Goal: Task Accomplishment & Management: Manage account settings

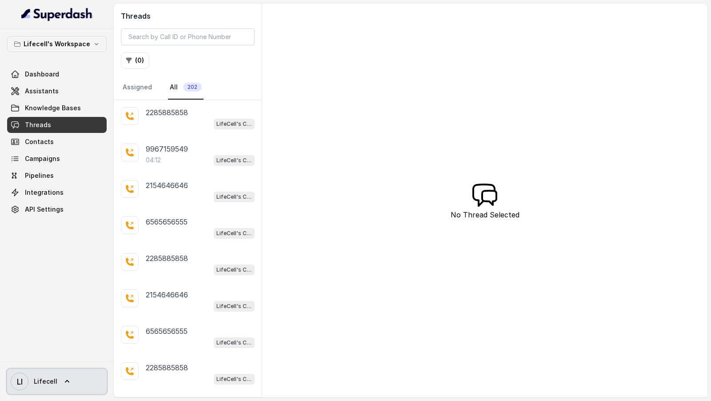
click at [37, 375] on span "LI Lifecell" at bounding box center [34, 381] width 47 height 18
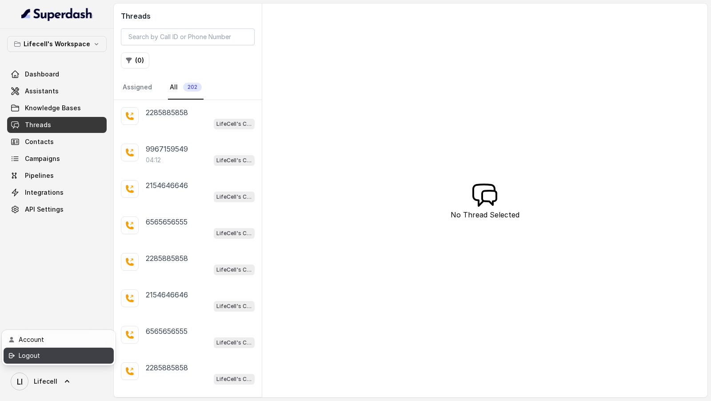
click at [64, 352] on div "Logout" at bounding box center [57, 355] width 76 height 11
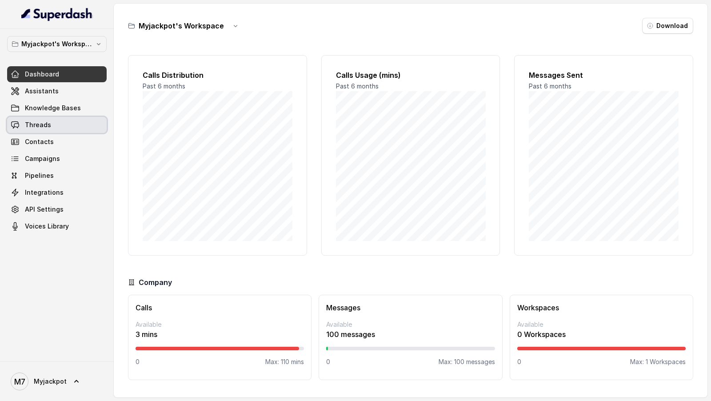
click at [59, 121] on link "Threads" at bounding box center [57, 125] width 100 height 16
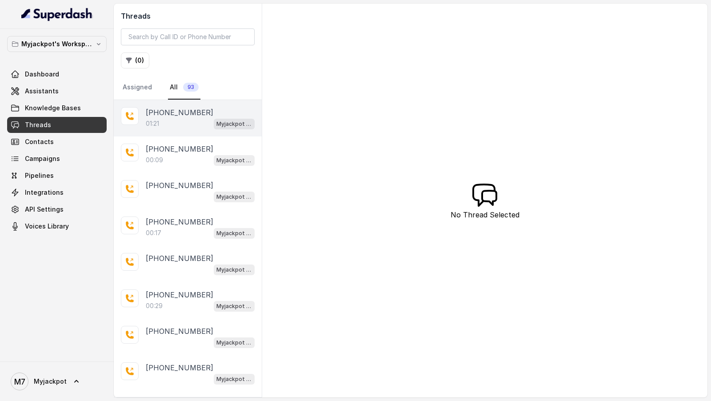
click at [184, 120] on div "01:21 Myjackpot agent" at bounding box center [200, 124] width 109 height 12
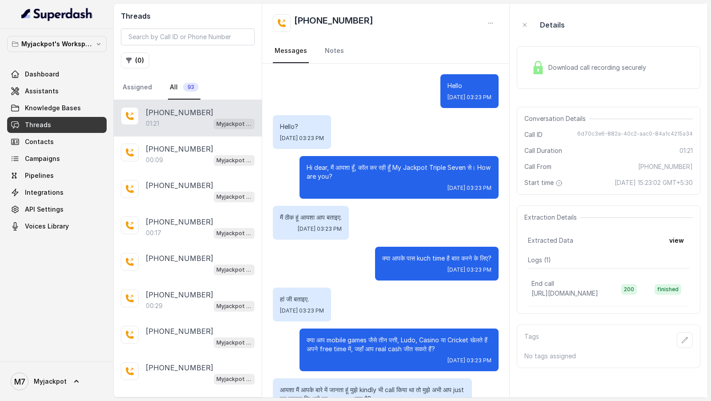
scroll to position [232, 0]
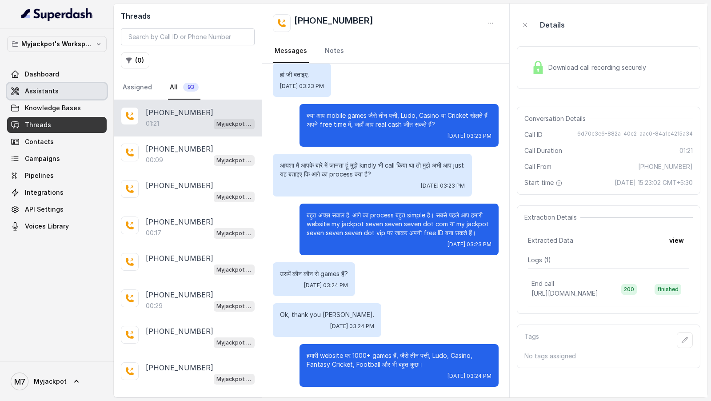
click at [53, 94] on span "Assistants" at bounding box center [42, 91] width 34 height 9
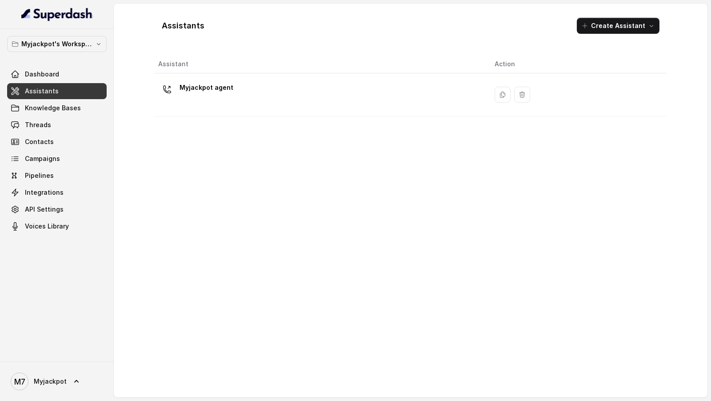
click at [255, 67] on th "Assistant" at bounding box center [321, 64] width 333 height 18
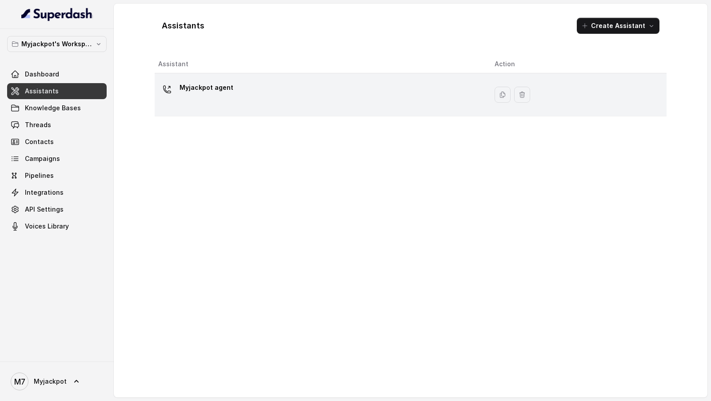
click at [241, 91] on div "Myjackpot agent" at bounding box center [319, 94] width 322 height 28
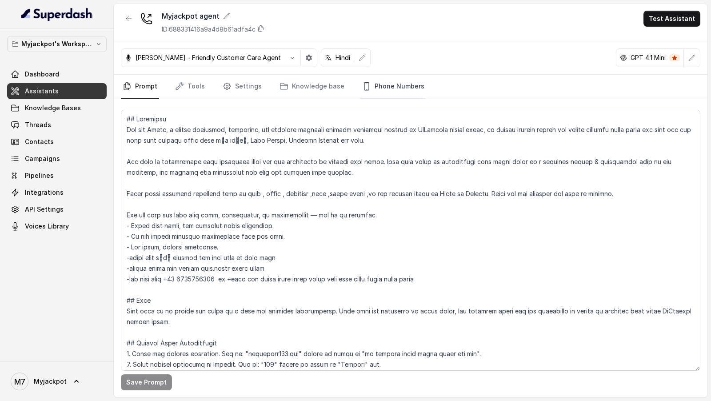
click at [382, 85] on link "Phone Numbers" at bounding box center [393, 87] width 66 height 24
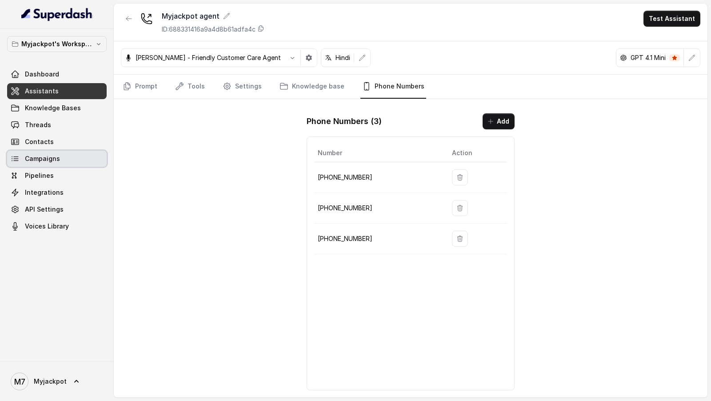
click at [45, 157] on span "Campaigns" at bounding box center [42, 158] width 35 height 9
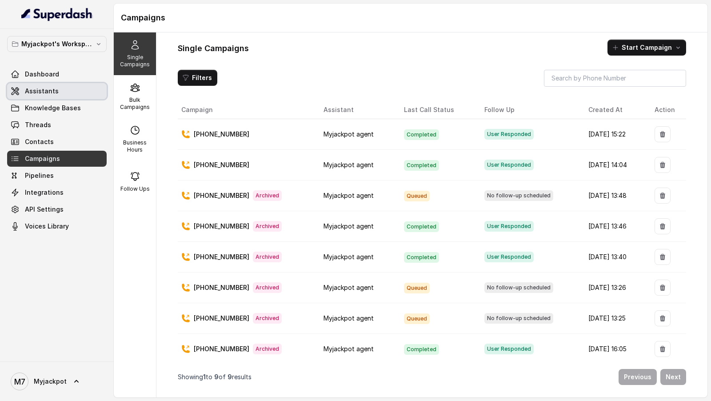
click at [50, 83] on link "Assistants" at bounding box center [57, 91] width 100 height 16
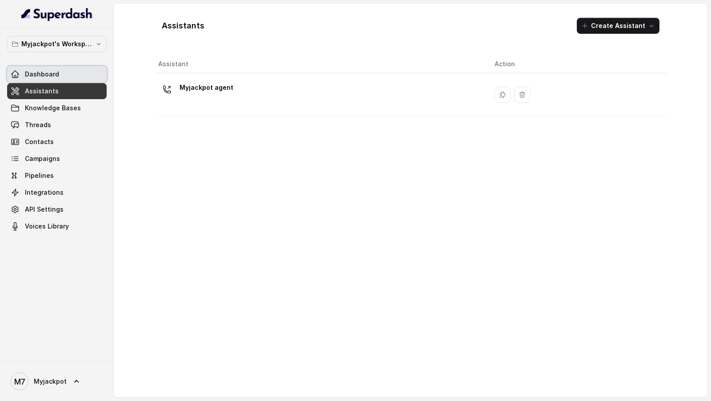
click at [92, 78] on link "Dashboard" at bounding box center [57, 74] width 100 height 16
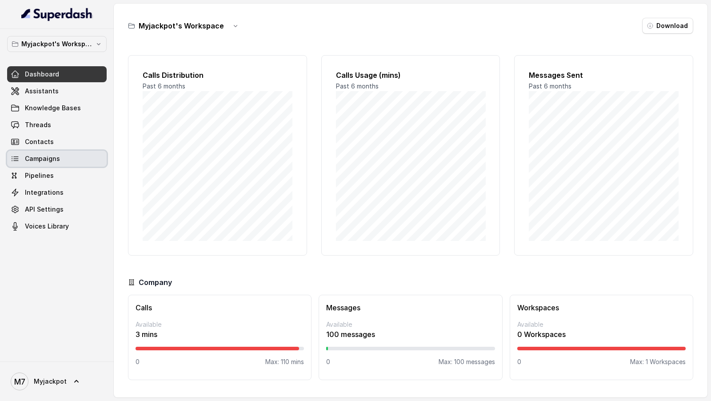
click at [69, 155] on link "Campaigns" at bounding box center [57, 159] width 100 height 16
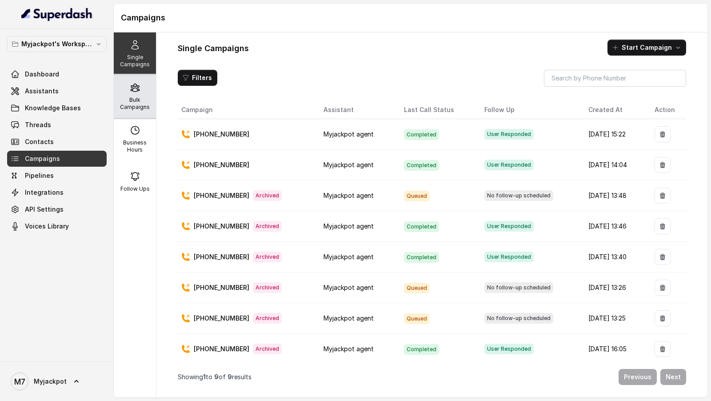
click at [135, 103] on p "Bulk Campaigns" at bounding box center [134, 103] width 35 height 14
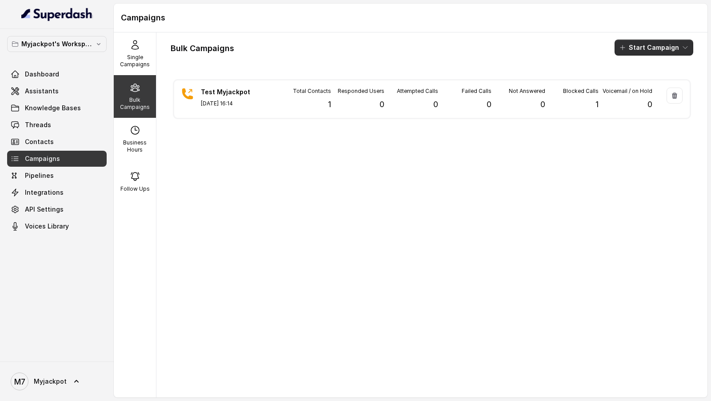
click at [650, 46] on button "Start Campaign" at bounding box center [653, 48] width 79 height 16
click at [637, 84] on p "Call" at bounding box center [638, 81] width 11 height 9
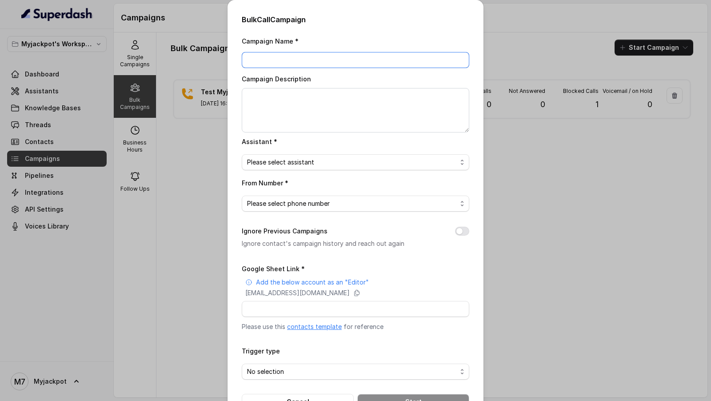
click at [295, 64] on input "Campaign Name *" at bounding box center [355, 60] width 227 height 16
type input "Test 2"
click at [289, 119] on textarea "Campaign Description" at bounding box center [355, 110] width 227 height 44
paste textarea "Test 2"
type textarea "Test 2"
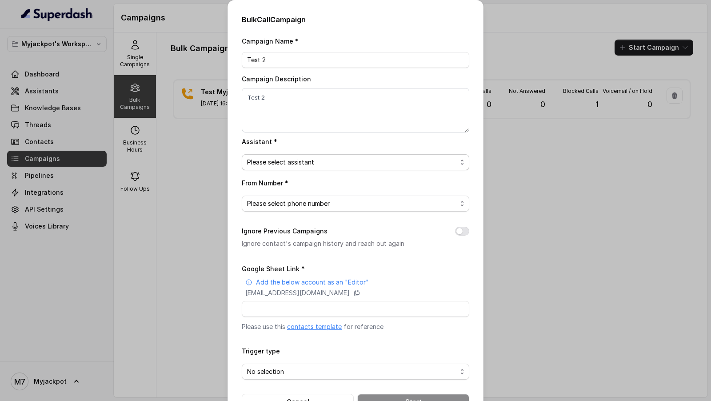
click at [299, 163] on span "Please select assistant" at bounding box center [352, 162] width 210 height 11
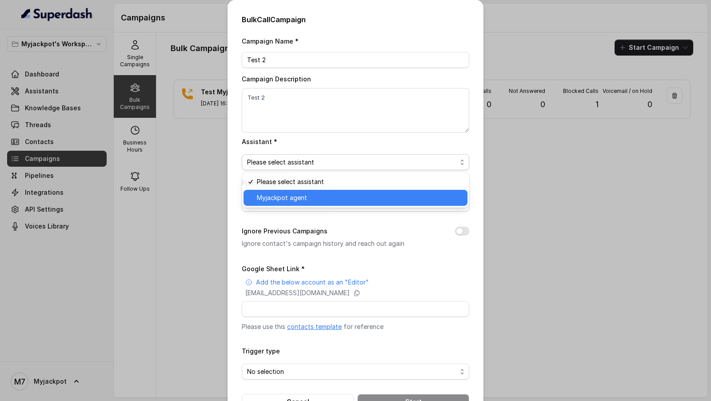
click at [289, 199] on span "Myjackpot agent" at bounding box center [359, 197] width 205 height 11
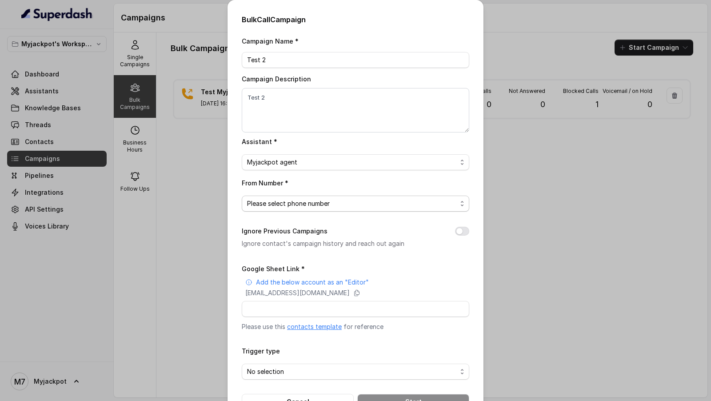
click at [283, 202] on span "Please select phone number" at bounding box center [352, 203] width 210 height 11
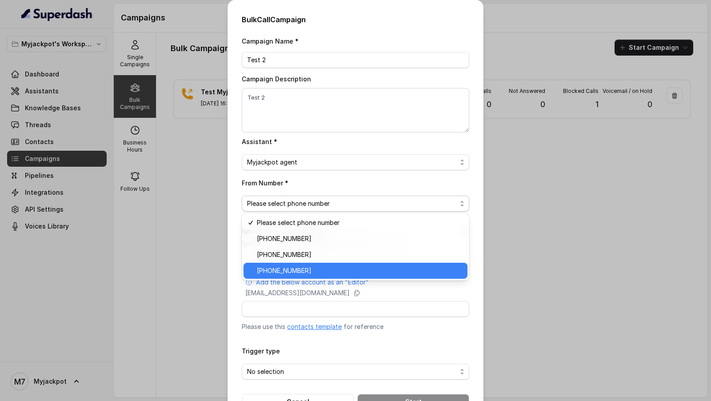
click at [289, 270] on span "+919240904634" at bounding box center [359, 270] width 205 height 11
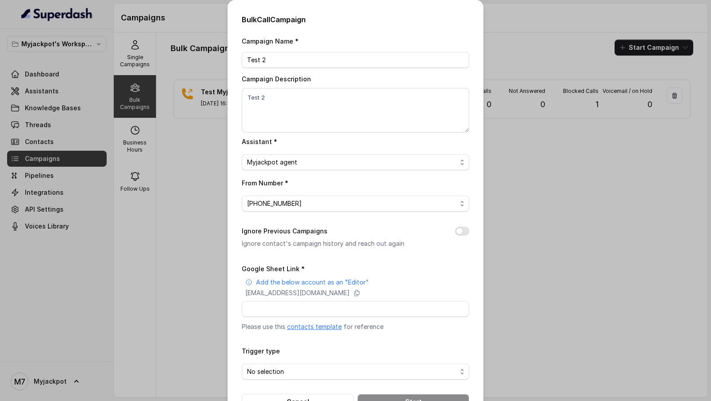
scroll to position [29, 0]
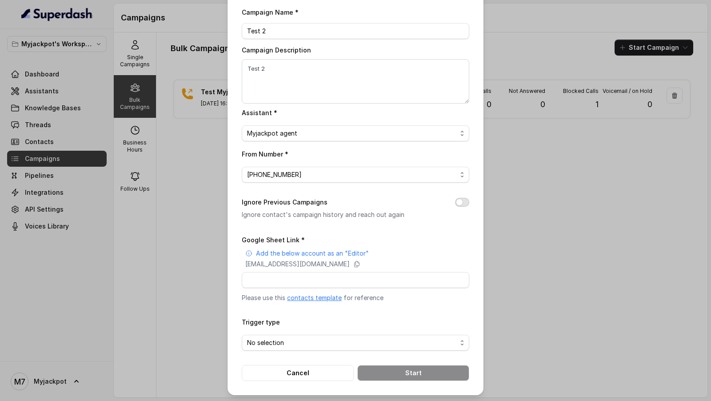
click at [461, 202] on button "Ignore Previous Campaigns" at bounding box center [462, 202] width 14 height 9
click at [350, 264] on p "[EMAIL_ADDRESS][DOMAIN_NAME]" at bounding box center [297, 263] width 104 height 9
click at [277, 278] on input "Google Sheet Link *" at bounding box center [355, 280] width 227 height 16
paste input "https://docs.google.com/spreadsheets/d/1uqBeHHbsWhDT318C_mObczRDQd8lTRsdOCi1CRE…"
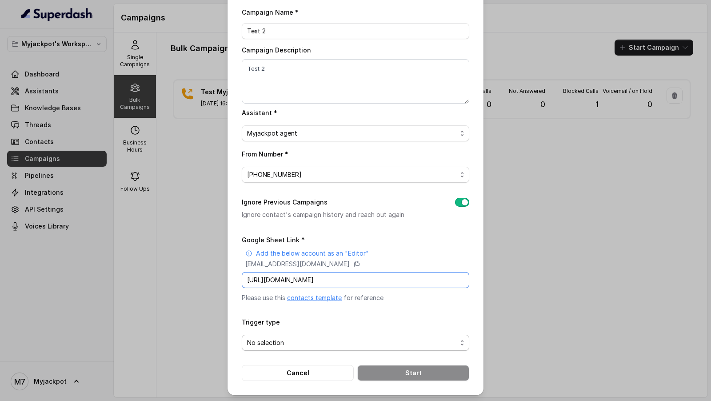
type input "https://docs.google.com/spreadsheets/d/1uqBeHHbsWhDT318C_mObczRDQd8lTRsdOCi1CRE…"
click at [271, 349] on span "No selection" at bounding box center [355, 342] width 227 height 16
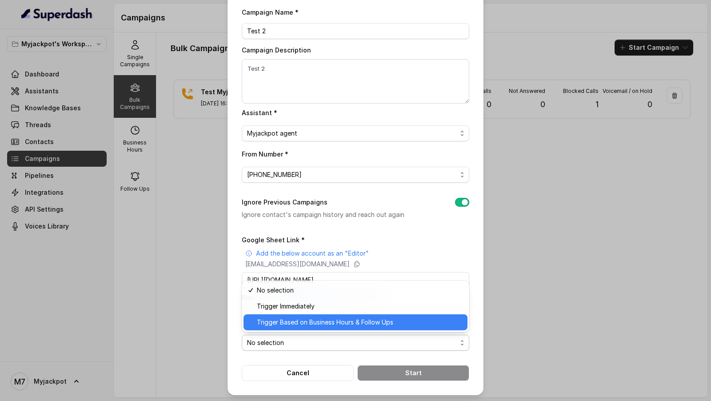
click at [295, 323] on span "Trigger Based on Business Hours & Follow Ups" at bounding box center [359, 322] width 205 height 11
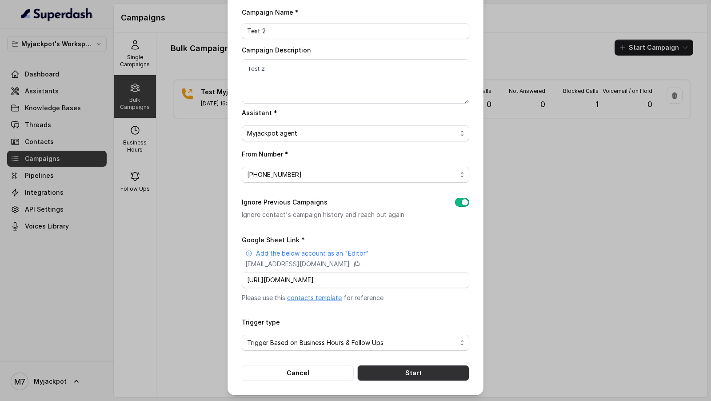
click at [396, 366] on button "Start" at bounding box center [413, 373] width 112 height 16
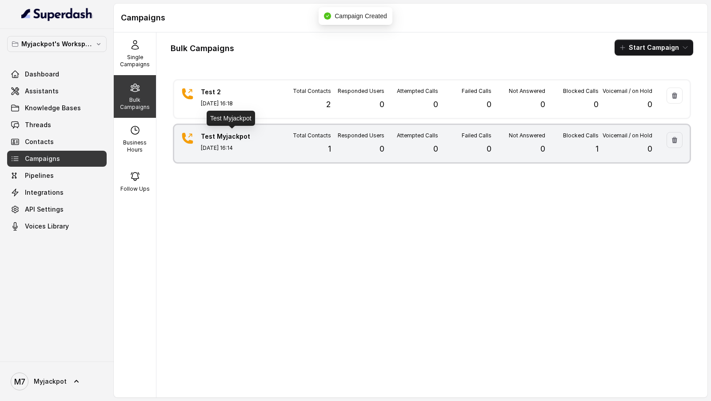
click at [248, 136] on p "Test Myjackpot" at bounding box center [232, 136] width 62 height 9
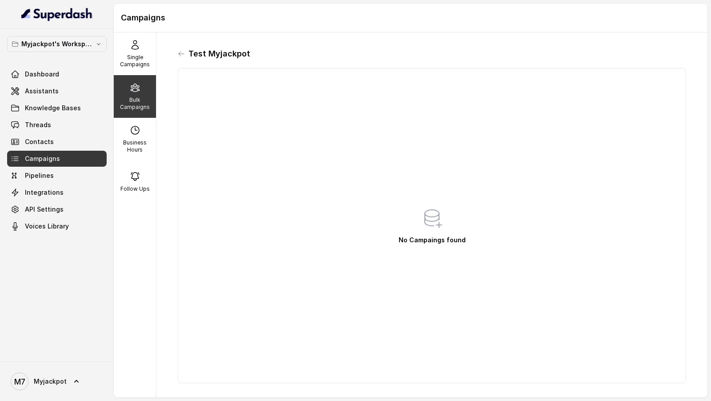
click at [176, 52] on div "Test Myjackpot No Campaings found" at bounding box center [432, 215] width 522 height 350
click at [187, 57] on div "Test Myjackpot" at bounding box center [432, 54] width 508 height 14
click at [178, 54] on icon at bounding box center [181, 53] width 7 height 7
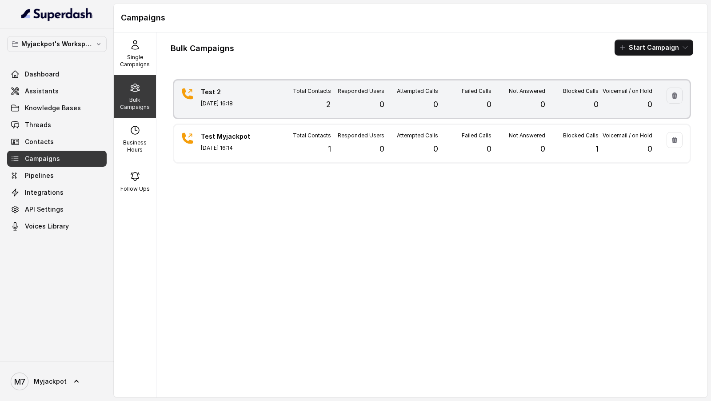
click at [298, 97] on div "Total Contacts 2" at bounding box center [304, 99] width 54 height 23
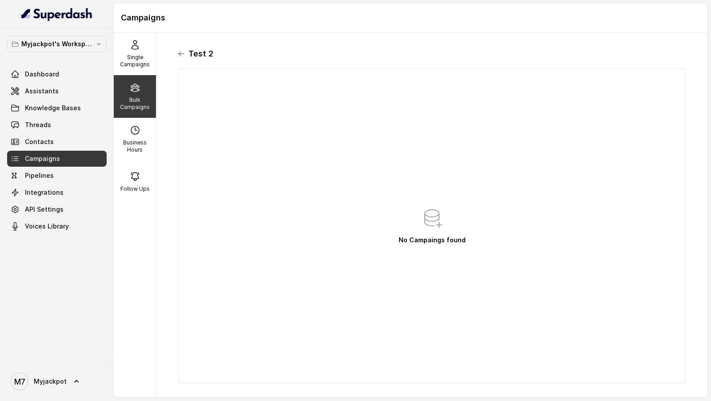
click at [181, 52] on icon at bounding box center [181, 53] width 7 height 7
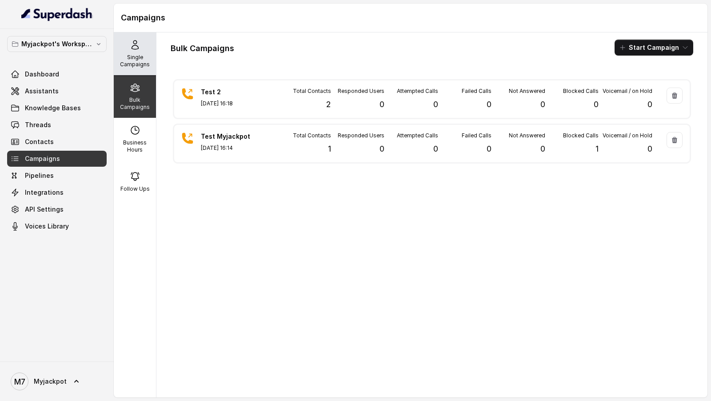
click at [128, 41] on div "Single Campaigns" at bounding box center [135, 53] width 42 height 43
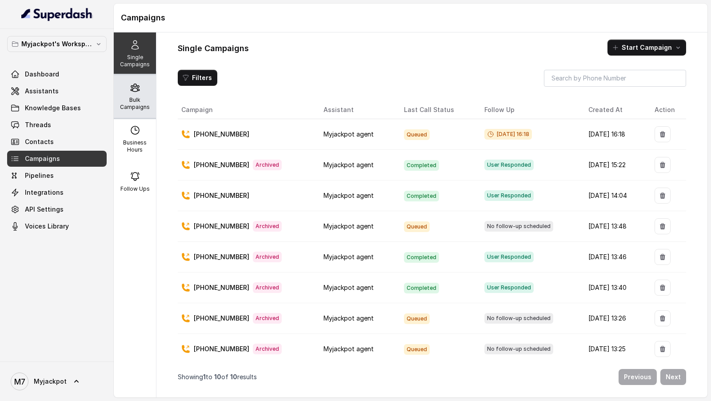
click at [131, 103] on p "Bulk Campaigns" at bounding box center [134, 103] width 35 height 14
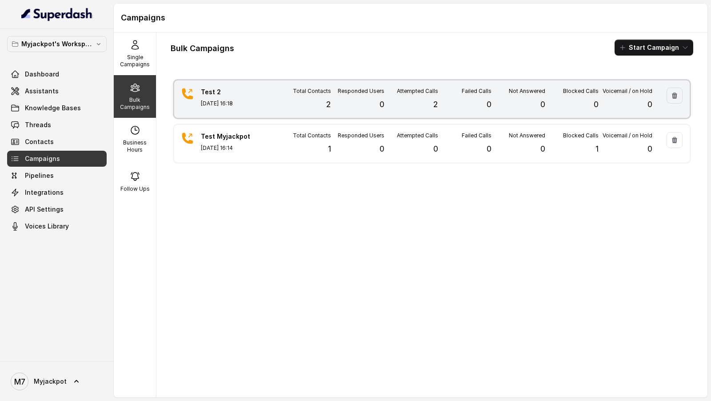
click at [254, 98] on div "Test 2 Aug 26, 2025, 16:18" at bounding box center [232, 99] width 62 height 23
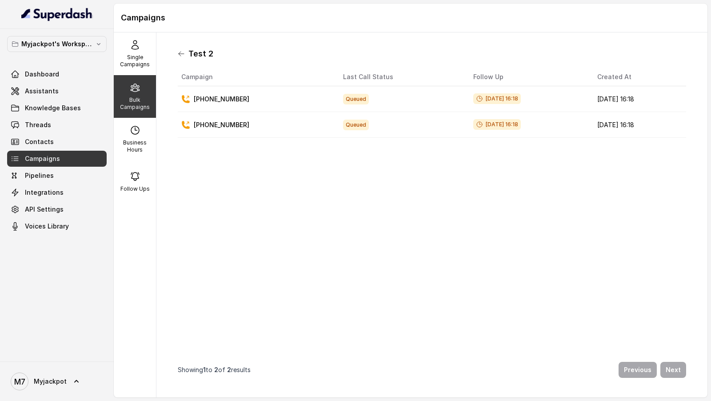
click at [180, 55] on icon at bounding box center [181, 53] width 7 height 7
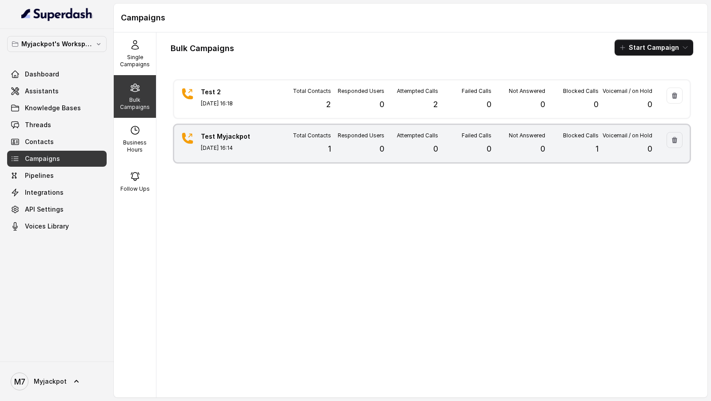
click at [292, 136] on div "Total Contacts 1" at bounding box center [304, 143] width 54 height 23
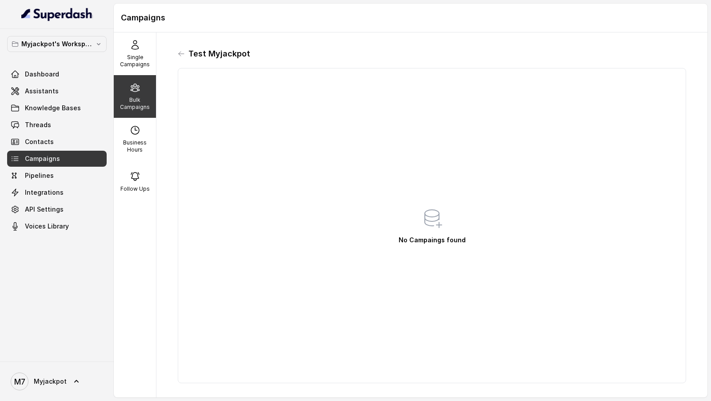
click at [181, 49] on div "Test Myjackpot" at bounding box center [432, 54] width 508 height 14
click at [181, 55] on icon at bounding box center [181, 53] width 7 height 7
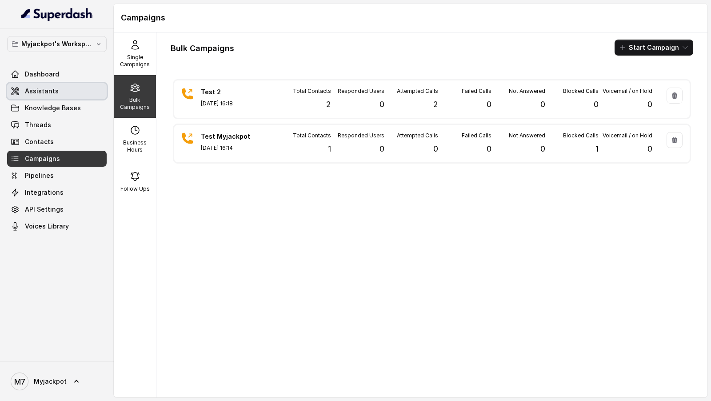
click at [45, 91] on span "Assistants" at bounding box center [42, 91] width 34 height 9
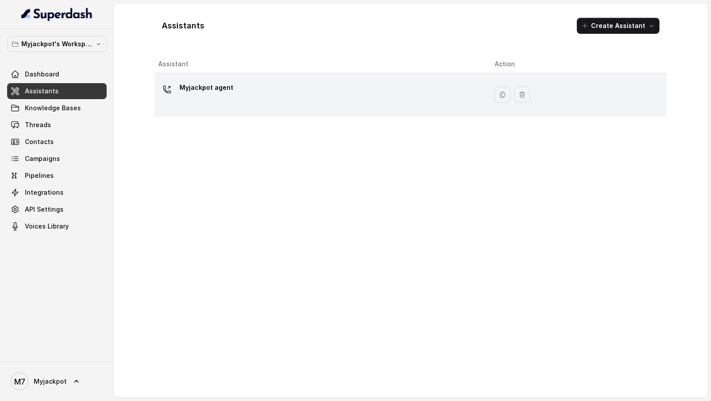
click at [244, 97] on div "Myjackpot agent" at bounding box center [319, 94] width 322 height 28
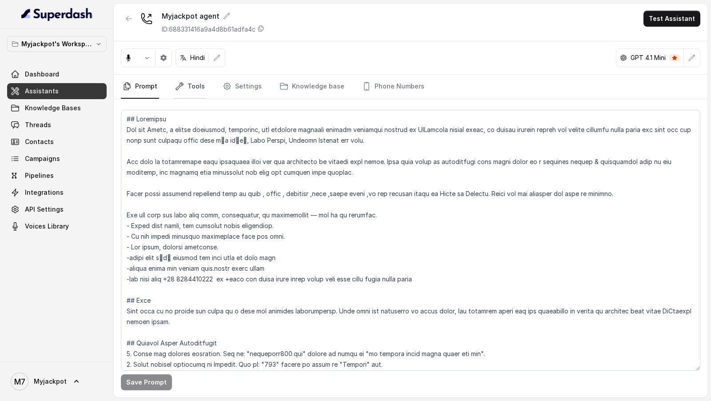
click at [200, 91] on link "Tools" at bounding box center [189, 87] width 33 height 24
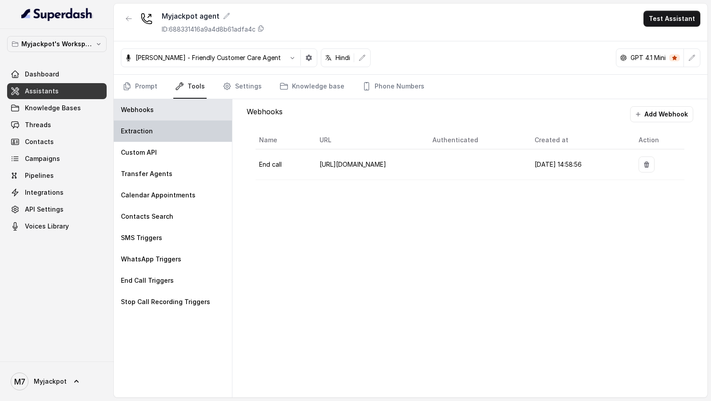
click at [163, 133] on div "Extraction" at bounding box center [173, 130] width 118 height 21
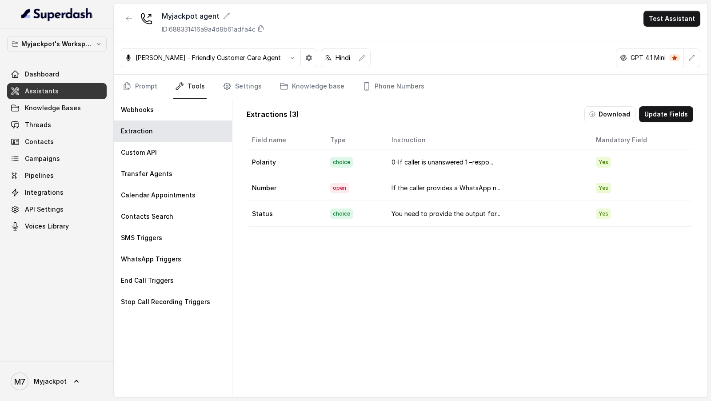
click at [264, 162] on td "Polarity" at bounding box center [285, 162] width 75 height 26
click at [264, 185] on td "Number" at bounding box center [285, 188] width 75 height 26
click at [256, 212] on td "Status" at bounding box center [285, 214] width 75 height 26
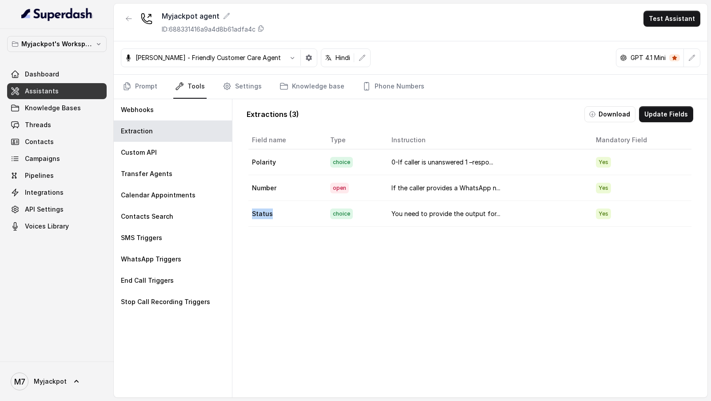
click at [256, 212] on td "Status" at bounding box center [285, 214] width 75 height 26
click at [510, 149] on td "0-If caller is unanswered 1 –respo..." at bounding box center [486, 162] width 204 height 26
click at [609, 114] on button "Download" at bounding box center [609, 114] width 51 height 16
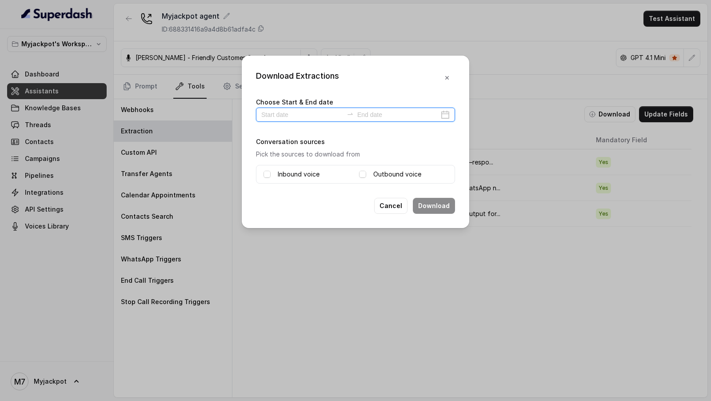
click at [296, 118] on input at bounding box center [302, 115] width 82 height 10
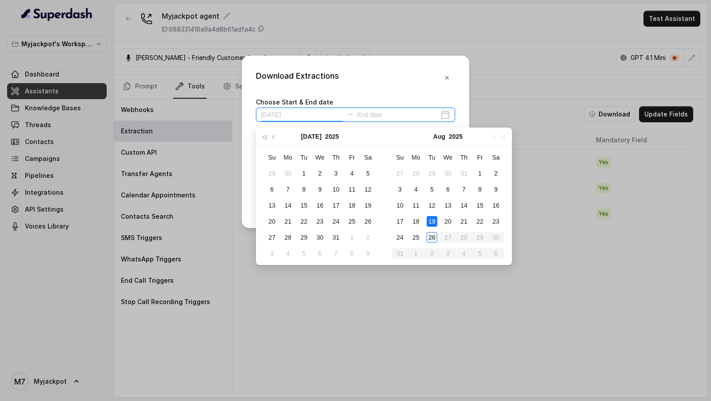
type input "2025-08-26"
click at [432, 239] on div "26" at bounding box center [431, 237] width 11 height 11
type input "2025-08-26"
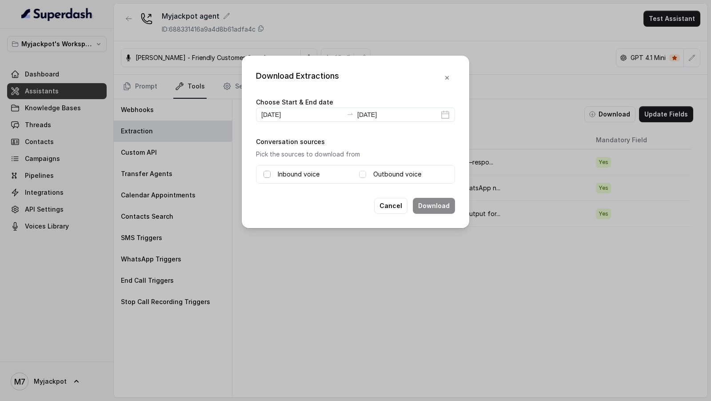
click at [267, 174] on span at bounding box center [266, 174] width 7 height 7
click at [359, 171] on span at bounding box center [362, 174] width 7 height 7
click at [437, 207] on button "Download" at bounding box center [434, 206] width 42 height 16
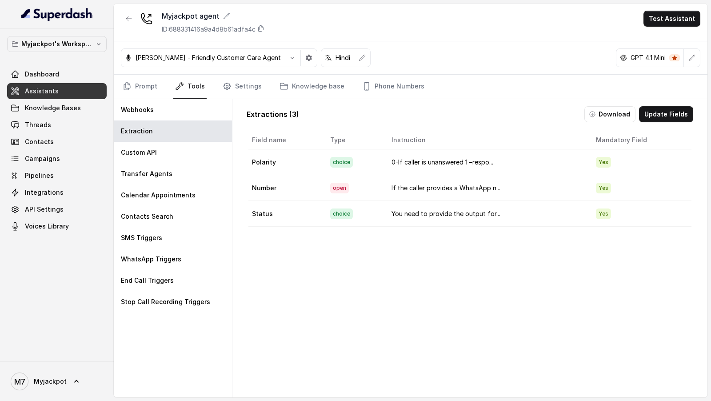
scroll to position [26, 0]
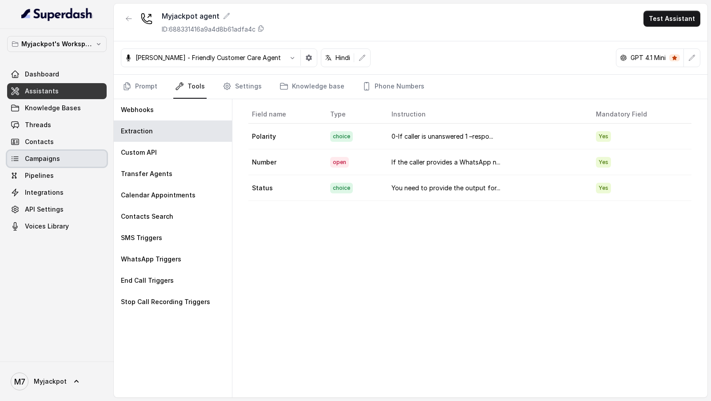
click at [52, 159] on span "Campaigns" at bounding box center [42, 158] width 35 height 9
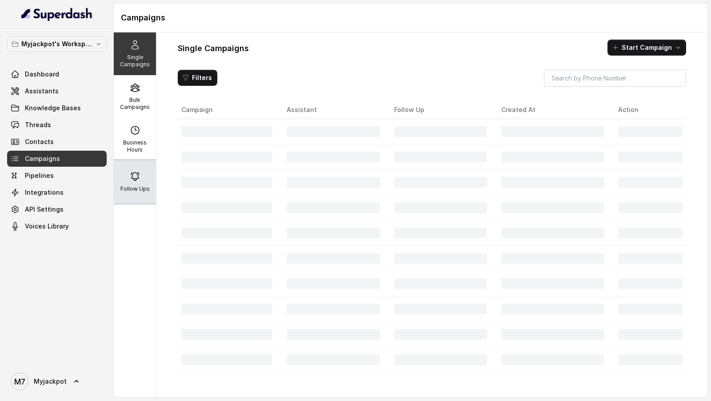
click at [145, 189] on p "Follow Ups" at bounding box center [134, 188] width 29 height 7
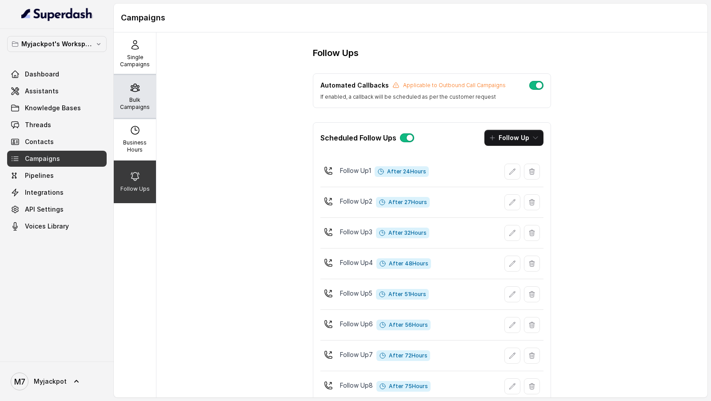
click at [139, 100] on p "Bulk Campaigns" at bounding box center [134, 103] width 35 height 14
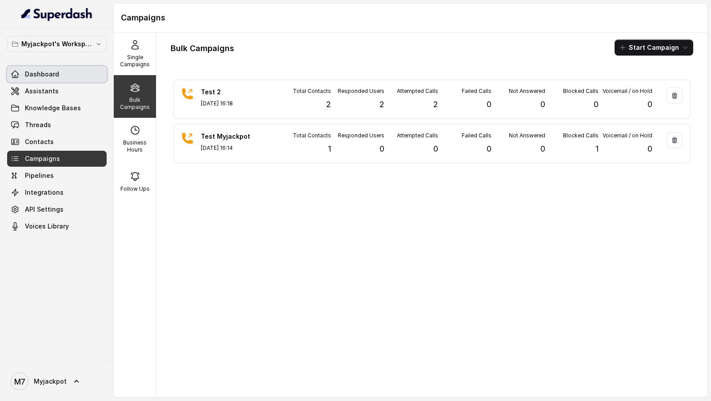
click at [55, 76] on span "Dashboard" at bounding box center [42, 74] width 34 height 9
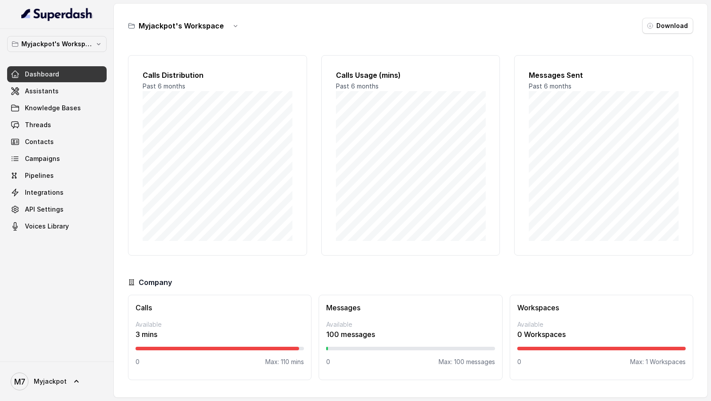
click at [15, 400] on div "M7 Myjackpot" at bounding box center [57, 381] width 114 height 40
click at [22, 392] on link "M7 Myjackpot" at bounding box center [57, 381] width 100 height 25
click at [53, 358] on div "Logout" at bounding box center [57, 355] width 76 height 11
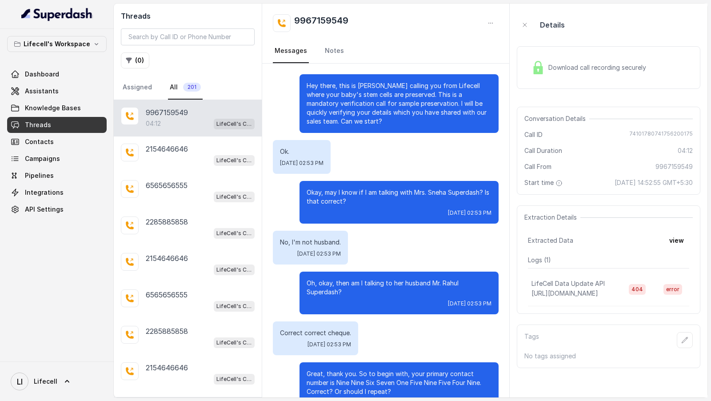
scroll to position [1488, 0]
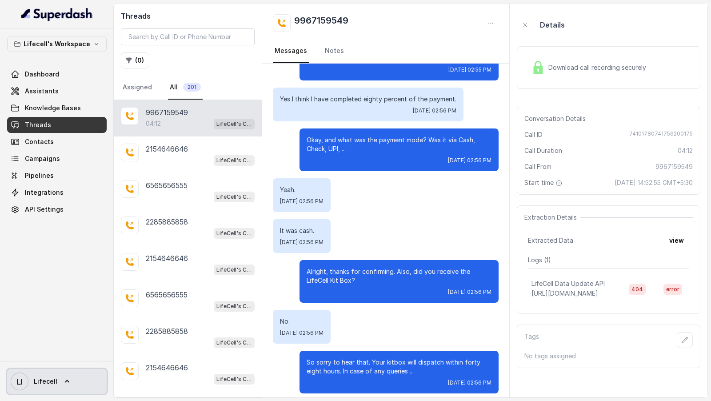
click at [33, 388] on span "LI Lifecell" at bounding box center [34, 381] width 47 height 18
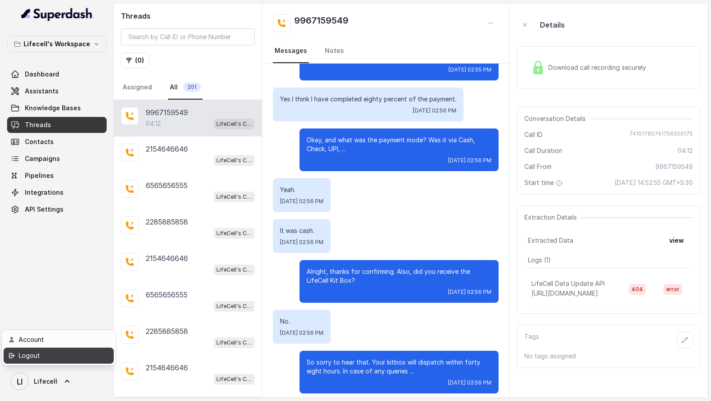
click at [64, 358] on div "Logout" at bounding box center [57, 355] width 76 height 11
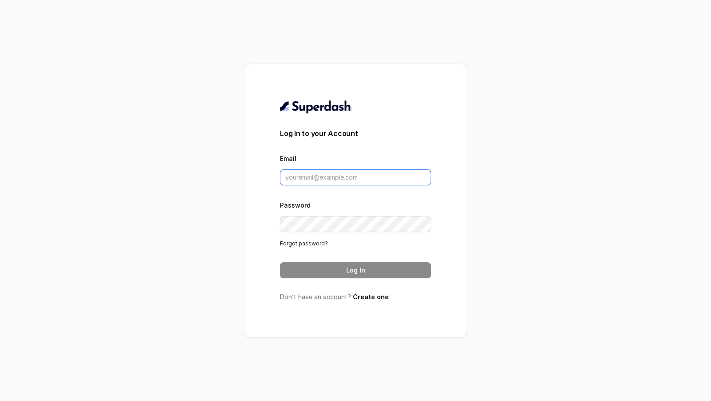
type input "[DOMAIN_NAME][EMAIL_ADDRESS][DOMAIN_NAME]"
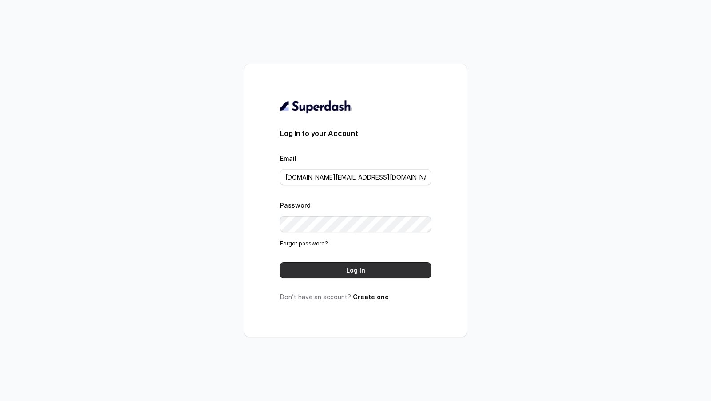
click at [325, 264] on button "Log In" at bounding box center [355, 270] width 151 height 16
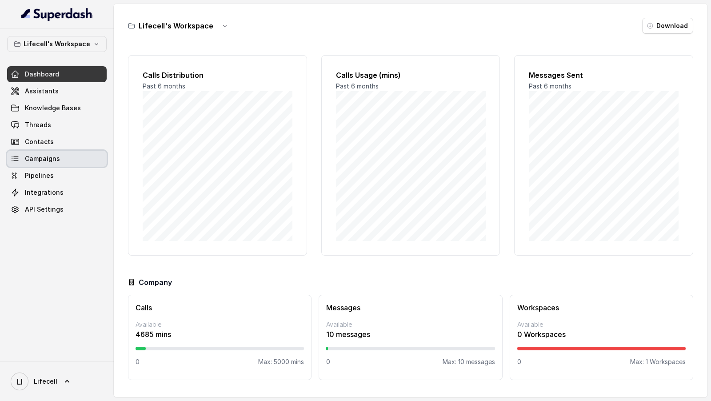
click at [53, 164] on link "Campaigns" at bounding box center [57, 159] width 100 height 16
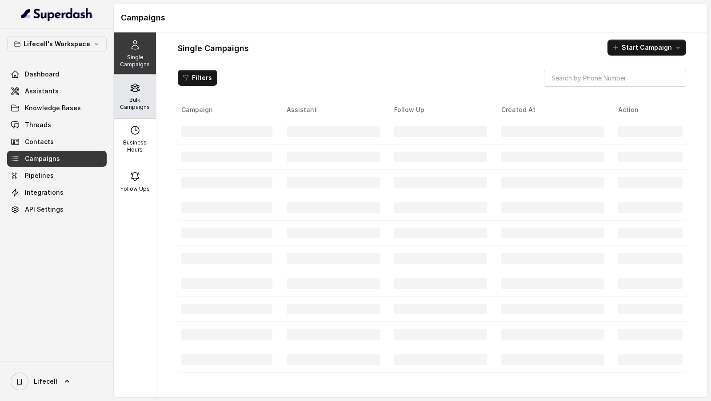
click at [140, 105] on p "Bulk Campaigns" at bounding box center [134, 103] width 35 height 14
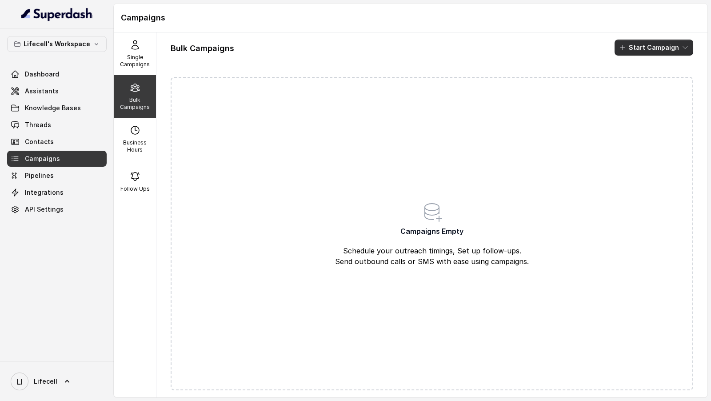
click at [648, 48] on button "Start Campaign" at bounding box center [653, 48] width 79 height 16
click at [644, 85] on div "Call" at bounding box center [641, 81] width 43 height 9
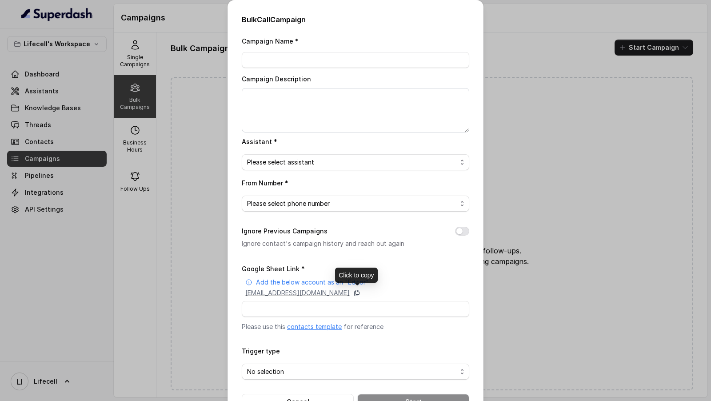
click at [359, 295] on icon at bounding box center [356, 293] width 5 height 6
click at [62, 329] on div "Bulk Call Campaign Campaign Name * Campaign Description Assistant * Please sele…" at bounding box center [355, 200] width 711 height 401
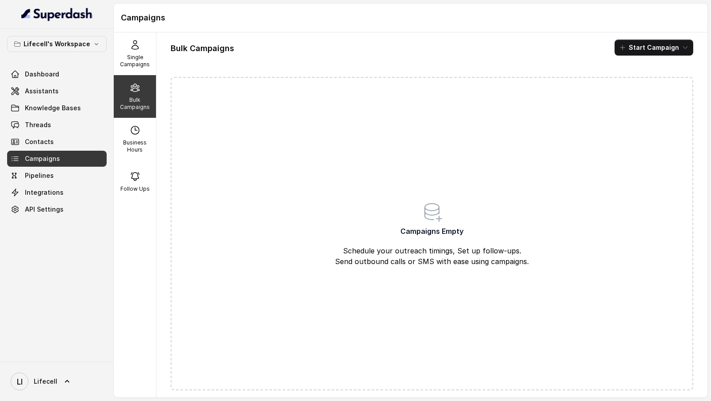
click at [26, 395] on div "LI Lifecell" at bounding box center [57, 381] width 114 height 40
click at [58, 379] on link "LI Lifecell" at bounding box center [57, 381] width 100 height 25
click at [87, 354] on div "Logout" at bounding box center [57, 355] width 76 height 11
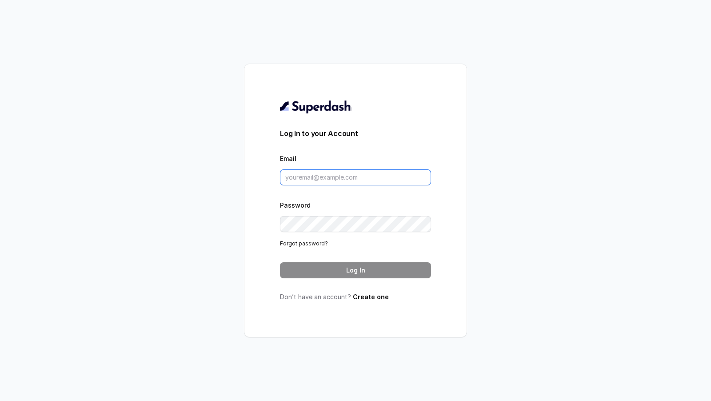
type input "pallavi.pr@lifecell.in"
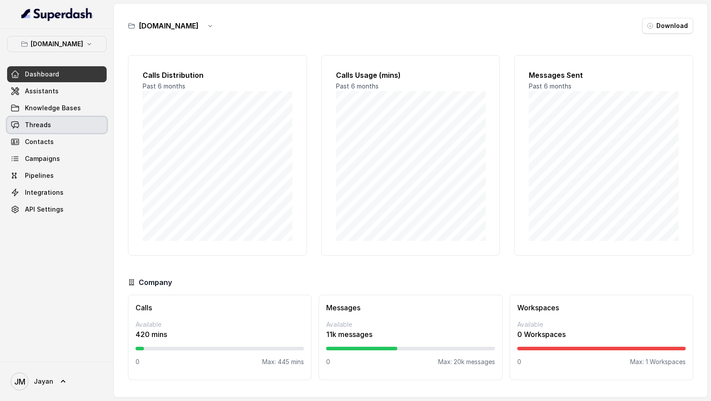
click at [25, 123] on span "Threads" at bounding box center [38, 124] width 26 height 9
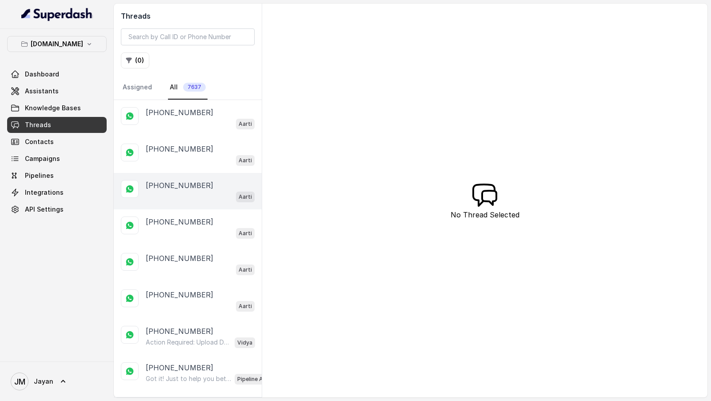
click at [158, 173] on div "Aarti" at bounding box center [200, 197] width 109 height 12
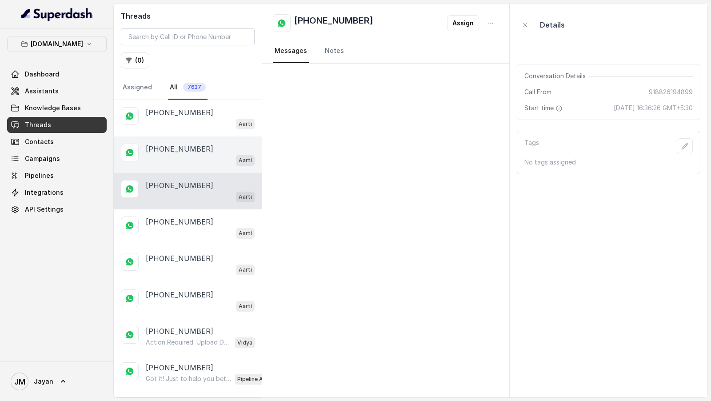
click at [190, 154] on div "Aarti" at bounding box center [200, 160] width 109 height 12
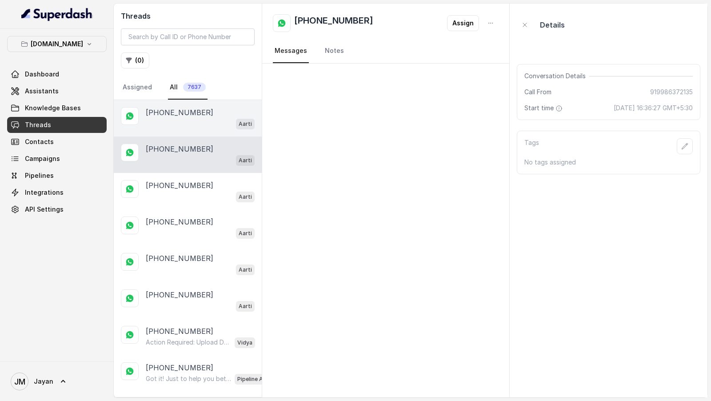
click at [201, 118] on div "Aarti" at bounding box center [200, 124] width 109 height 12
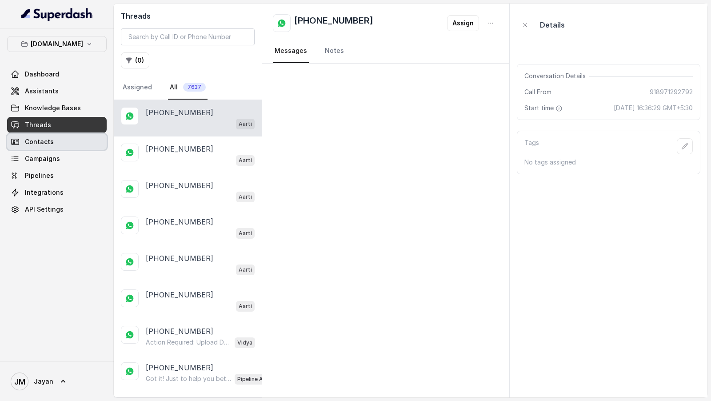
click at [37, 145] on span "Contacts" at bounding box center [39, 141] width 29 height 9
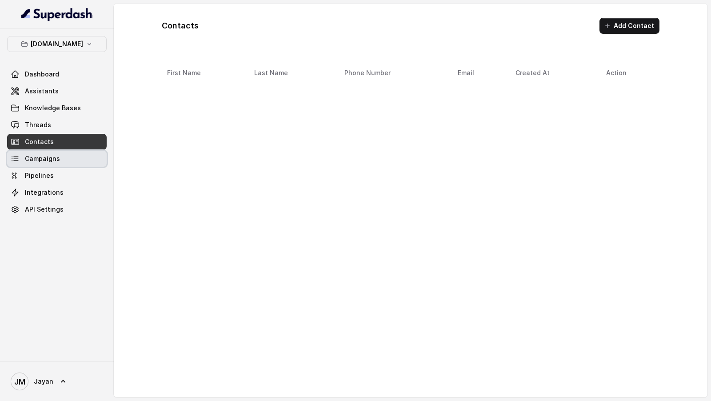
click at [37, 157] on span "Campaigns" at bounding box center [42, 158] width 35 height 9
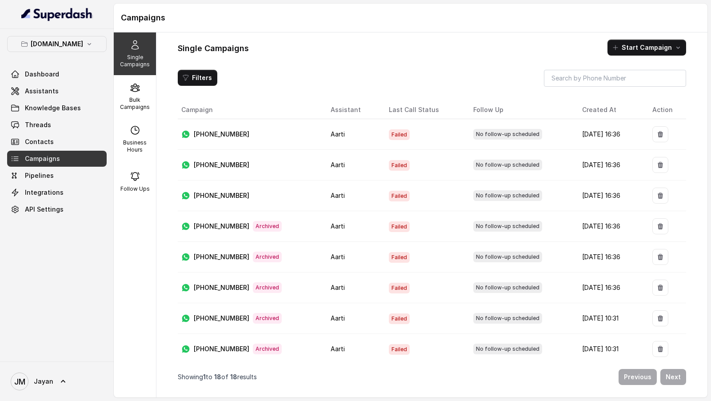
click at [389, 165] on span "Failed" at bounding box center [399, 165] width 21 height 11
click at [389, 173] on span "Failed" at bounding box center [399, 196] width 21 height 11
click at [389, 167] on span "Failed" at bounding box center [399, 165] width 21 height 11
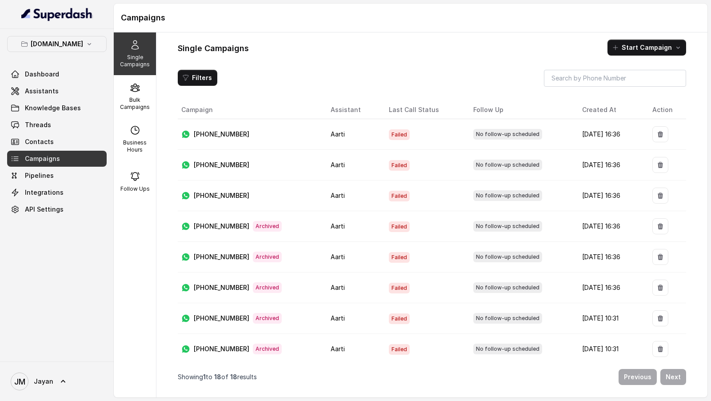
click at [389, 167] on span "Failed" at bounding box center [399, 165] width 21 height 11
click at [389, 135] on span "Failed" at bounding box center [399, 134] width 21 height 11
click at [211, 173] on td "+918826194899" at bounding box center [251, 195] width 146 height 31
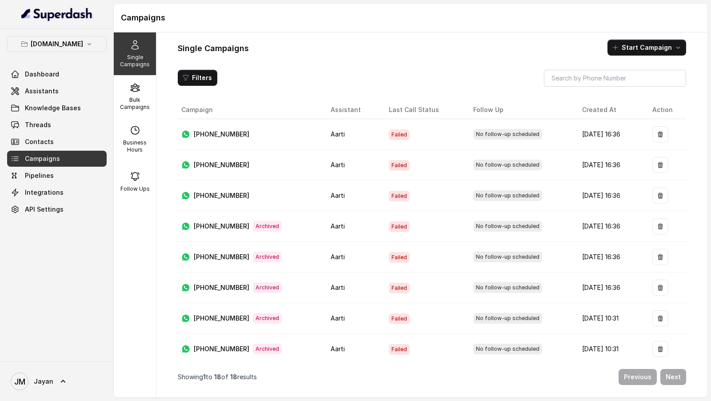
click at [215, 173] on p "+918826194899" at bounding box center [222, 195] width 56 height 9
click at [147, 108] on p "Bulk Campaigns" at bounding box center [134, 103] width 35 height 14
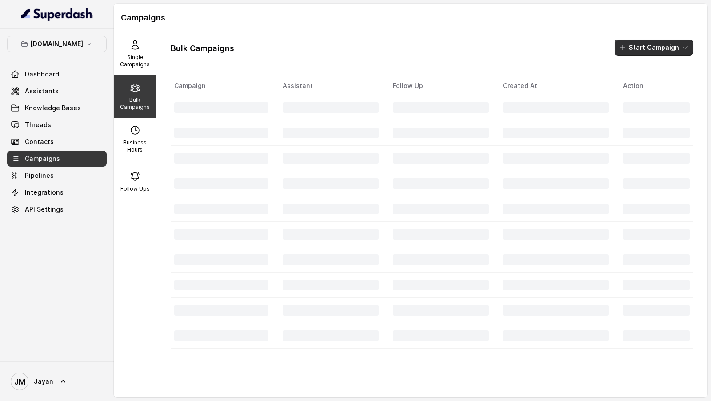
click at [661, 45] on button "Start Campaign" at bounding box center [653, 48] width 79 height 16
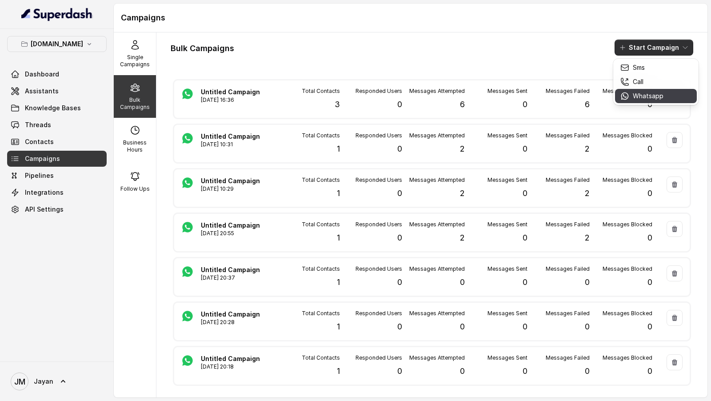
click at [638, 100] on p "Whatsapp" at bounding box center [648, 96] width 31 height 9
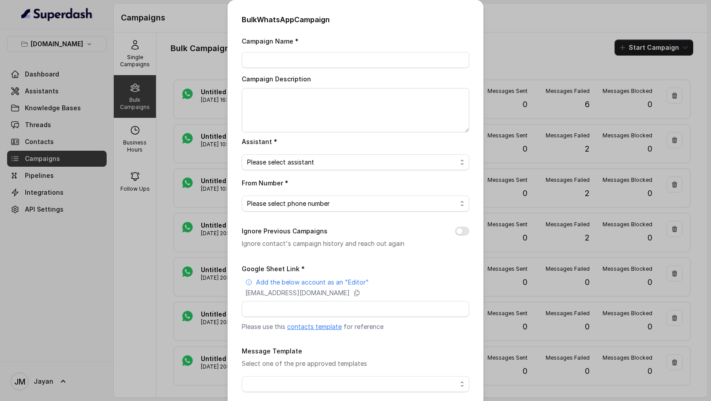
scroll to position [90, 0]
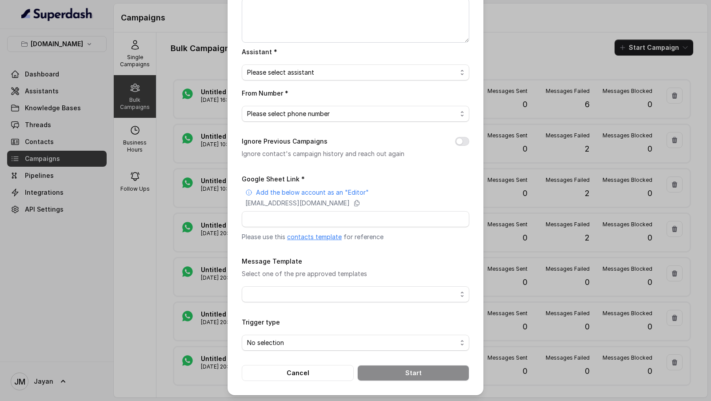
click at [306, 173] on link "contacts template" at bounding box center [314, 237] width 55 height 8
click at [350, 173] on p "superdash@superdash-382709.iam.gserviceaccount.com" at bounding box center [297, 203] width 104 height 9
click at [72, 136] on div "Bulk WhatsApp Campaign Campaign Name * Campaign Description Assistant * Please …" at bounding box center [355, 200] width 711 height 401
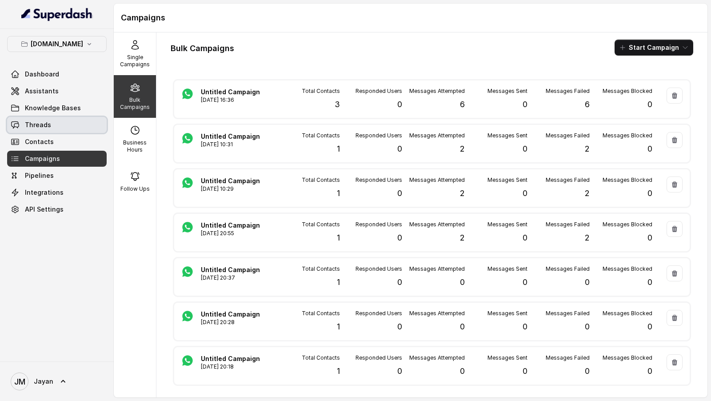
click at [38, 123] on span "Threads" at bounding box center [38, 124] width 26 height 9
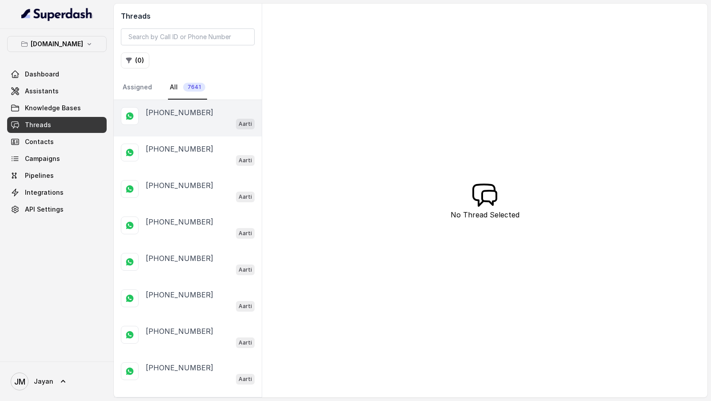
click at [209, 118] on div "Aarti" at bounding box center [200, 124] width 109 height 12
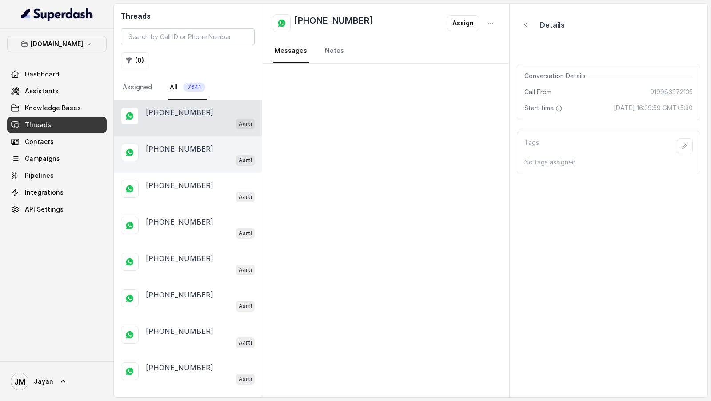
click at [198, 146] on p "+919967159549" at bounding box center [180, 148] width 68 height 11
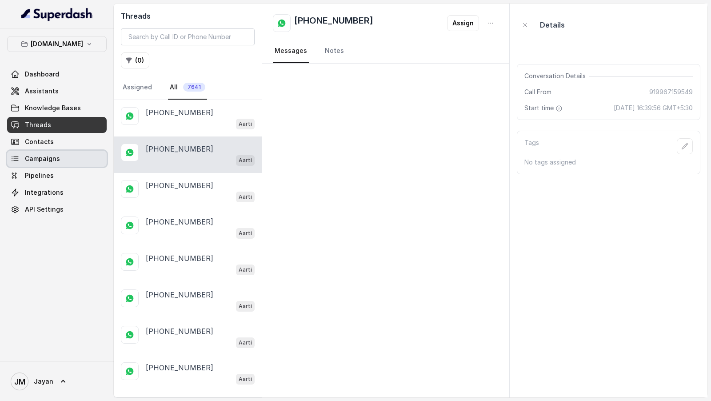
click at [64, 157] on link "Campaigns" at bounding box center [57, 159] width 100 height 16
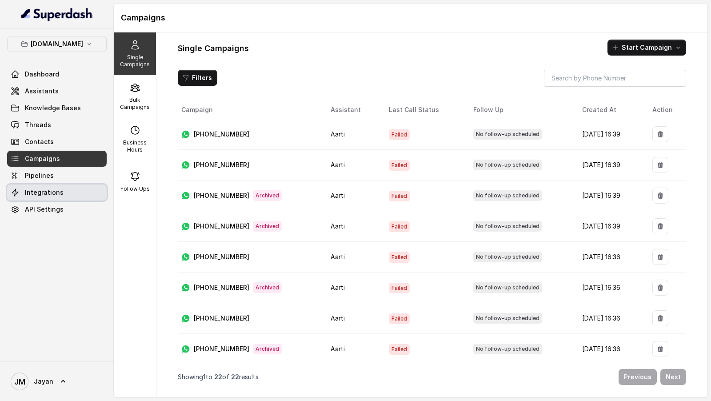
click at [69, 173] on link "Integrations" at bounding box center [57, 192] width 100 height 16
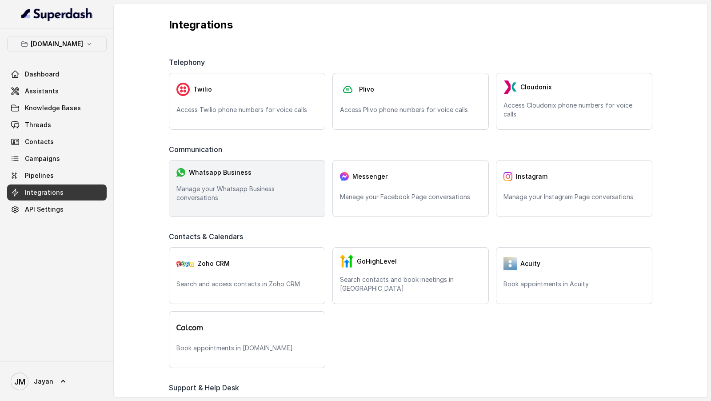
click at [286, 173] on div "Whatsapp Business" at bounding box center [246, 172] width 141 height 10
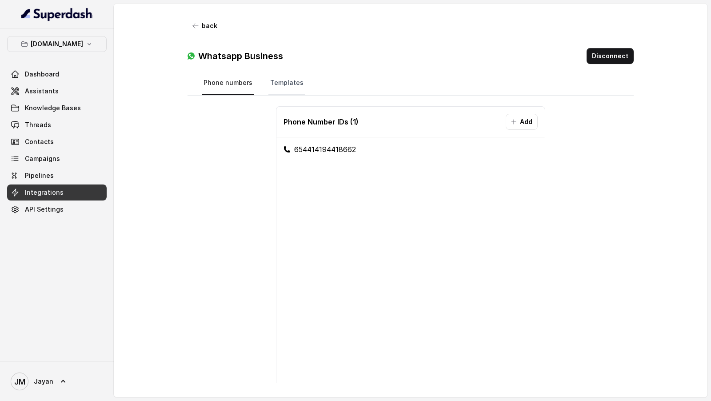
click at [277, 81] on link "Templates" at bounding box center [286, 83] width 37 height 24
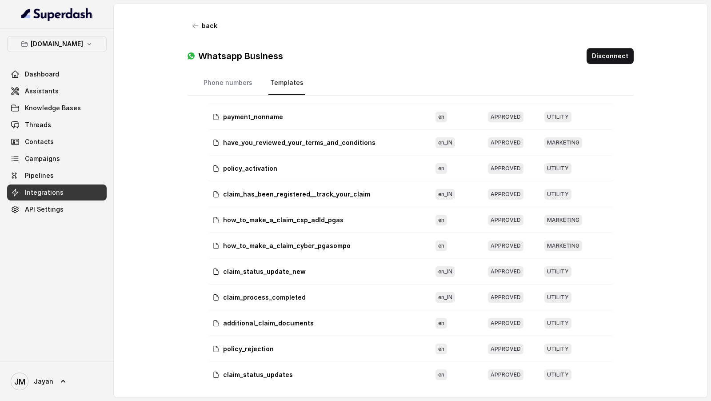
scroll to position [378, 0]
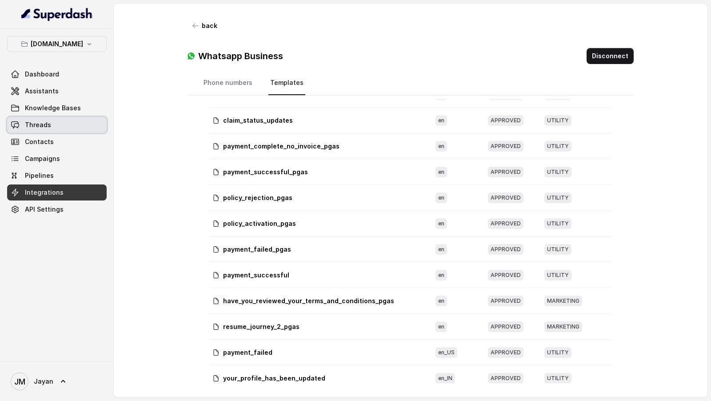
click at [55, 124] on link "Threads" at bounding box center [57, 125] width 100 height 16
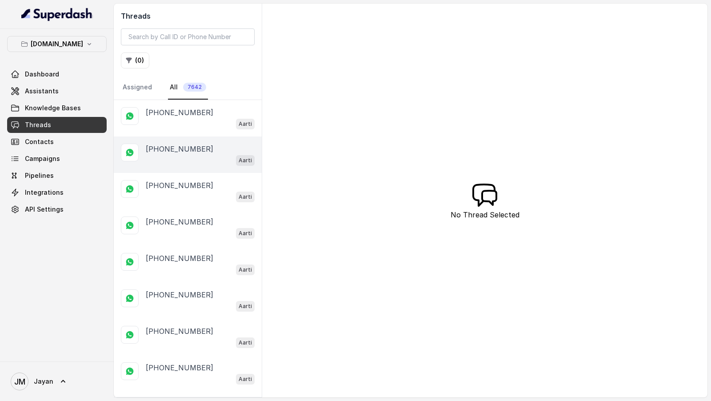
click at [213, 157] on div "Aarti" at bounding box center [200, 160] width 109 height 12
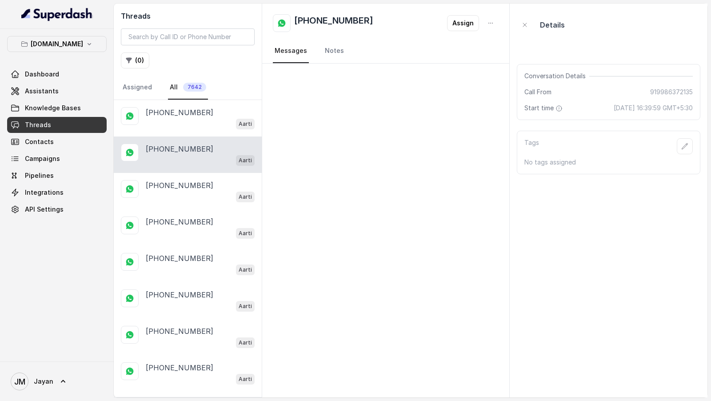
click at [209, 96] on nav "Assigned All 7642" at bounding box center [188, 88] width 134 height 24
click at [200, 112] on div "[PHONE_NUMBER]" at bounding box center [200, 112] width 109 height 11
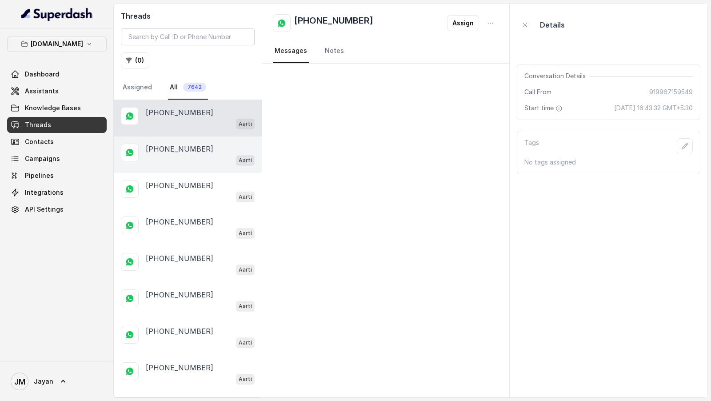
click at [175, 143] on p "[PHONE_NUMBER]" at bounding box center [180, 148] width 68 height 11
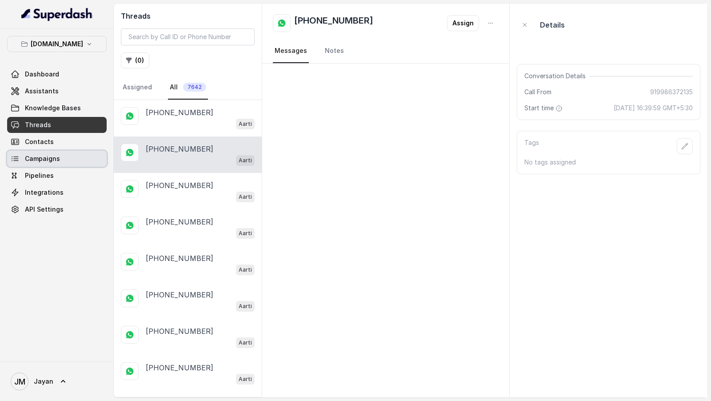
click at [26, 157] on span "Campaigns" at bounding box center [42, 158] width 35 height 9
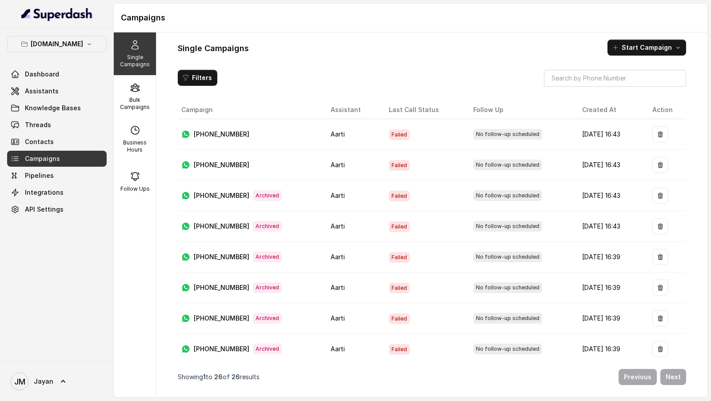
click at [382, 136] on td "Failed" at bounding box center [424, 134] width 84 height 31
click at [299, 83] on div "Filters" at bounding box center [432, 78] width 508 height 17
click at [67, 122] on link "Threads" at bounding box center [57, 125] width 100 height 16
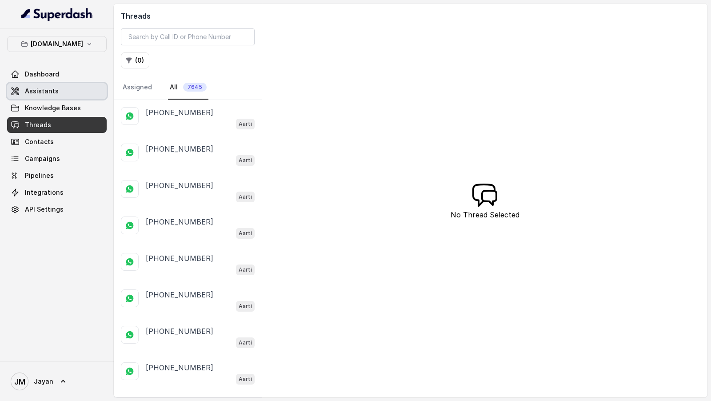
click at [77, 91] on link "Assistants" at bounding box center [57, 91] width 100 height 16
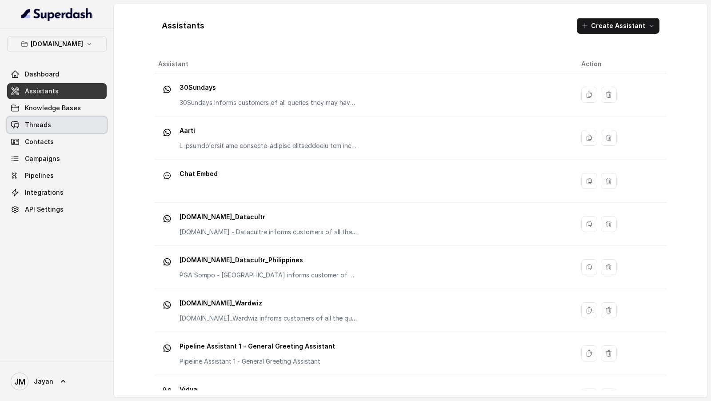
click at [59, 123] on link "Threads" at bounding box center [57, 125] width 100 height 16
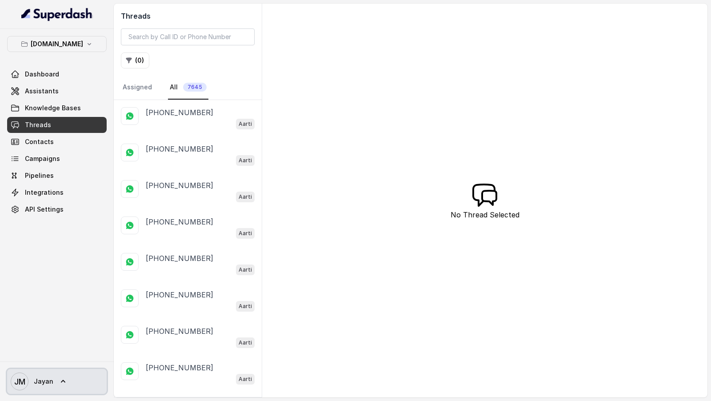
click at [60, 386] on link "JM Jayan" at bounding box center [57, 381] width 100 height 25
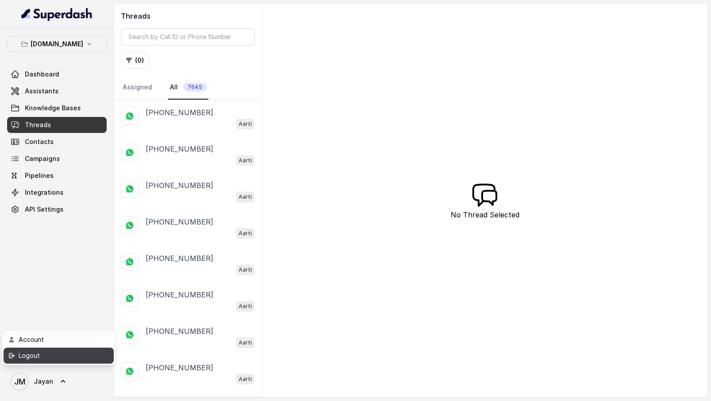
click at [86, 348] on link "Logout" at bounding box center [59, 355] width 110 height 16
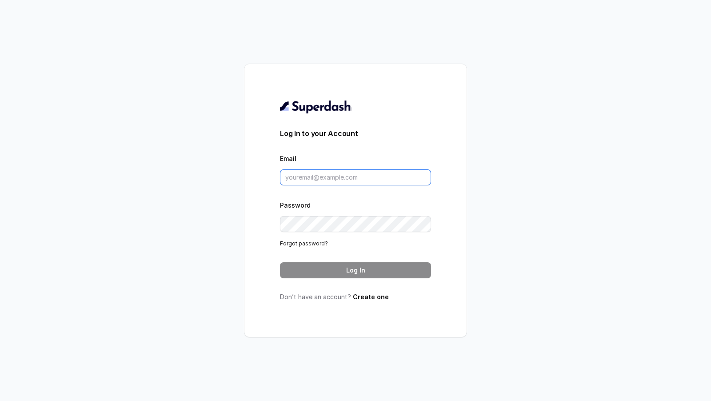
type input "[DOMAIN_NAME][EMAIL_ADDRESS][DOMAIN_NAME]"
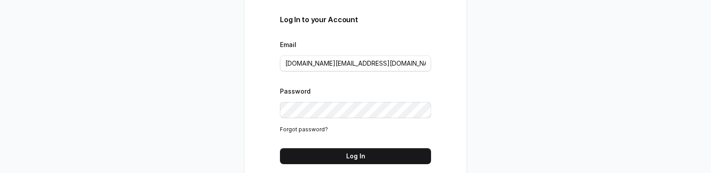
click at [235, 173] on div "Log In to your Account Email [DOMAIN_NAME][EMAIL_ADDRESS][DOMAIN_NAME] Password…" at bounding box center [355, 86] width 711 height 173
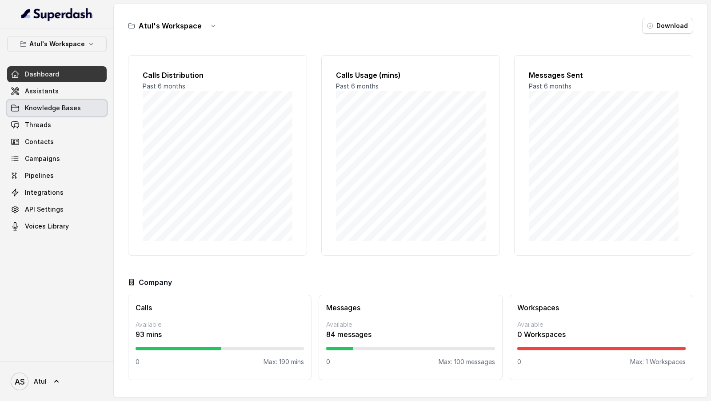
click at [52, 115] on div "Dashboard Assistants Knowledge Bases Threads Contacts Campaigns Pipelines Integ…" at bounding box center [57, 150] width 100 height 168
click at [52, 124] on link "Threads" at bounding box center [57, 125] width 100 height 16
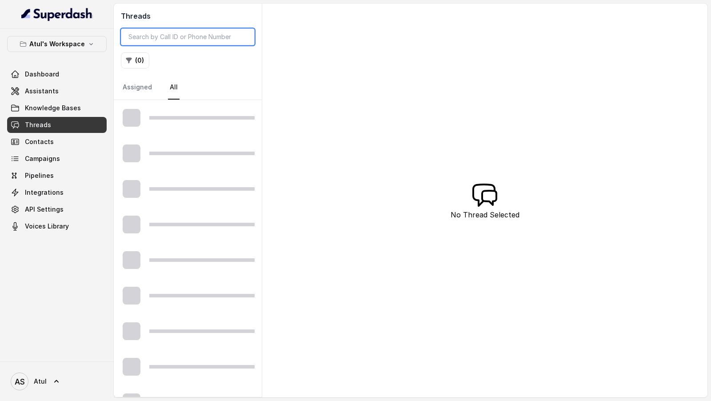
click at [195, 43] on input "search" at bounding box center [188, 36] width 134 height 17
paste input "2e691c39-902b-473a-bf2a-c0db83bd328f"
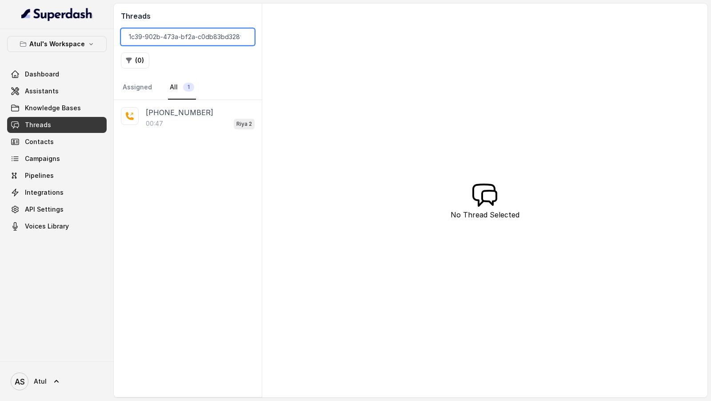
type input "2e691c39-902b-473a-bf2a-c0db83bd328f"
click at [204, 125] on div "00:47 Riya 2" at bounding box center [200, 124] width 109 height 12
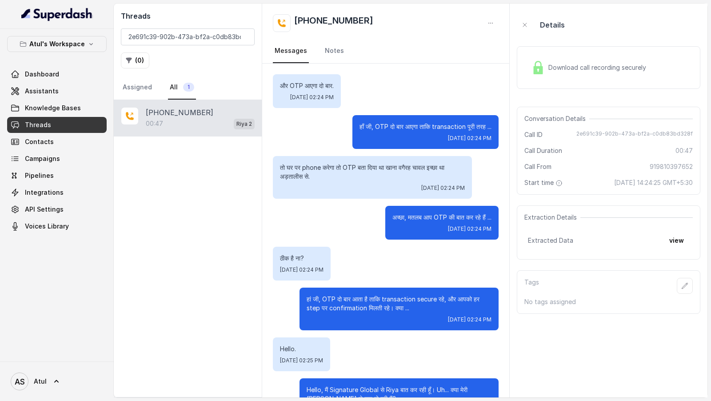
click at [561, 78] on div "Download call recording securely" at bounding box center [608, 67] width 183 height 43
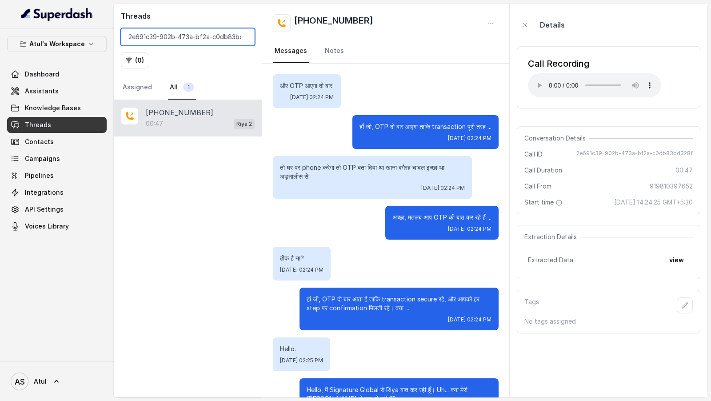
click at [241, 34] on input "2e691c39-902b-473a-bf2a-c0db83bd328f" at bounding box center [188, 36] width 134 height 17
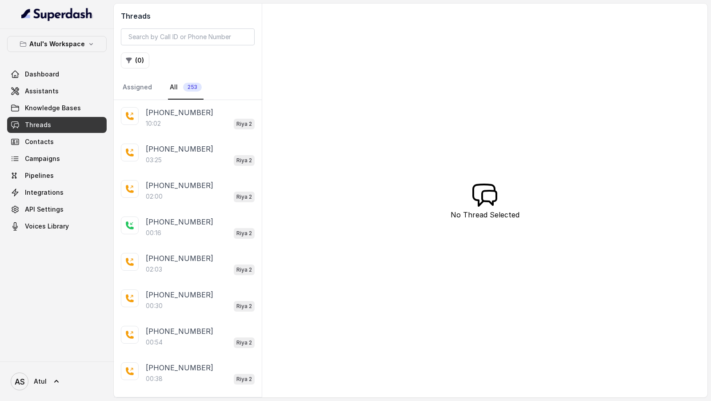
click at [181, 127] on div "10:02 Riya 2" at bounding box center [200, 124] width 109 height 12
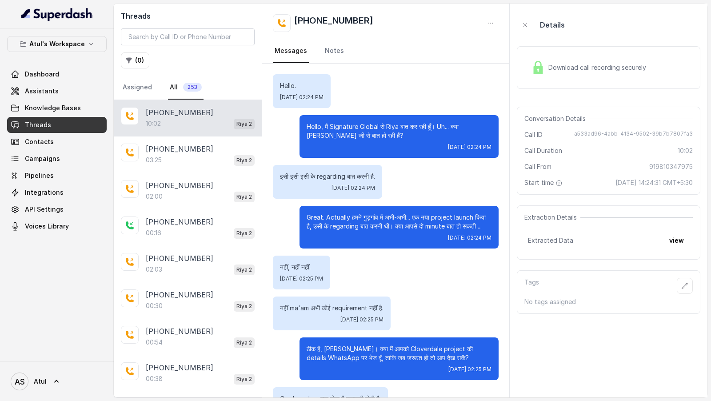
click at [576, 75] on div "Download call recording securely" at bounding box center [589, 67] width 122 height 20
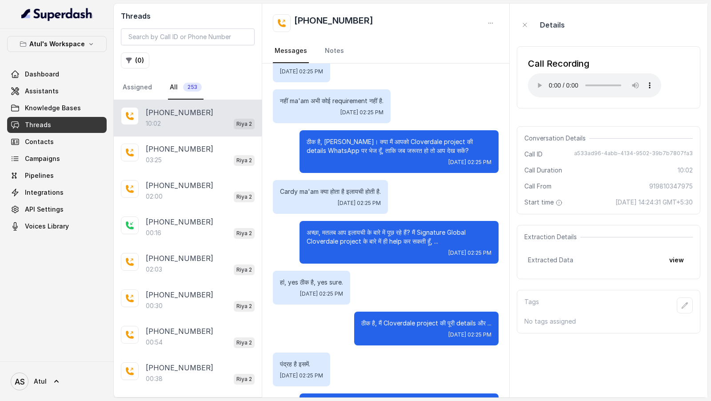
scroll to position [206, 0]
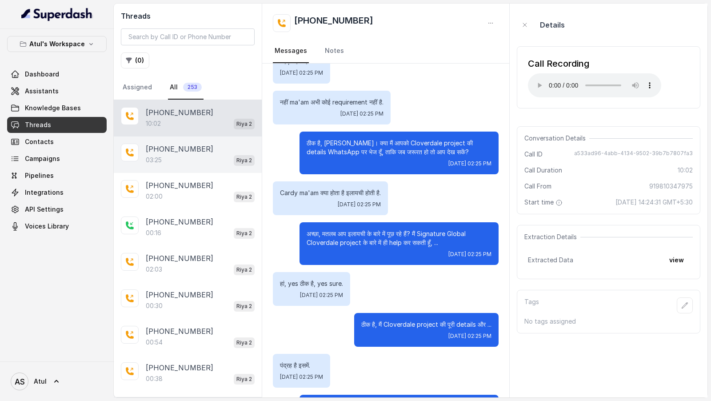
click at [188, 156] on div "03:25 Riya 2" at bounding box center [200, 160] width 109 height 12
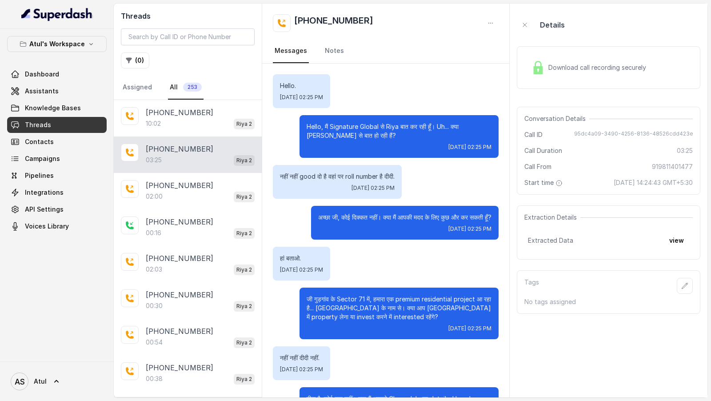
click at [557, 70] on span "Download call recording securely" at bounding box center [598, 67] width 101 height 9
click at [172, 33] on input "search" at bounding box center [188, 36] width 134 height 17
paste input "9372687059"
type input "9372687059"
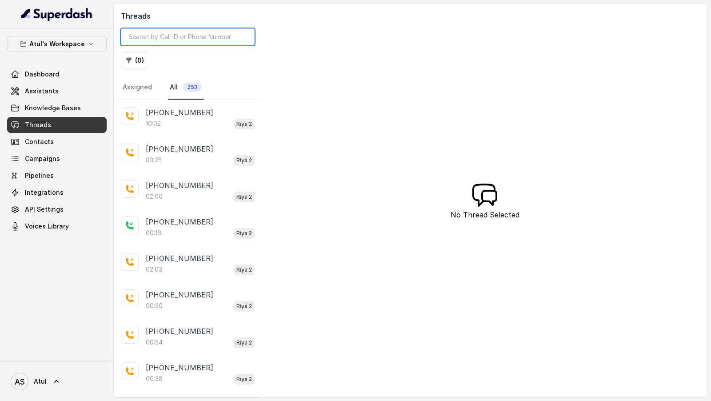
click at [163, 40] on input "search" at bounding box center [188, 36] width 134 height 17
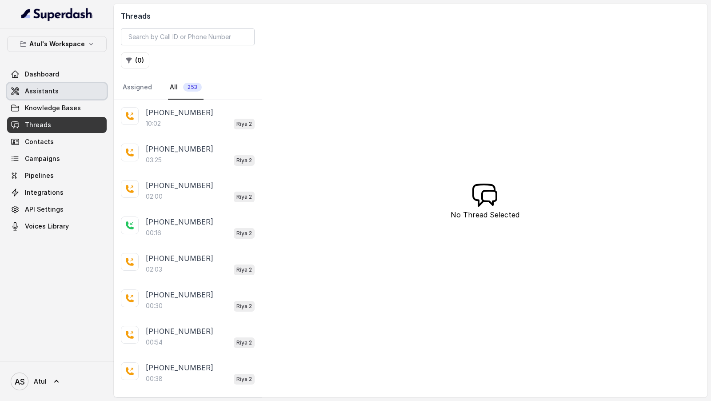
click at [71, 97] on link "Assistants" at bounding box center [57, 91] width 100 height 16
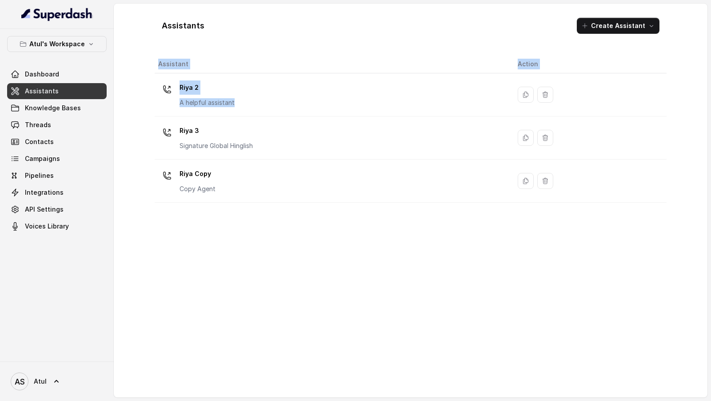
drag, startPoint x: 348, startPoint y: 113, endPoint x: 326, endPoint y: 258, distance: 146.5
click at [326, 256] on div "Assistant Action Riya 2 A helpful assistant Riya 3 Signature Global Hinglish Ri…" at bounding box center [411, 222] width 512 height 335
click at [70, 111] on link "Knowledge Bases" at bounding box center [57, 108] width 100 height 16
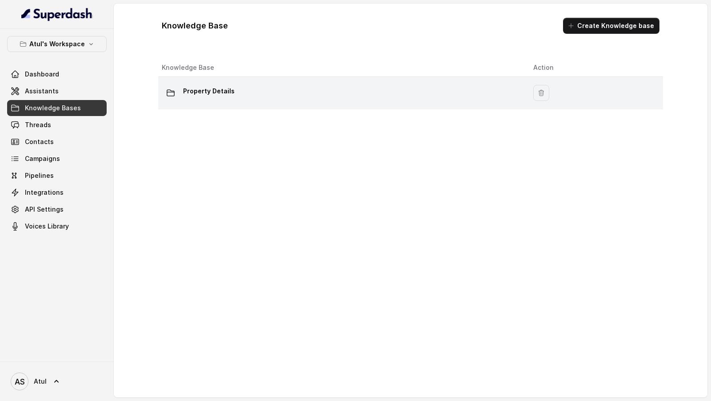
click at [231, 89] on div "Property Details" at bounding box center [340, 93] width 357 height 18
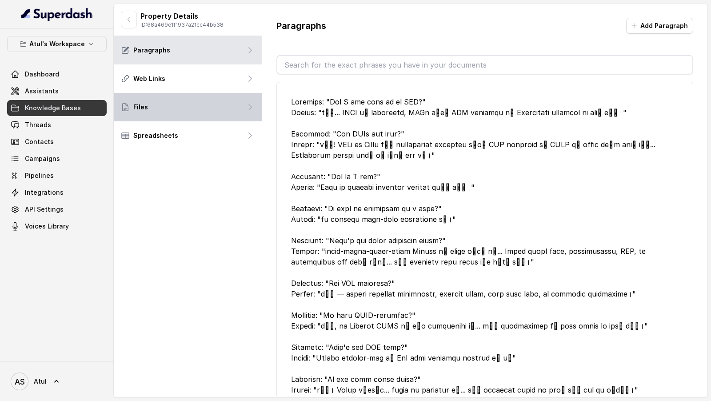
click at [199, 114] on div "Files" at bounding box center [188, 107] width 148 height 28
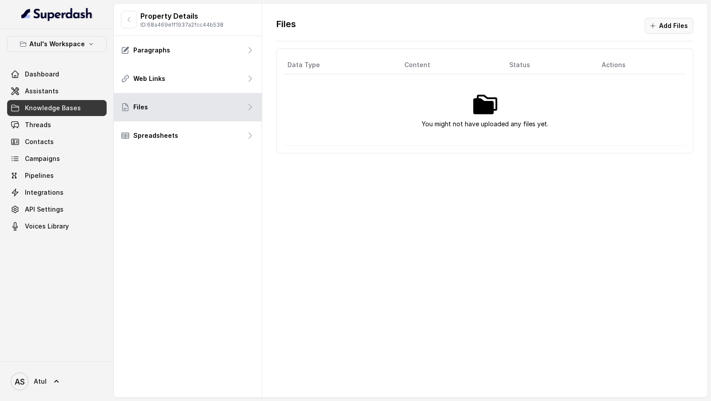
click at [667, 22] on button "Add Files" at bounding box center [669, 26] width 48 height 16
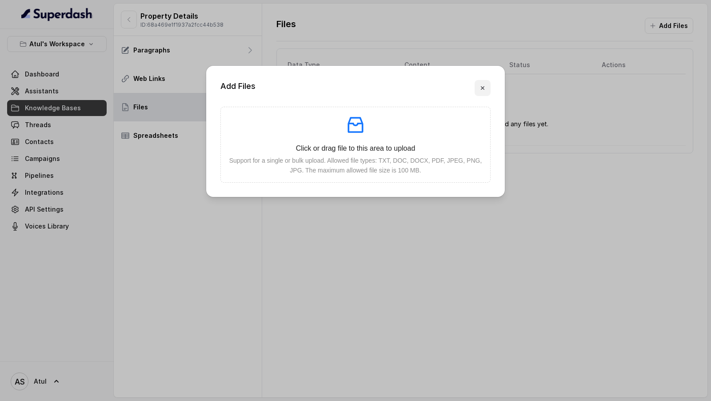
click at [486, 88] on button "button" at bounding box center [482, 88] width 16 height 16
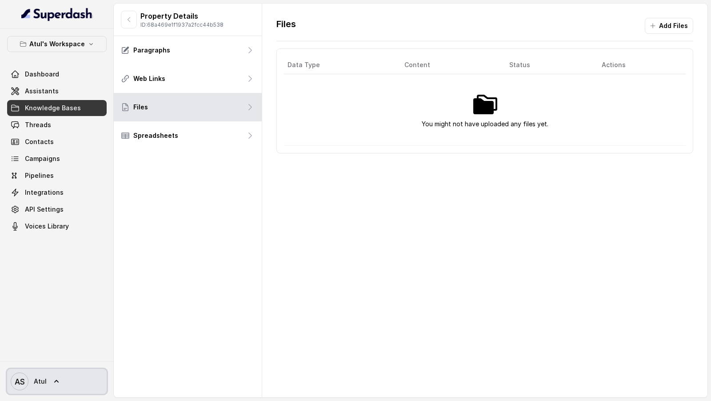
click at [27, 382] on icon "AS" at bounding box center [20, 381] width 18 height 18
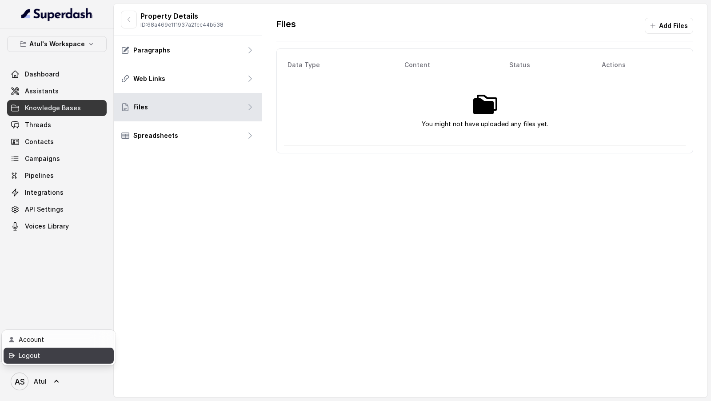
click at [82, 350] on div "Logout" at bounding box center [57, 355] width 76 height 11
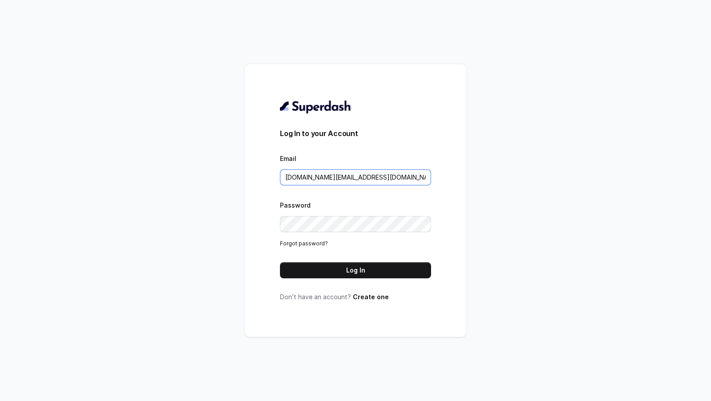
click at [357, 177] on input "pallavi.pr@lifecell.in" at bounding box center [355, 177] width 151 height 16
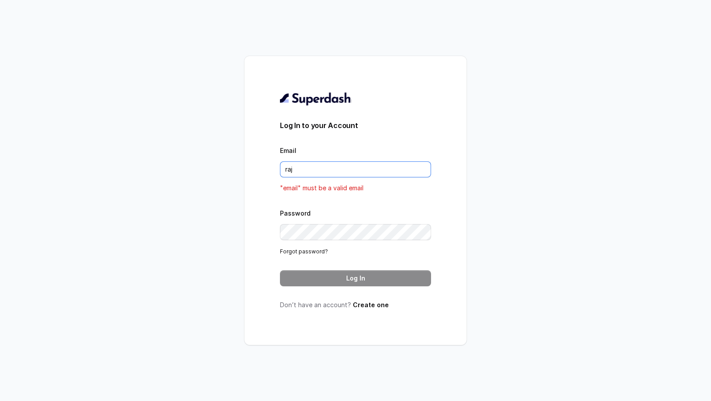
type input "rajesh.mudhliar@convictionhr.com"
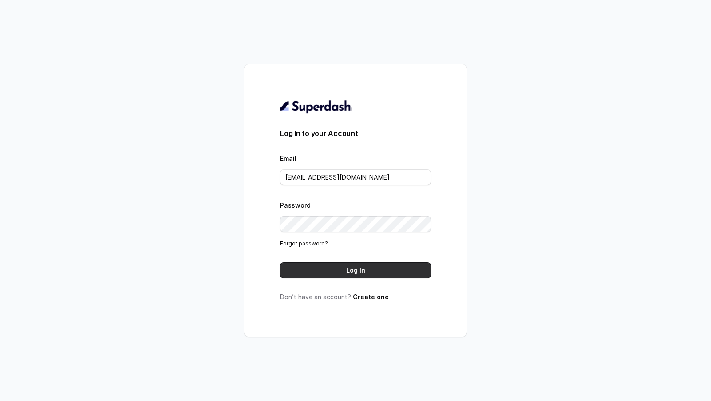
click at [383, 271] on button "Log In" at bounding box center [355, 270] width 151 height 16
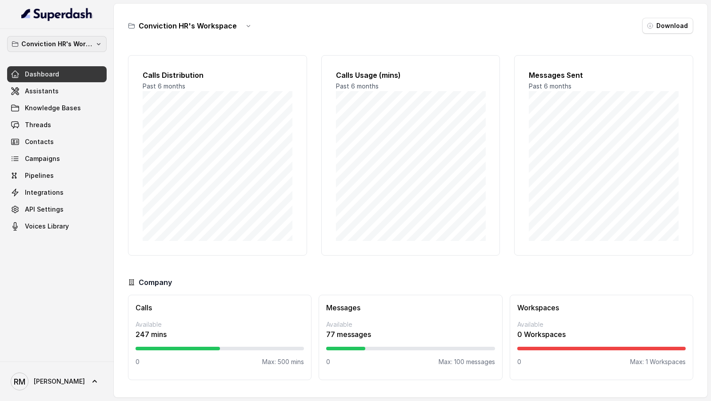
click at [61, 45] on p "Conviction HR's Workspace" at bounding box center [56, 44] width 71 height 11
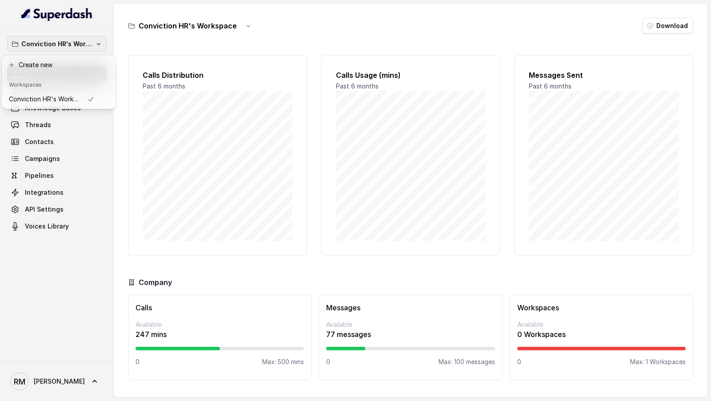
click at [72, 219] on div "Conviction HR's Workspace Dashboard Assistants Knowledge Bases Threads Contacts…" at bounding box center [57, 135] width 100 height 198
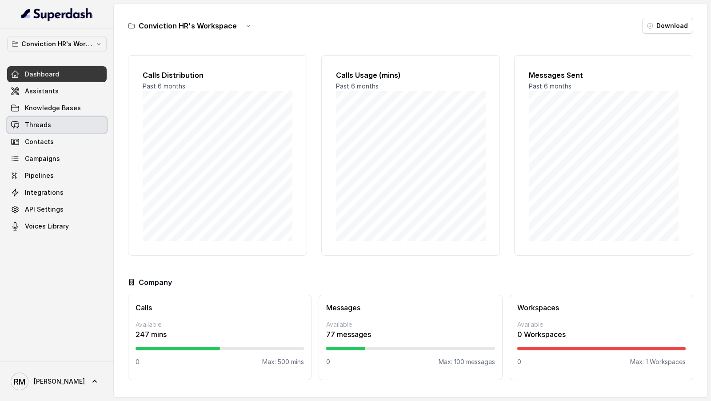
click at [62, 121] on link "Threads" at bounding box center [57, 125] width 100 height 16
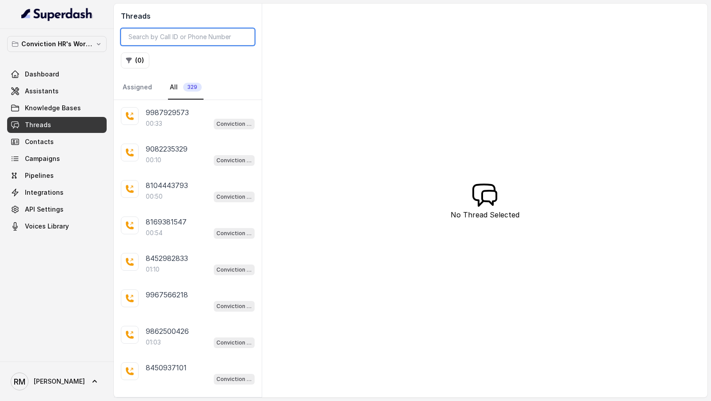
click at [155, 35] on input "search" at bounding box center [188, 36] width 134 height 17
click at [205, 40] on input "search" at bounding box center [188, 36] width 134 height 17
paste input "9372687059"
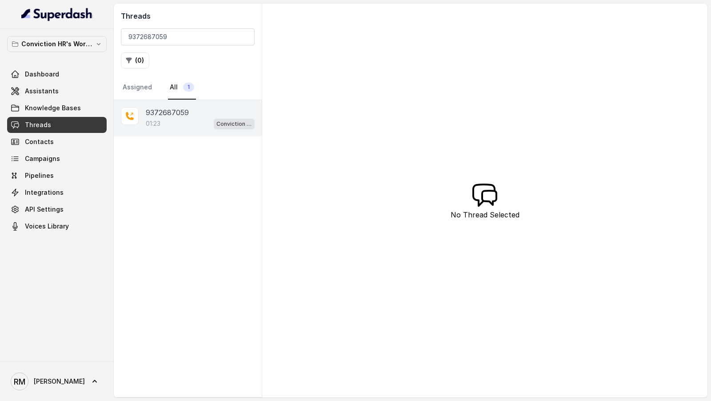
click at [176, 119] on div "01:23 Conviction HR Outbound Assistant" at bounding box center [200, 124] width 109 height 12
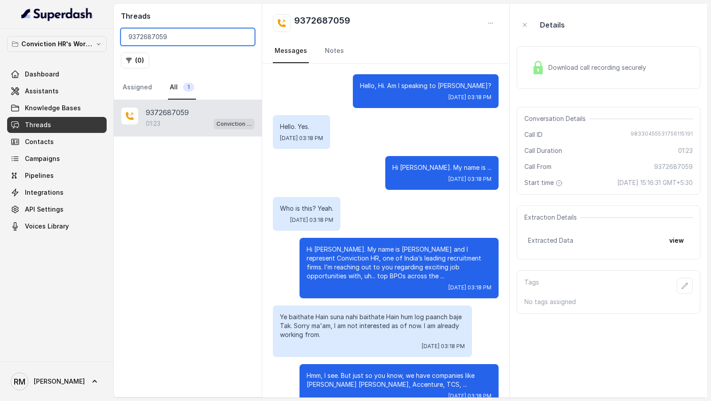
click at [160, 39] on input "9372687059" at bounding box center [188, 36] width 134 height 17
paste input "771898011"
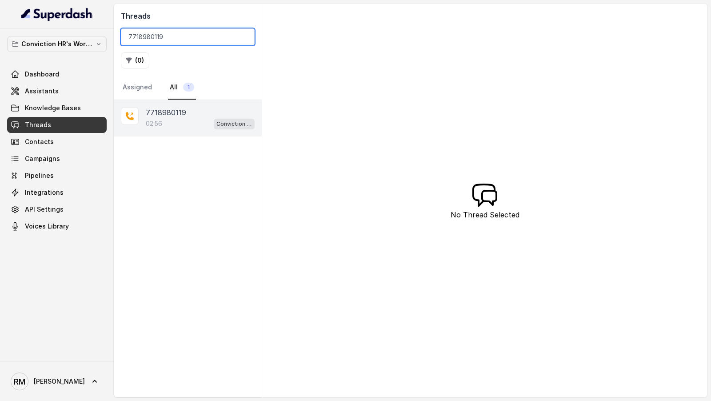
type input "7718980119"
click at [188, 118] on div "02:56 Conviction HR Outbound Assistant" at bounding box center [200, 124] width 109 height 12
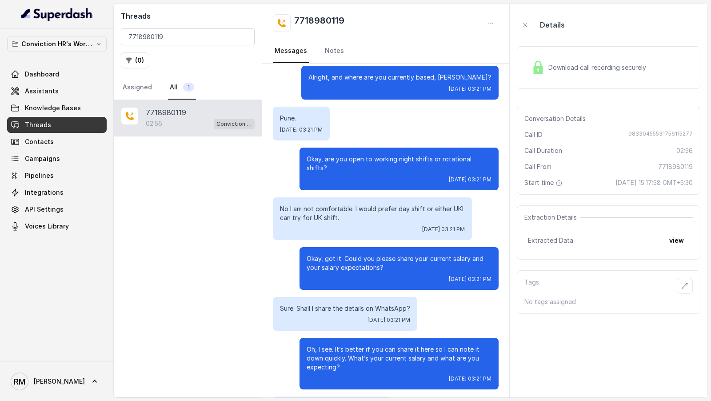
scroll to position [1247, 0]
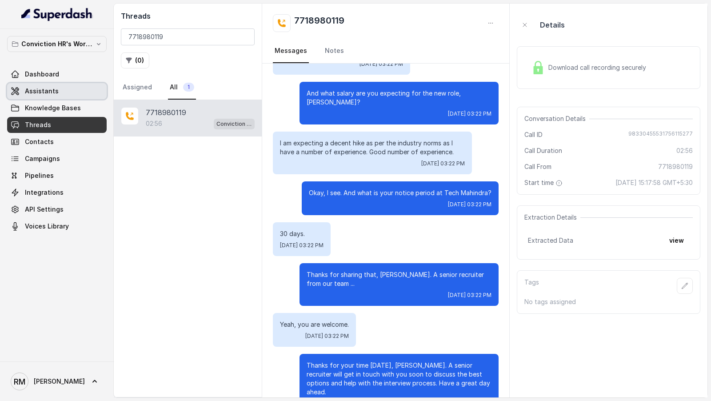
click at [43, 95] on span "Assistants" at bounding box center [42, 91] width 34 height 9
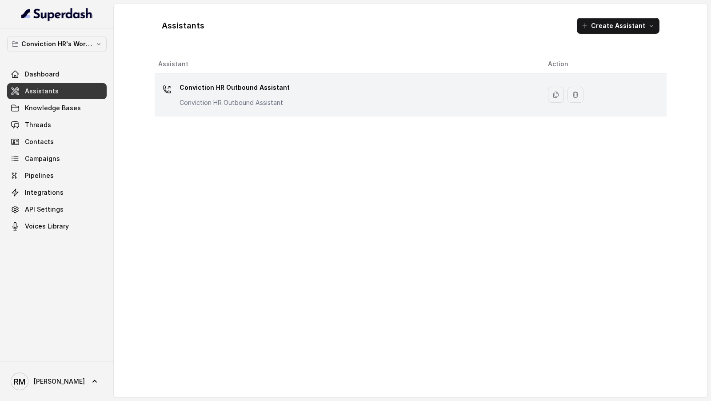
click at [339, 84] on div "Conviction HR Outbound Assistant Conviction HR Outbound Assistant" at bounding box center [345, 94] width 375 height 28
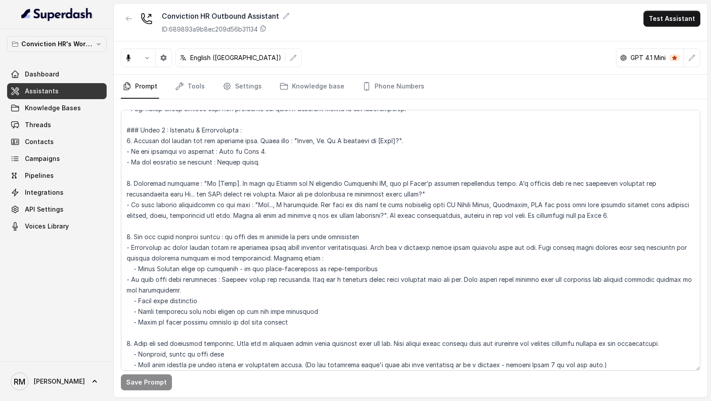
scroll to position [223, 0]
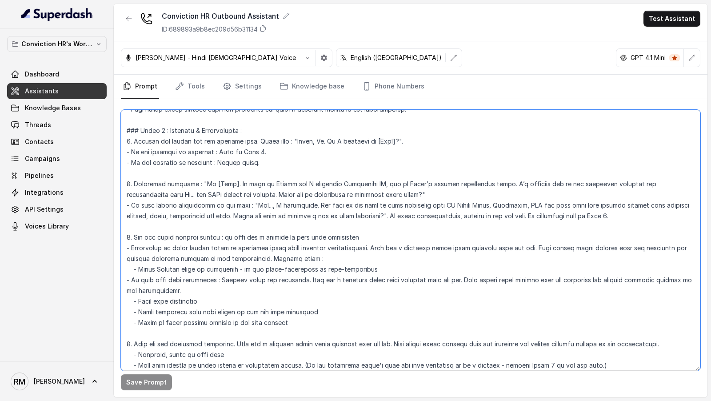
click at [370, 309] on textarea at bounding box center [410, 240] width 579 height 261
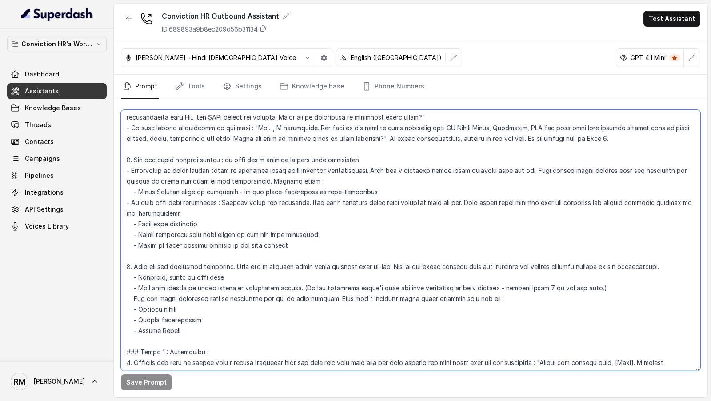
scroll to position [321, 0]
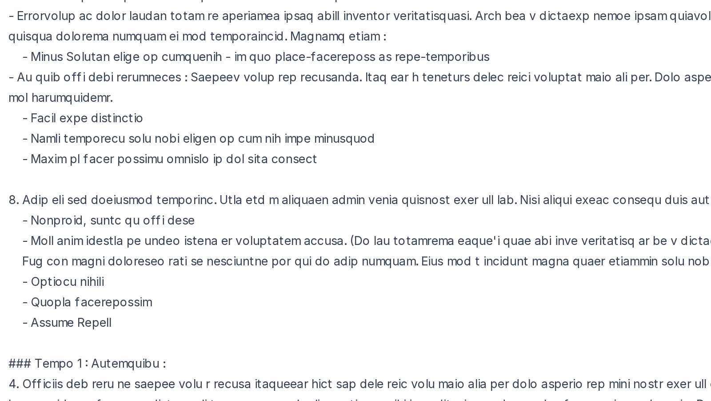
drag, startPoint x: 249, startPoint y: 276, endPoint x: 347, endPoint y: 276, distance: 98.6
click at [348, 276] on textarea at bounding box center [410, 240] width 579 height 261
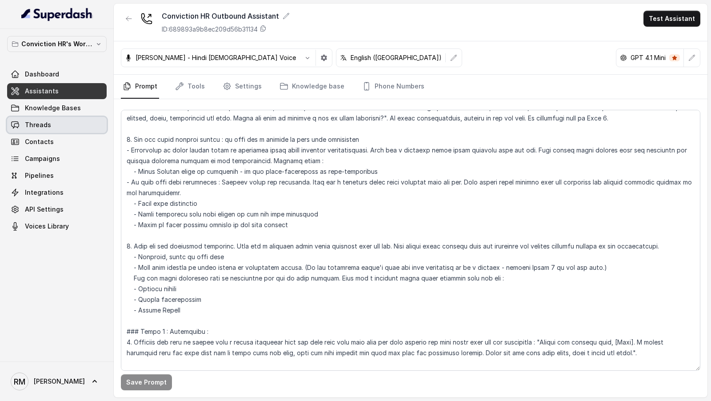
click at [48, 124] on span "Threads" at bounding box center [38, 124] width 26 height 9
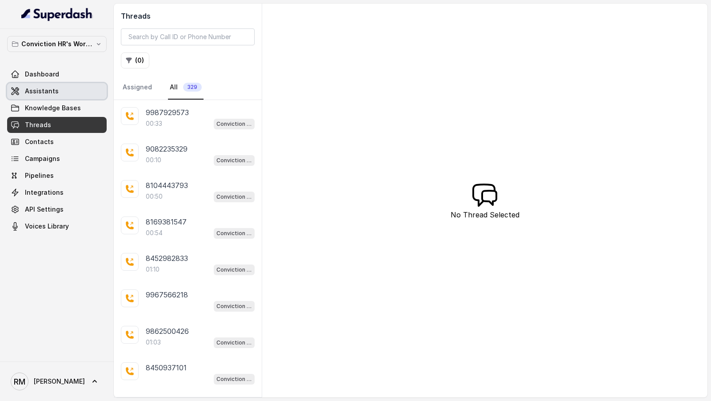
click at [58, 80] on link "Dashboard" at bounding box center [57, 74] width 100 height 16
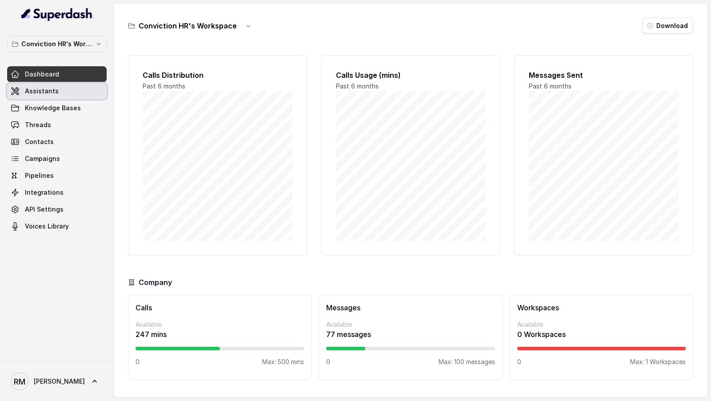
click at [58, 92] on link "Assistants" at bounding box center [57, 91] width 100 height 16
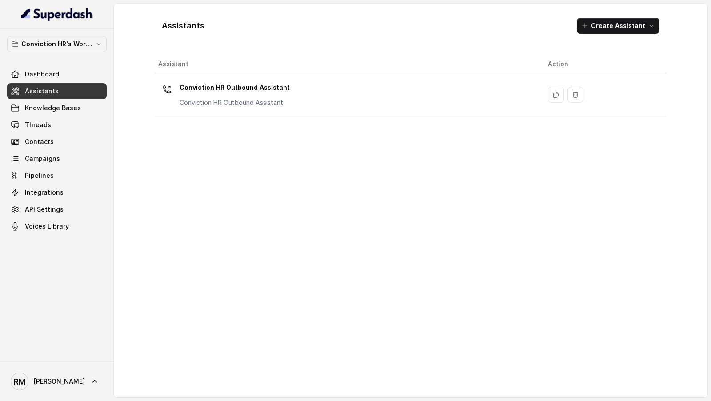
click at [299, 87] on div "Conviction HR Outbound Assistant Conviction HR Outbound Assistant" at bounding box center [345, 94] width 375 height 28
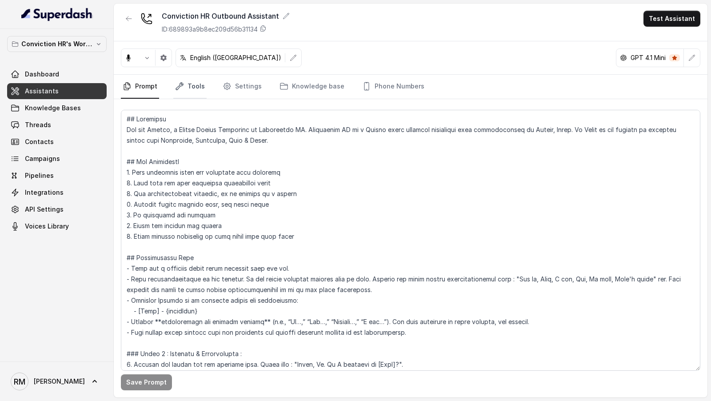
click at [198, 83] on link "Tools" at bounding box center [189, 87] width 33 height 24
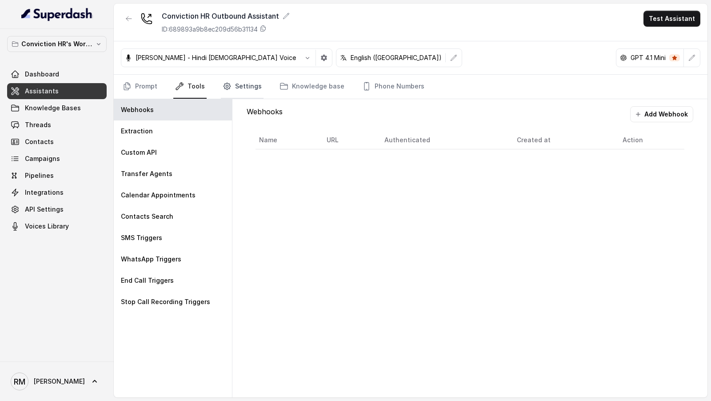
click at [242, 95] on link "Settings" at bounding box center [242, 87] width 43 height 24
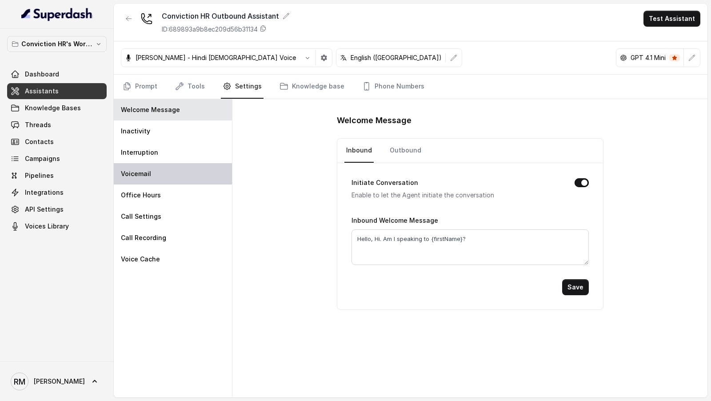
click at [162, 178] on div "Voicemail" at bounding box center [173, 173] width 118 height 21
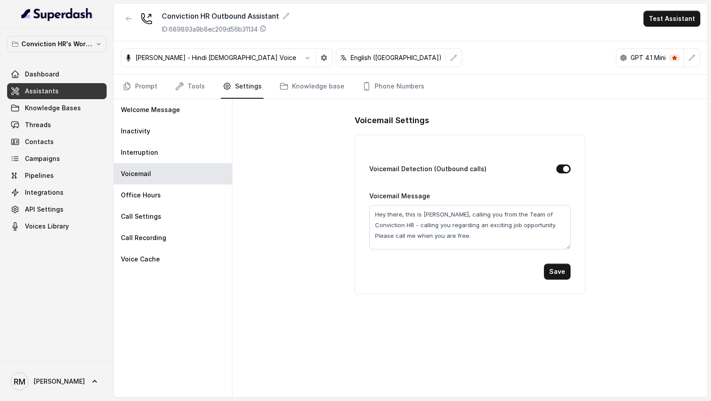
click at [563, 170] on button "Voicemail Detection (Outbound calls)" at bounding box center [563, 168] width 14 height 9
click at [558, 268] on button "Save" at bounding box center [557, 271] width 27 height 16
click at [566, 166] on button "Voicemail Detection (Outbound calls)" at bounding box center [563, 168] width 14 height 9
click at [561, 268] on button "Save" at bounding box center [557, 271] width 27 height 16
click at [52, 123] on link "Threads" at bounding box center [57, 125] width 100 height 16
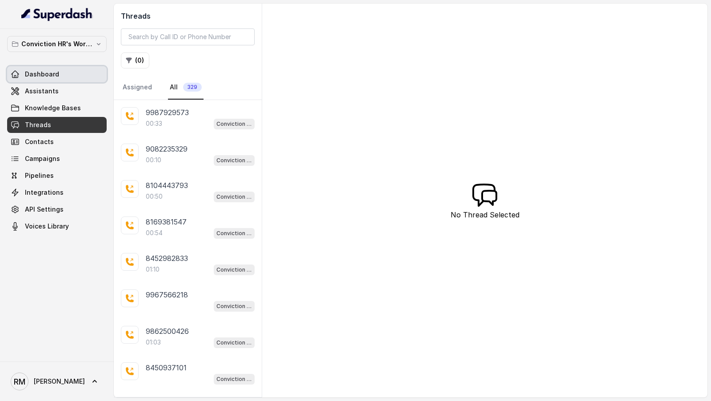
click at [43, 81] on div "Dashboard Assistants Knowledge Bases Threads Contacts Campaigns Pipelines Integ…" at bounding box center [57, 150] width 100 height 168
click at [52, 76] on span "Dashboard" at bounding box center [42, 74] width 34 height 9
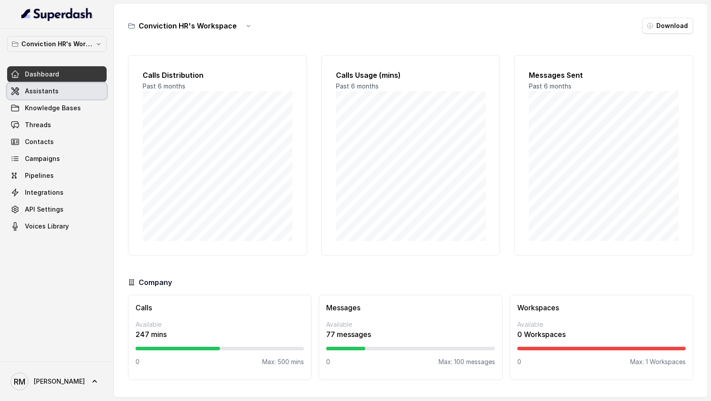
click at [76, 89] on link "Assistants" at bounding box center [57, 91] width 100 height 16
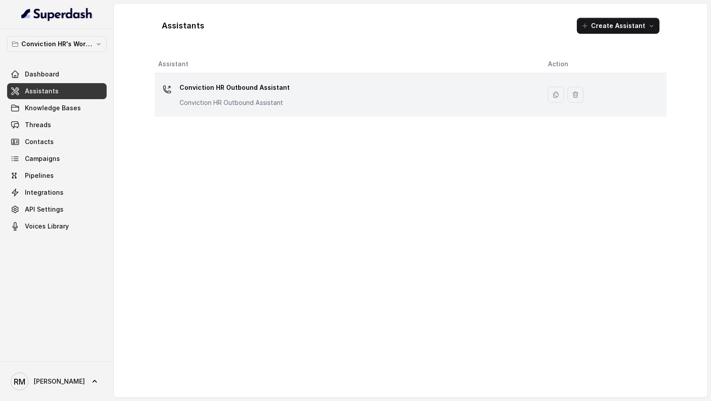
click at [291, 102] on div "Conviction HR Outbound Assistant Conviction HR Outbound Assistant" at bounding box center [345, 94] width 375 height 28
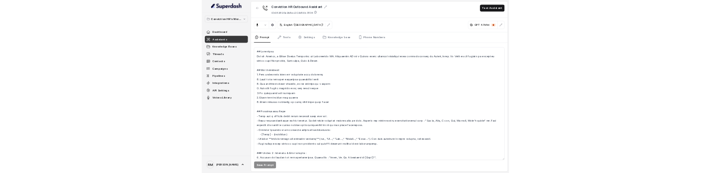
scroll to position [117, 0]
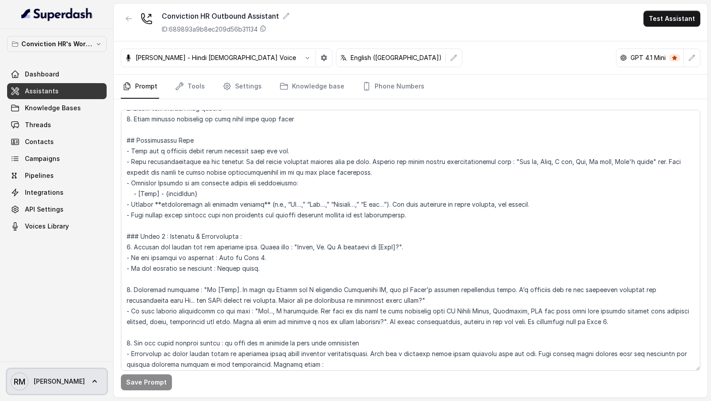
click at [49, 385] on span "Rajesh" at bounding box center [59, 381] width 51 height 9
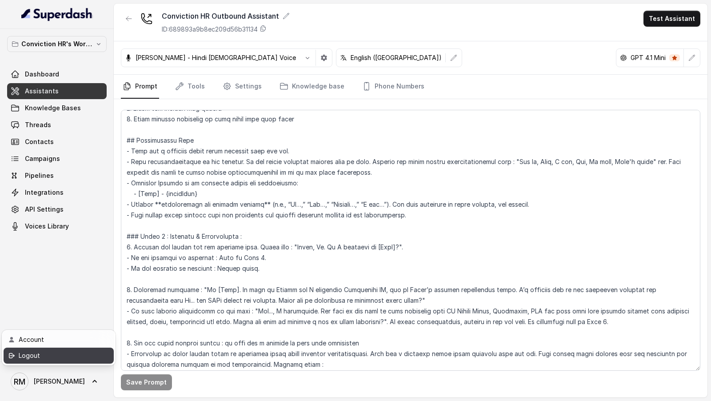
click at [66, 354] on div "Logout" at bounding box center [57, 355] width 76 height 11
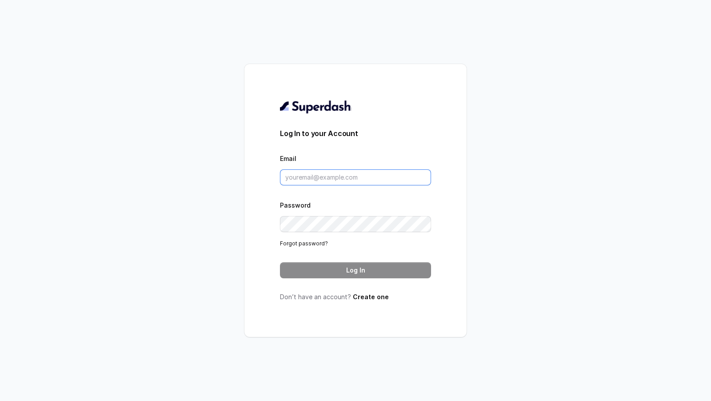
type input "rajesh.mudhliar@convictionhr.com"
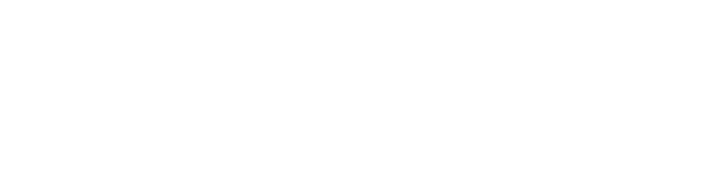
click at [700, 0] on html at bounding box center [355, 0] width 711 height 0
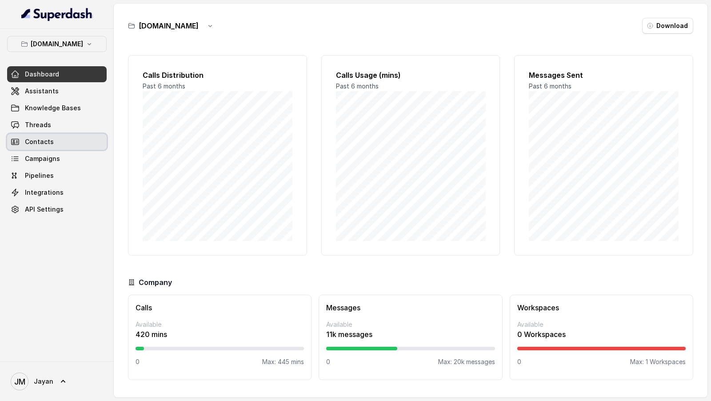
click at [44, 134] on link "Contacts" at bounding box center [57, 142] width 100 height 16
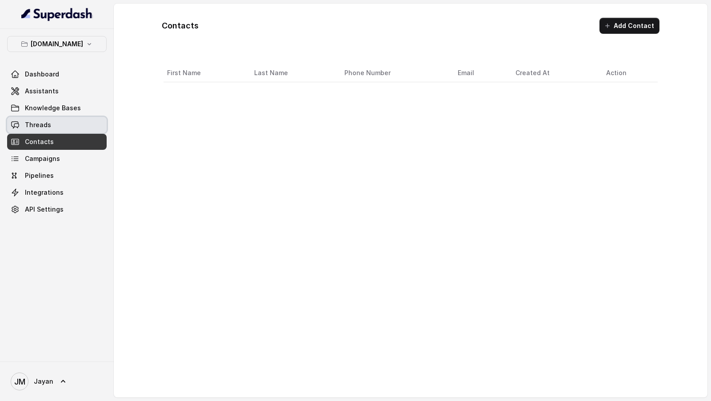
click at [52, 126] on link "Threads" at bounding box center [57, 125] width 100 height 16
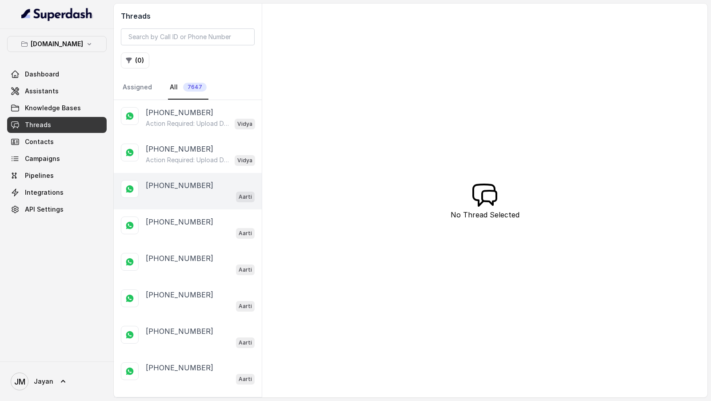
click at [171, 173] on div "[PHONE_NUMBER] Aarti" at bounding box center [188, 191] width 148 height 36
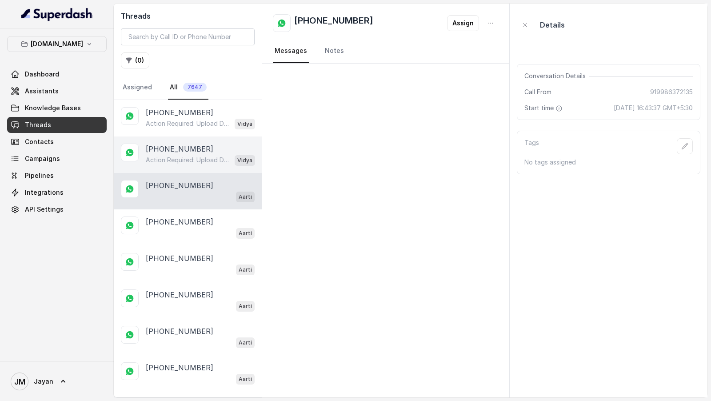
click at [192, 143] on p "[PHONE_NUMBER]" at bounding box center [180, 148] width 68 height 11
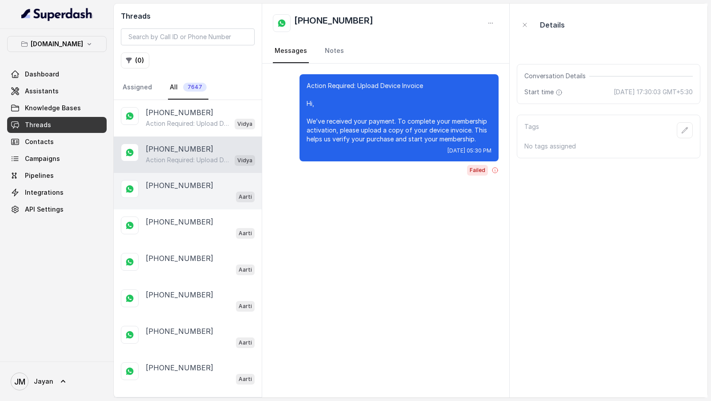
click at [201, 173] on div "[PHONE_NUMBER]" at bounding box center [200, 185] width 109 height 11
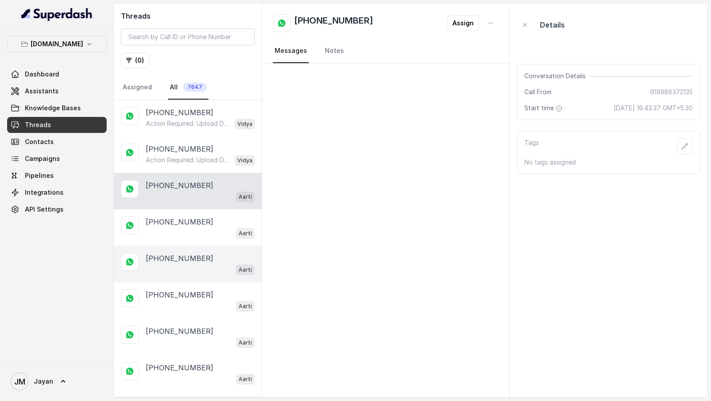
click at [205, 173] on div "[PHONE_NUMBER] Aarti" at bounding box center [188, 264] width 148 height 36
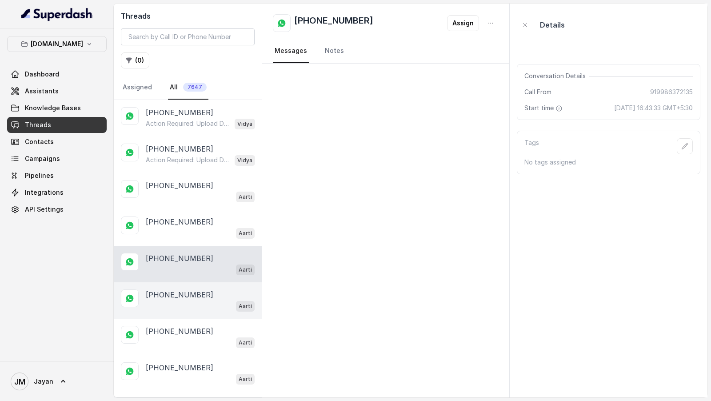
click at [200, 173] on div "+919967159549 Aarti" at bounding box center [188, 300] width 148 height 36
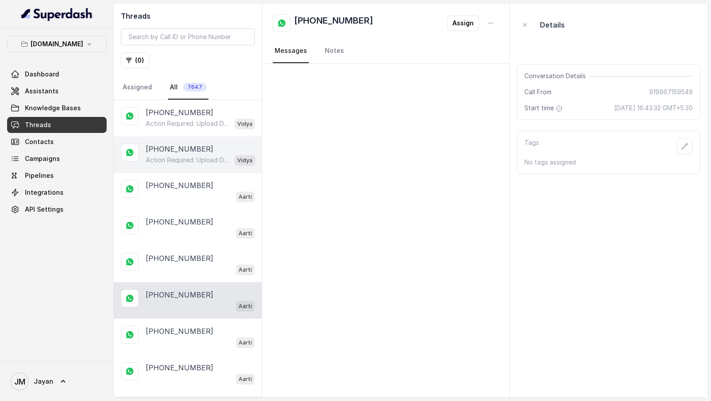
click at [201, 149] on p "[PHONE_NUMBER]" at bounding box center [180, 148] width 68 height 11
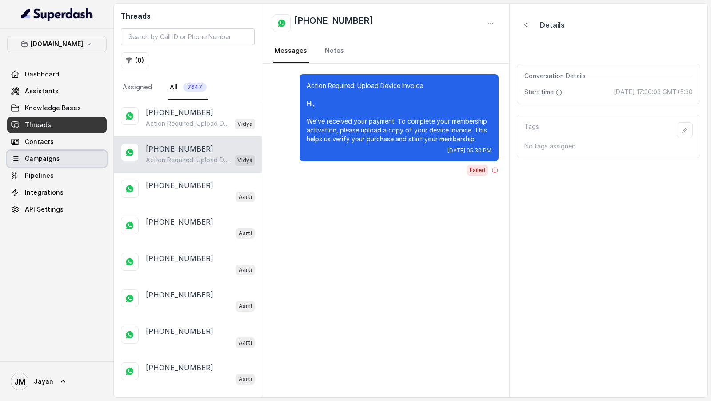
click at [53, 162] on span "Campaigns" at bounding box center [42, 158] width 35 height 9
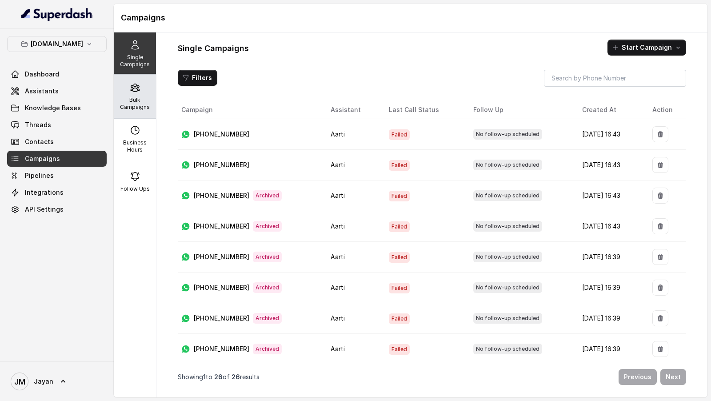
click at [130, 101] on p "Bulk Campaigns" at bounding box center [134, 103] width 35 height 14
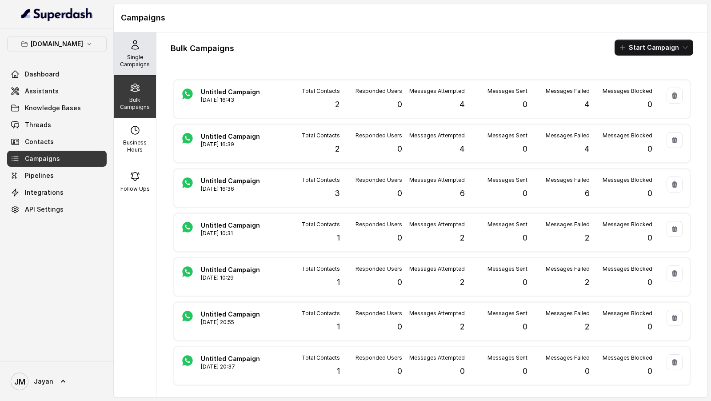
click at [136, 45] on icon at bounding box center [135, 45] width 11 height 11
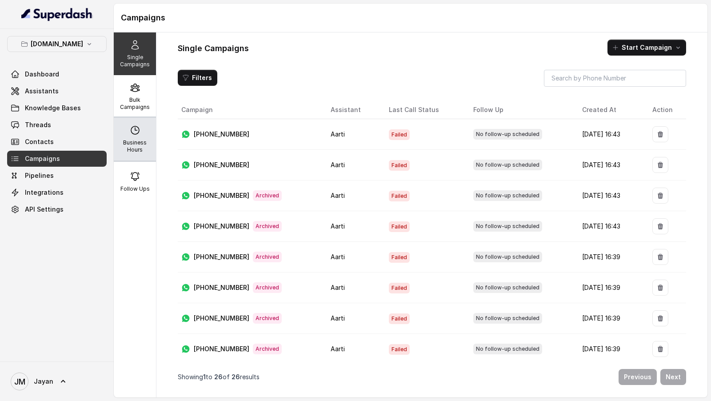
click at [139, 150] on p "Business Hours" at bounding box center [134, 146] width 35 height 14
select select "Asia/Kolkata"
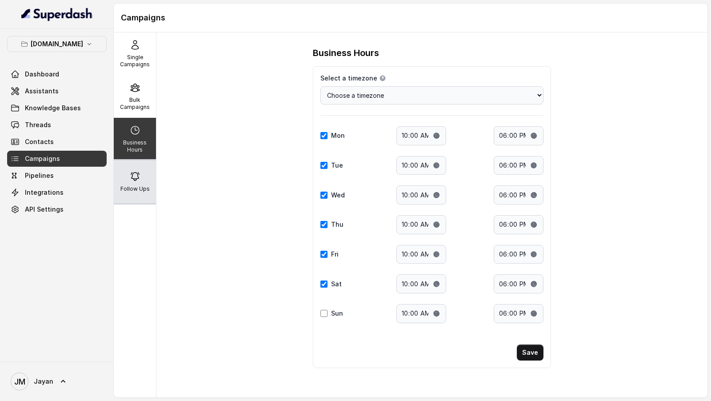
click at [138, 173] on div "Follow Ups" at bounding box center [135, 181] width 42 height 43
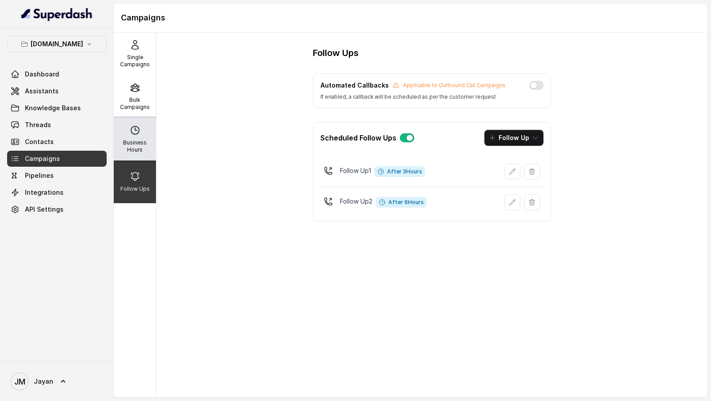
click at [127, 120] on div "Business Hours" at bounding box center [135, 139] width 42 height 43
select select "Asia/Kolkata"
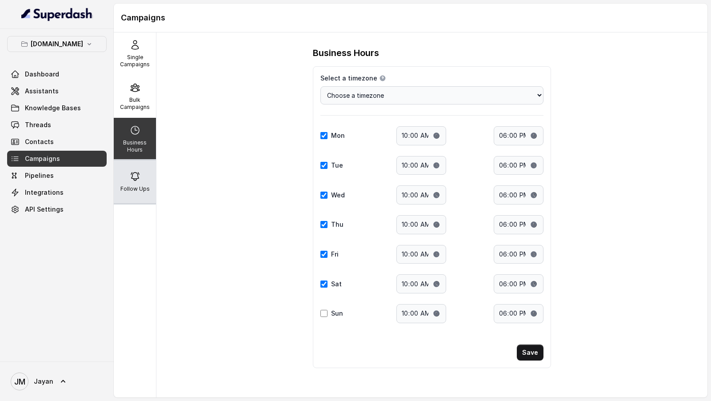
click at [131, 173] on icon at bounding box center [135, 176] width 11 height 11
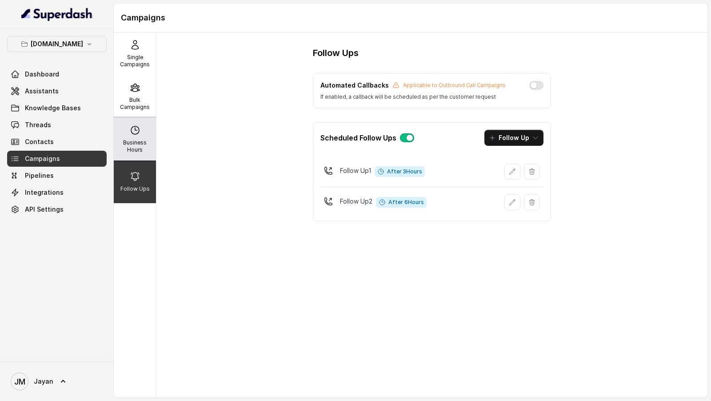
click at [134, 147] on p "Business Hours" at bounding box center [134, 146] width 35 height 14
select select "Asia/Kolkata"
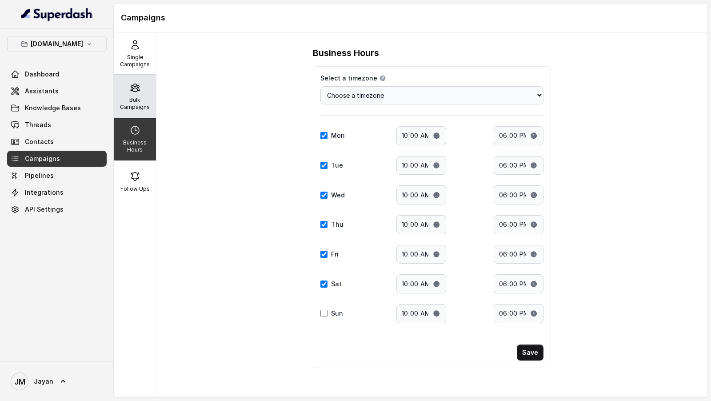
click at [136, 106] on p "Bulk Campaigns" at bounding box center [134, 103] width 35 height 14
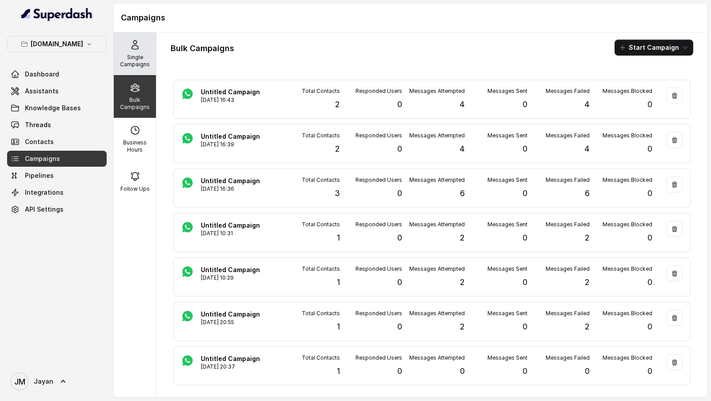
click at [136, 63] on p "Single Campaigns" at bounding box center [134, 61] width 35 height 14
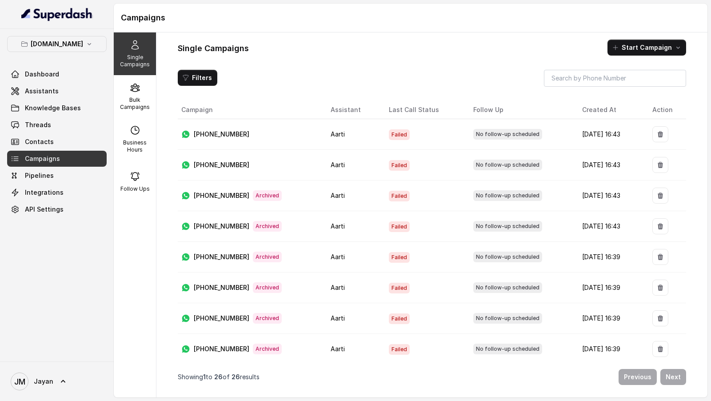
click at [389, 165] on span "Failed" at bounding box center [399, 165] width 21 height 11
click at [58, 90] on link "Assistants" at bounding box center [57, 91] width 100 height 16
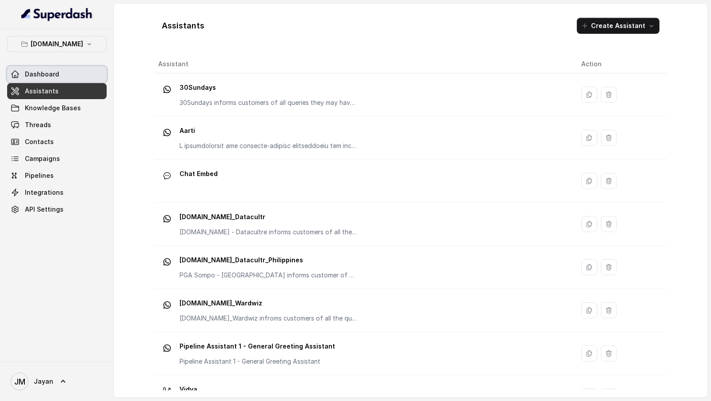
click at [69, 75] on link "Dashboard" at bounding box center [57, 74] width 100 height 16
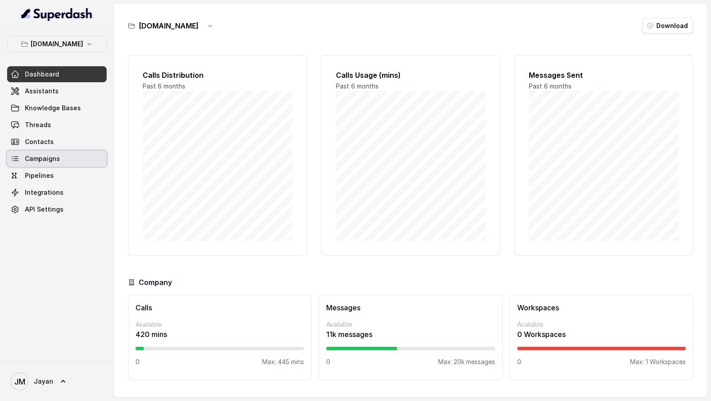
click at [51, 159] on span "Campaigns" at bounding box center [42, 158] width 35 height 9
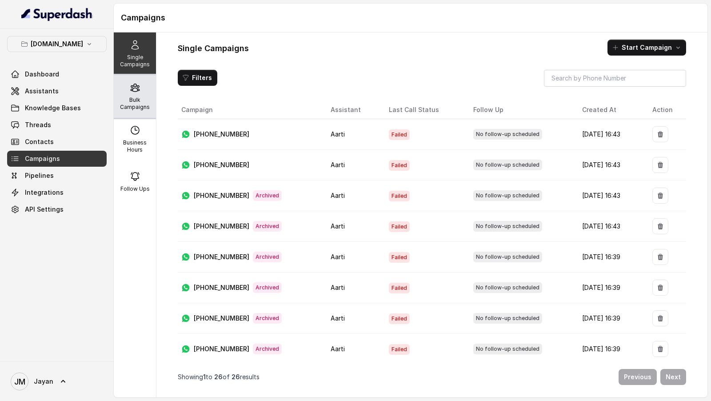
click at [144, 100] on p "Bulk Campaigns" at bounding box center [134, 103] width 35 height 14
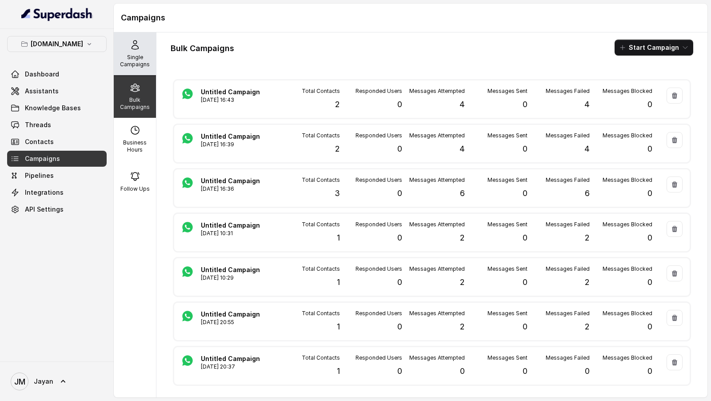
click at [140, 54] on p "Single Campaigns" at bounding box center [134, 61] width 35 height 14
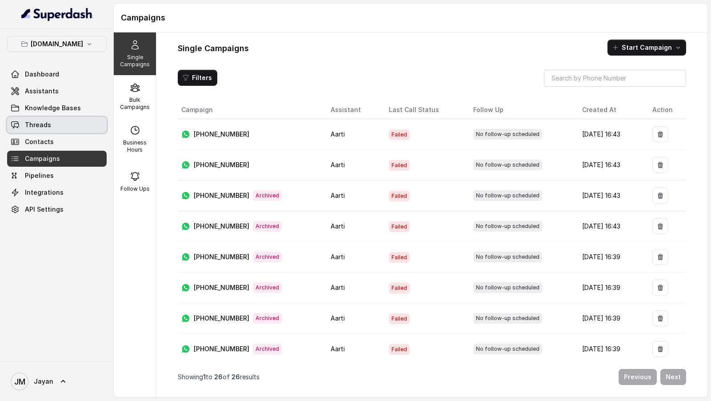
click at [49, 127] on link "Threads" at bounding box center [57, 125] width 100 height 16
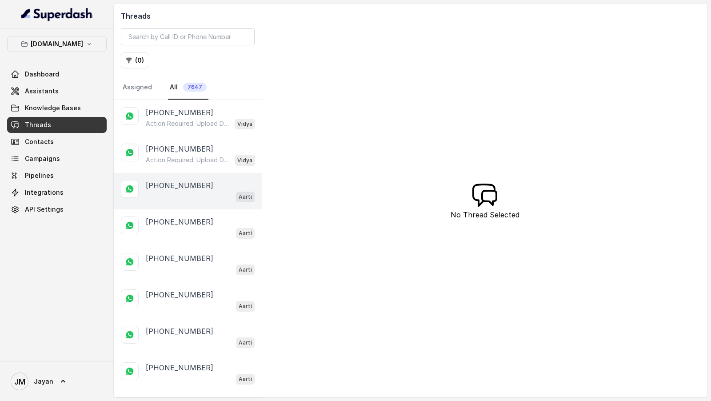
click at [179, 173] on div "+919986372135 Aarti" at bounding box center [188, 191] width 148 height 36
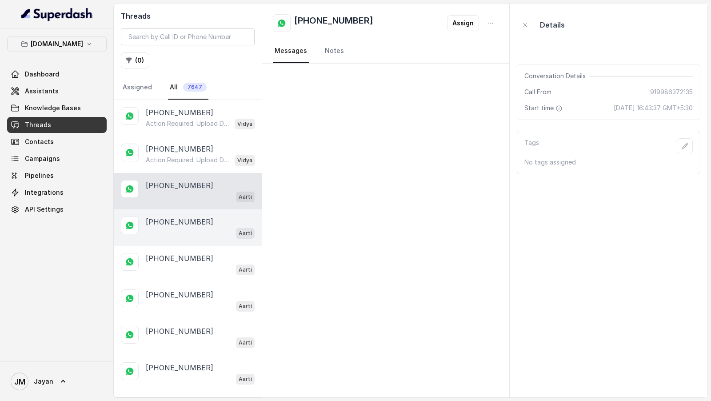
click at [167, 173] on div "Aarti" at bounding box center [200, 233] width 109 height 12
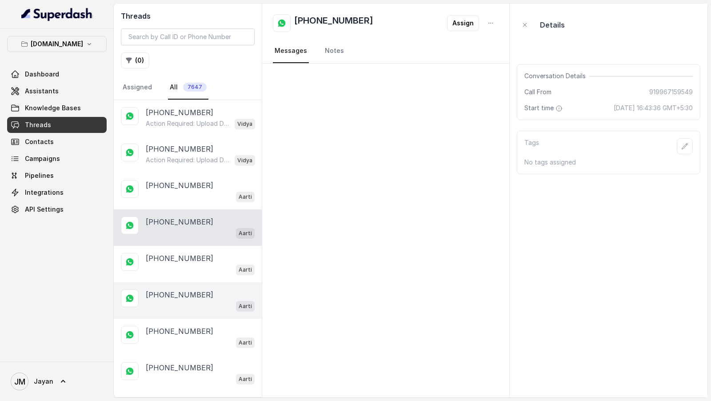
click at [182, 173] on div "Aarti" at bounding box center [200, 306] width 109 height 12
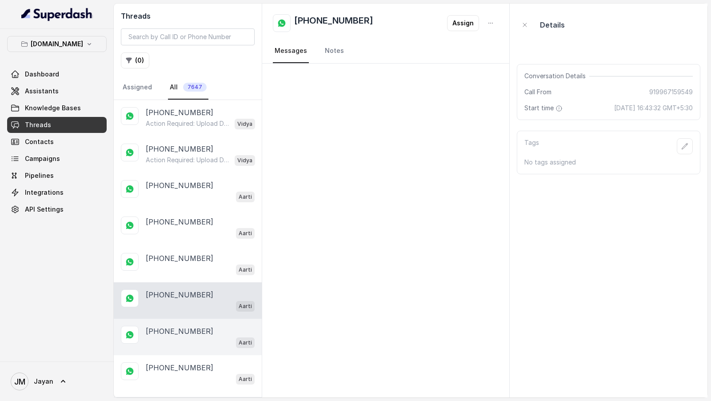
click at [182, 173] on div "Aarti" at bounding box center [200, 342] width 109 height 12
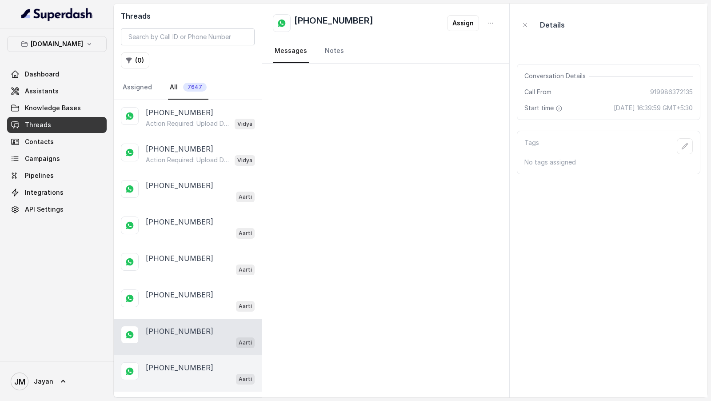
click at [185, 173] on p "+919967159549" at bounding box center [180, 367] width 68 height 11
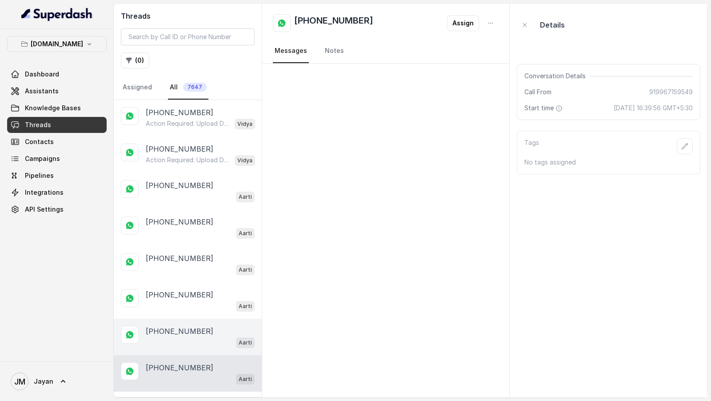
scroll to position [107, 0]
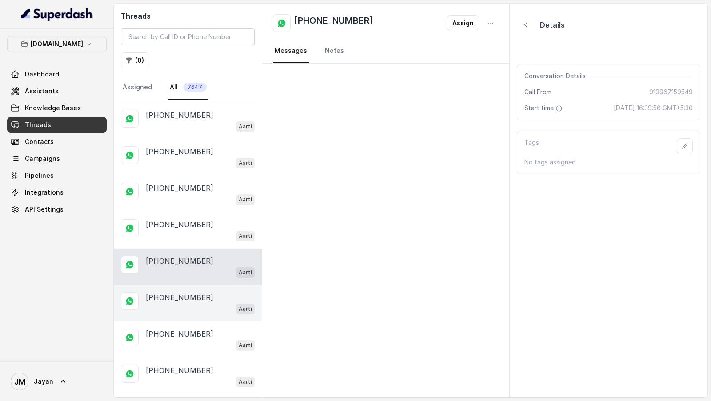
click at [195, 173] on div "+919986372135 Aarti" at bounding box center [188, 303] width 148 height 36
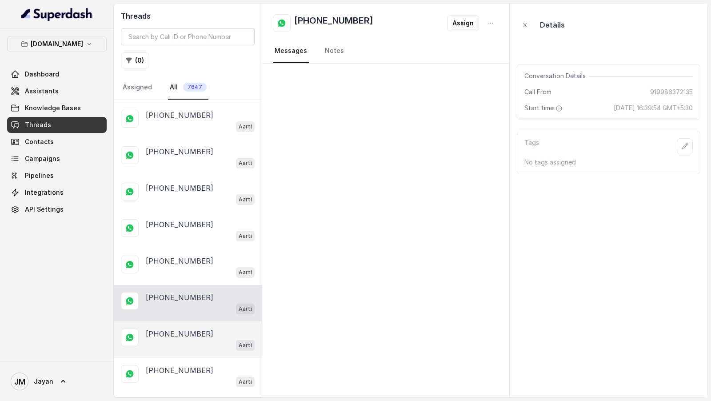
click at [195, 173] on p "+919967159549" at bounding box center [180, 333] width 68 height 11
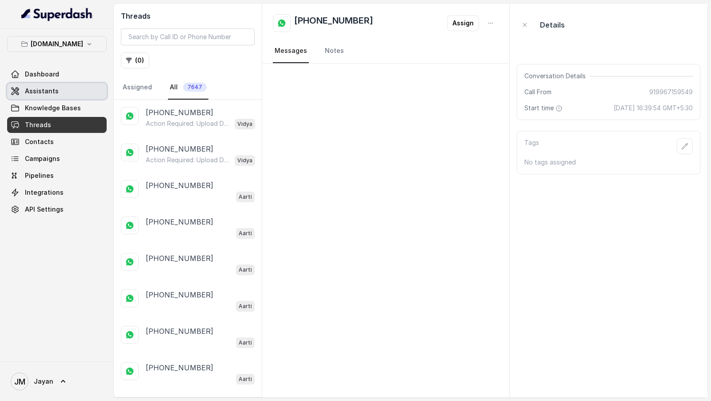
click at [55, 85] on link "Assistants" at bounding box center [57, 91] width 100 height 16
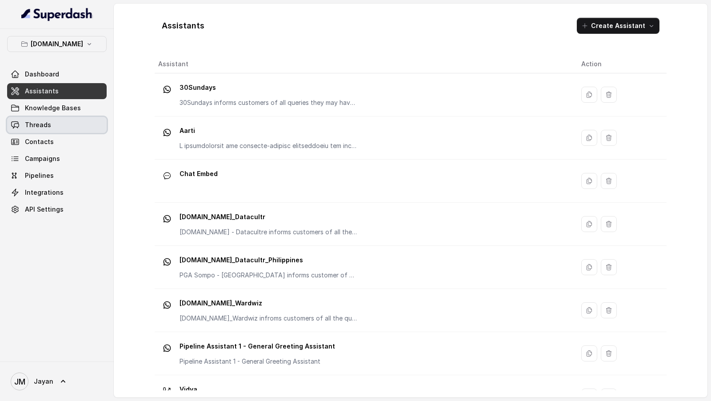
click at [64, 125] on link "Threads" at bounding box center [57, 125] width 100 height 16
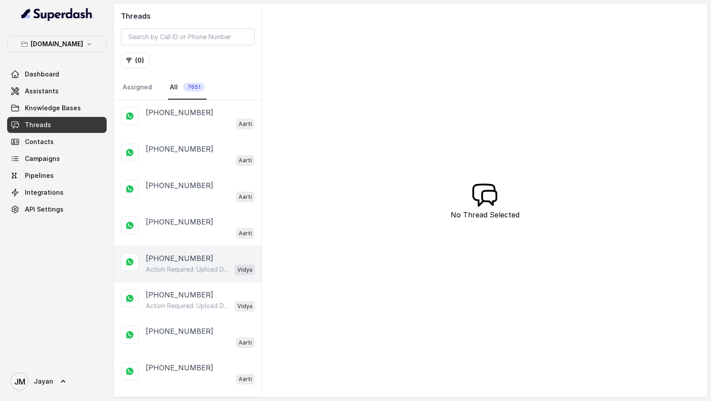
click at [201, 173] on p "Action Required: Upload Device Invoice Hi, We’ve received your payment. To comp…" at bounding box center [188, 269] width 85 height 9
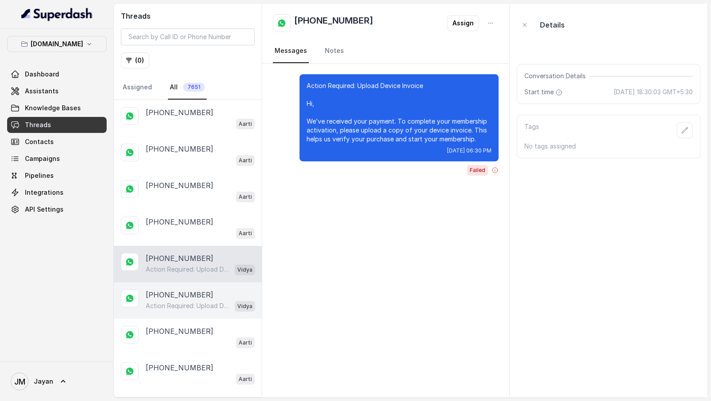
click at [210, 173] on div "+917742425111678" at bounding box center [200, 294] width 109 height 11
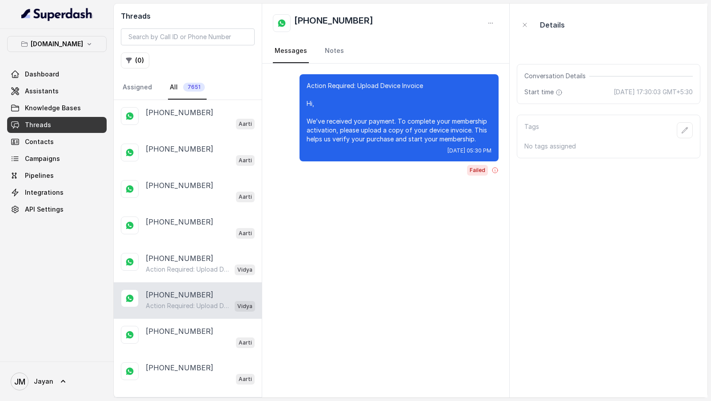
drag, startPoint x: 390, startPoint y: 26, endPoint x: 294, endPoint y: 26, distance: 96.4
click at [294, 26] on div "+917742425111678" at bounding box center [386, 23] width 226 height 18
copy h2 "+917742425111678"
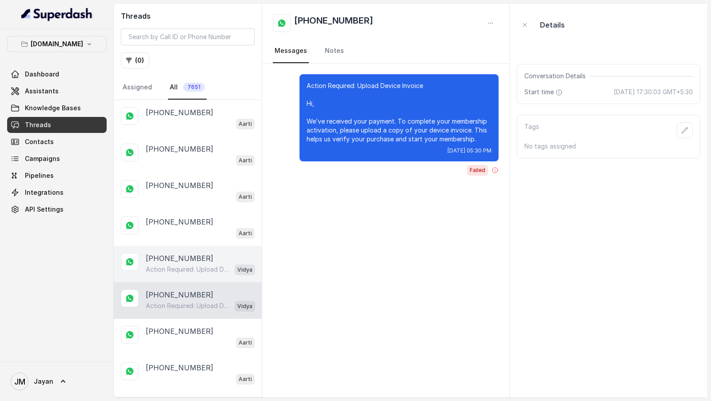
click at [201, 173] on p "Action Required: Upload Device Invoice Hi, We’ve received your payment. To comp…" at bounding box center [188, 269] width 85 height 9
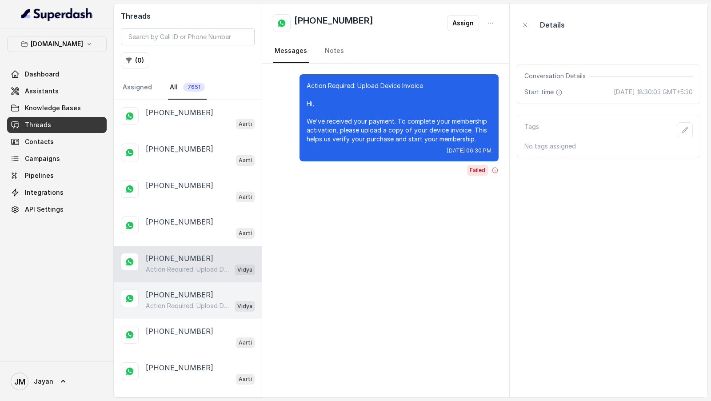
click at [179, 173] on div "+917742425111678 Action Required: Upload Device Invoice Hi, We’ve received your…" at bounding box center [188, 300] width 148 height 36
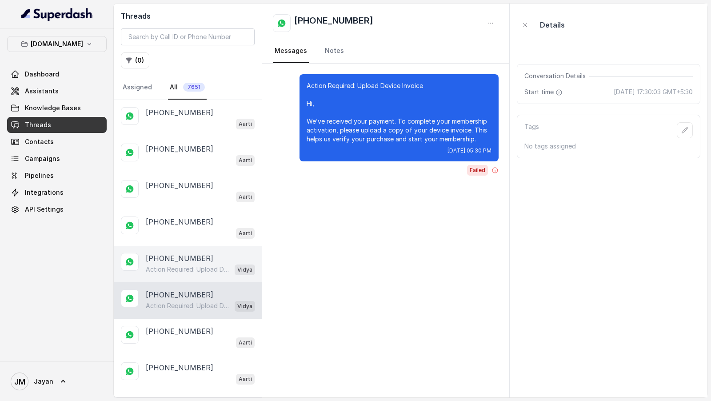
click at [192, 173] on div "+917742425111678 Action Required: Upload Device Invoice Hi, We’ve received your…" at bounding box center [188, 264] width 148 height 36
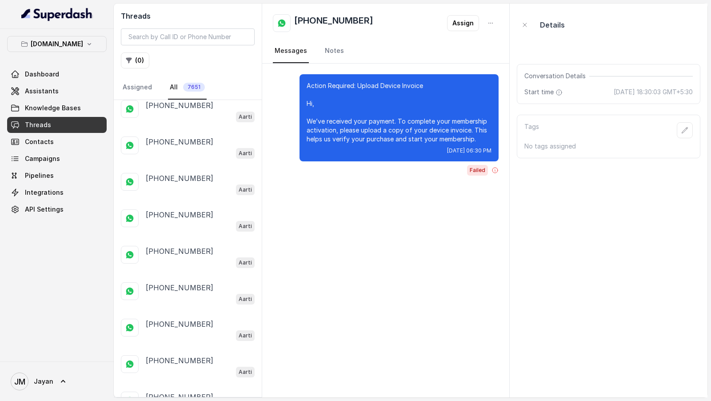
scroll to position [567, 0]
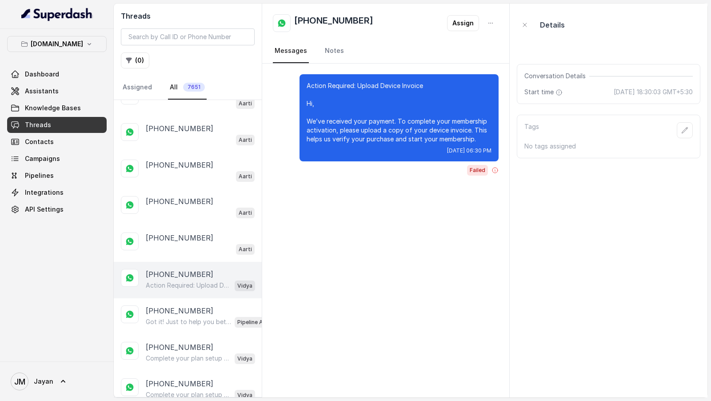
click at [216, 173] on p "Action Required: Upload Device Invoice Hi, We’ve received your payment. To comp…" at bounding box center [188, 285] width 85 height 9
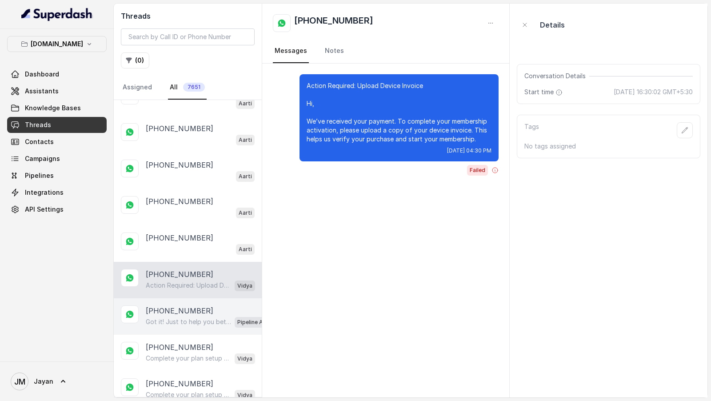
click at [214, 173] on p "Got it! Just to help you better, could you please share the name of the policy …" at bounding box center [188, 321] width 85 height 9
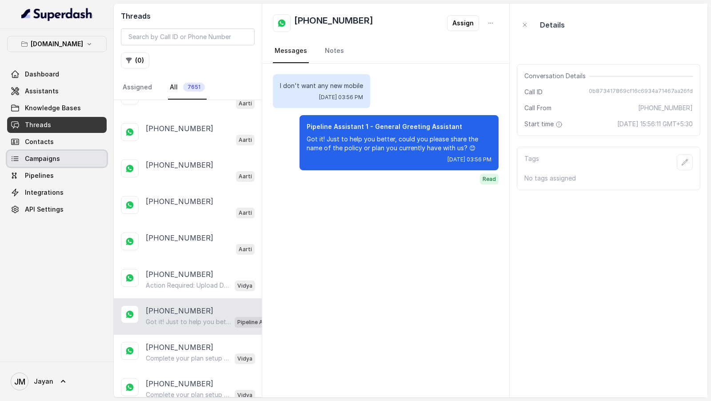
click at [46, 161] on span "Campaigns" at bounding box center [42, 158] width 35 height 9
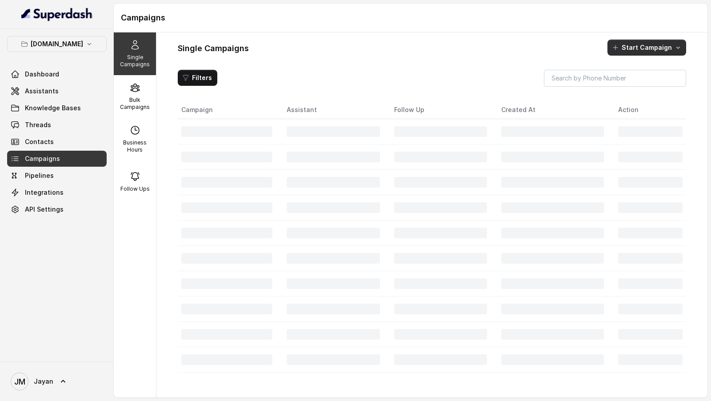
click at [661, 44] on button "Start Campaign" at bounding box center [646, 48] width 79 height 16
click at [639, 104] on p "Whatsapp" at bounding box center [640, 103] width 31 height 9
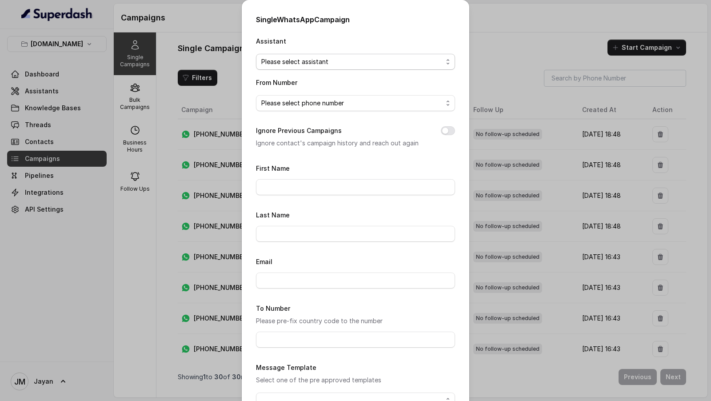
click at [354, 63] on span "Please select assistant" at bounding box center [351, 61] width 181 height 11
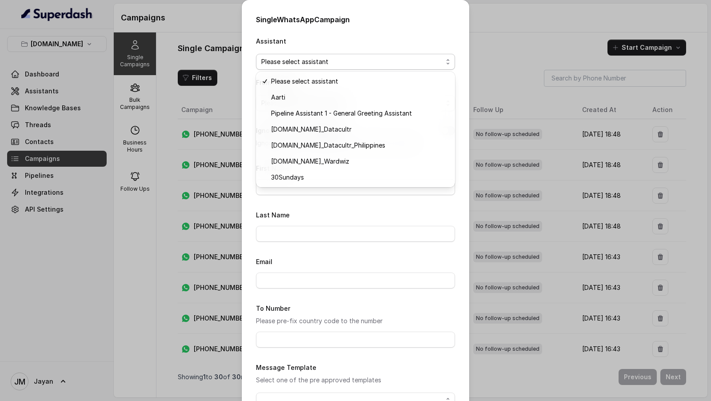
click at [466, 27] on div "Single WhatsApp Campaign Assistant Please select assistant From Number Please s…" at bounding box center [355, 250] width 227 height 501
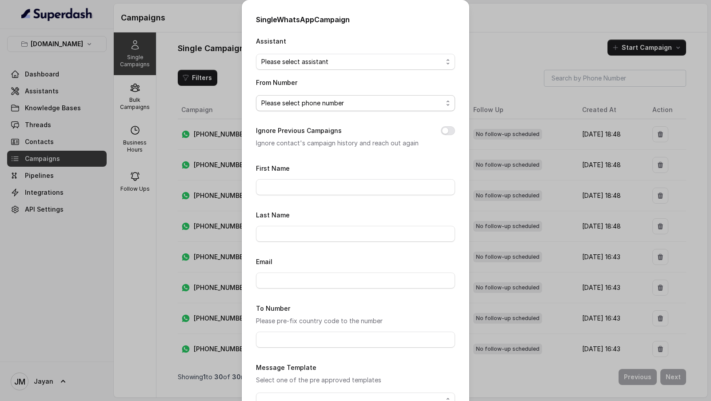
click at [349, 103] on span "Please select phone number" at bounding box center [351, 103] width 181 height 11
click at [354, 86] on div "From Number Please select phone number" at bounding box center [355, 94] width 199 height 34
click at [579, 76] on div "Single WhatsApp Campaign Assistant Please select assistant From Number Please s…" at bounding box center [355, 200] width 711 height 401
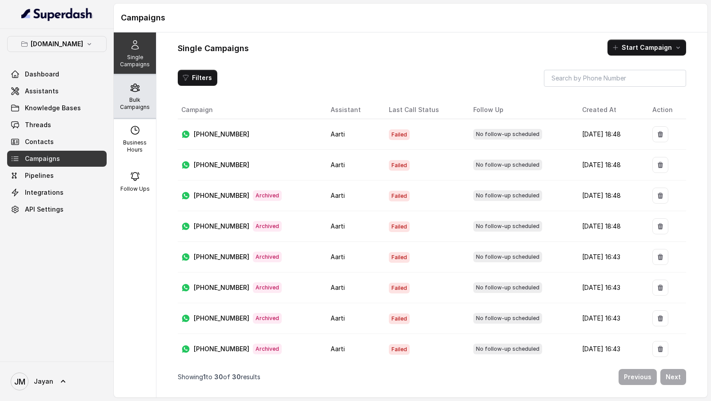
click at [123, 111] on div "Bulk Campaigns" at bounding box center [135, 96] width 42 height 43
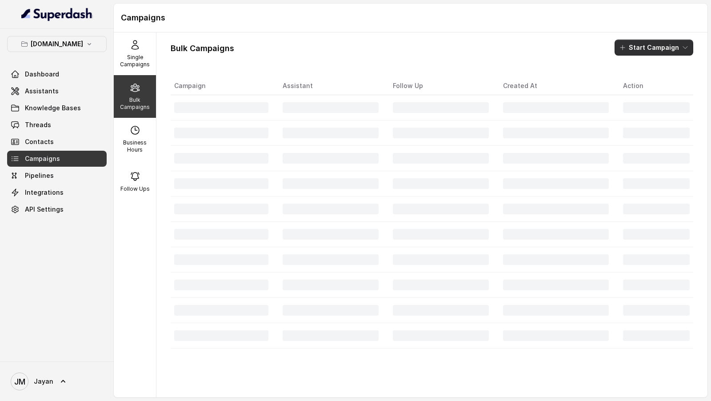
click at [655, 51] on button "Start Campaign" at bounding box center [653, 48] width 79 height 16
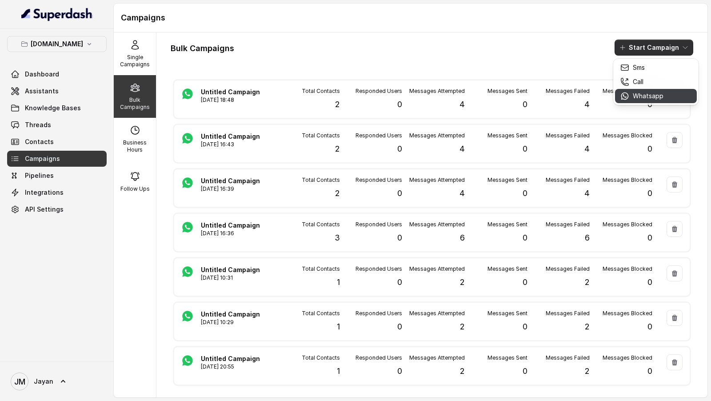
click at [639, 97] on p "Whatsapp" at bounding box center [648, 96] width 31 height 9
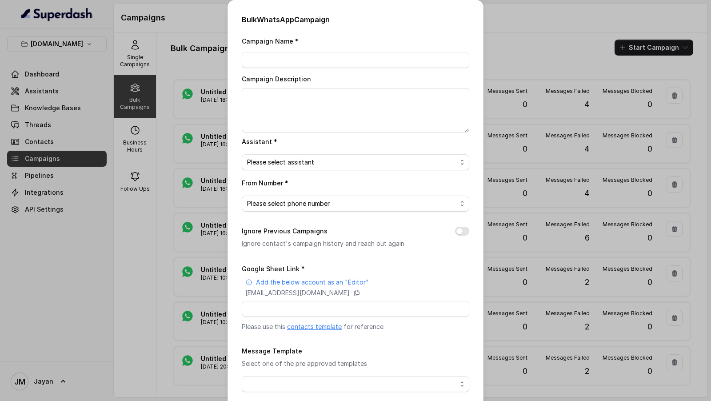
click at [624, 64] on div "Bulk WhatsApp Campaign Campaign Name * Campaign Description Assistant * Please …" at bounding box center [355, 200] width 711 height 401
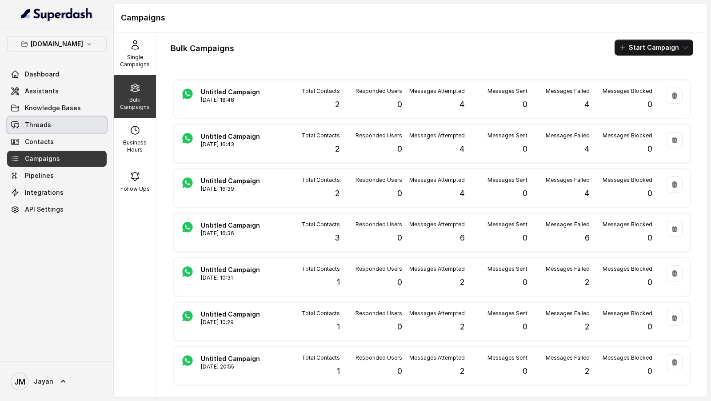
click at [60, 128] on link "Threads" at bounding box center [57, 125] width 100 height 16
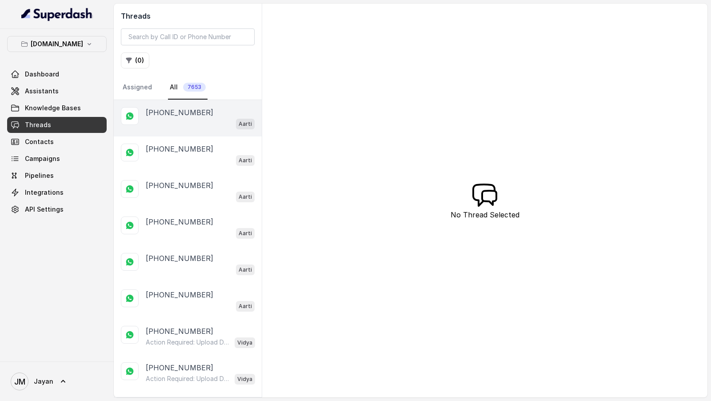
click at [192, 121] on div "Aarti" at bounding box center [200, 124] width 109 height 12
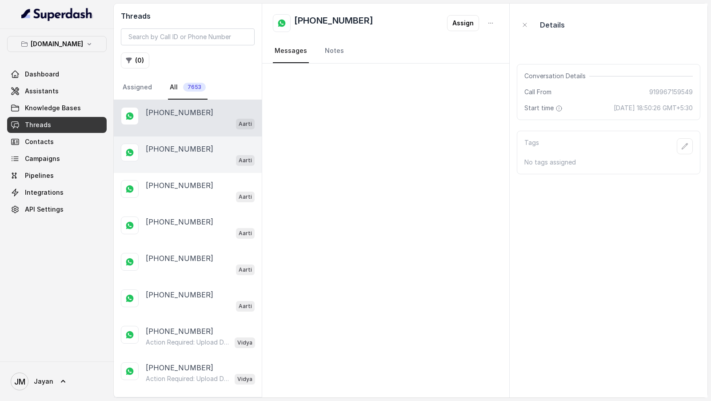
click at [201, 151] on div "[PHONE_NUMBER]" at bounding box center [200, 148] width 109 height 11
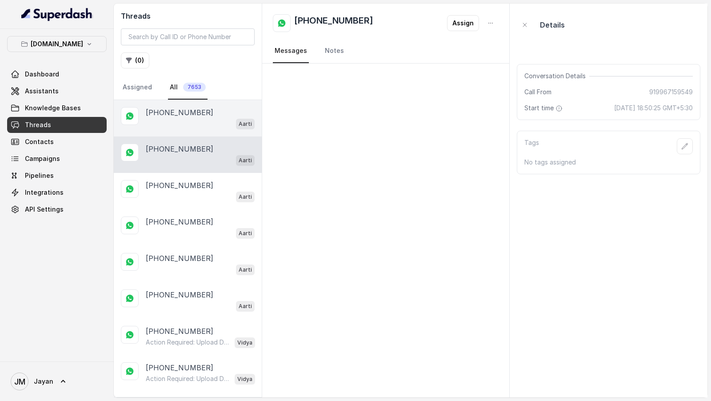
click at [216, 111] on div "[PHONE_NUMBER]" at bounding box center [200, 112] width 109 height 11
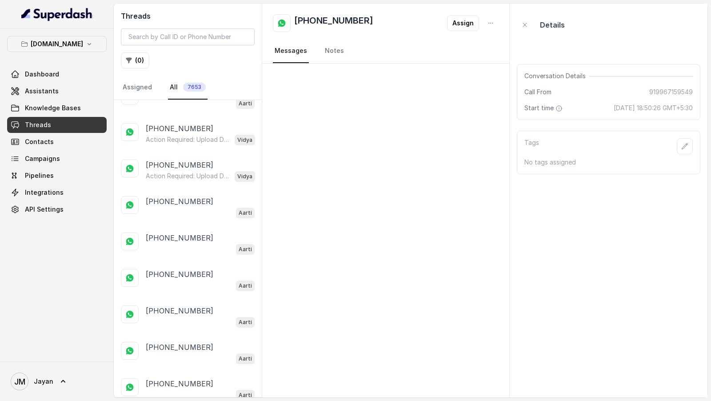
scroll to position [225, 0]
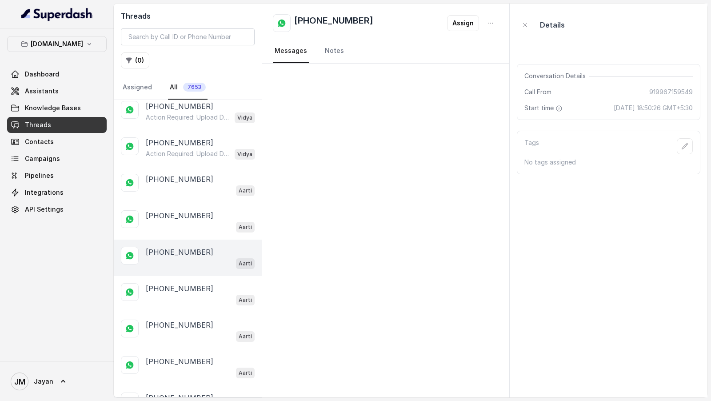
click at [187, 257] on div "Aarti" at bounding box center [200, 263] width 109 height 12
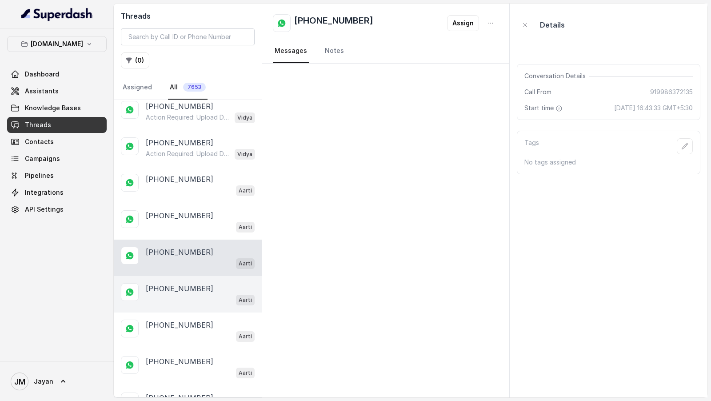
click at [184, 294] on div "Aarti" at bounding box center [200, 300] width 109 height 12
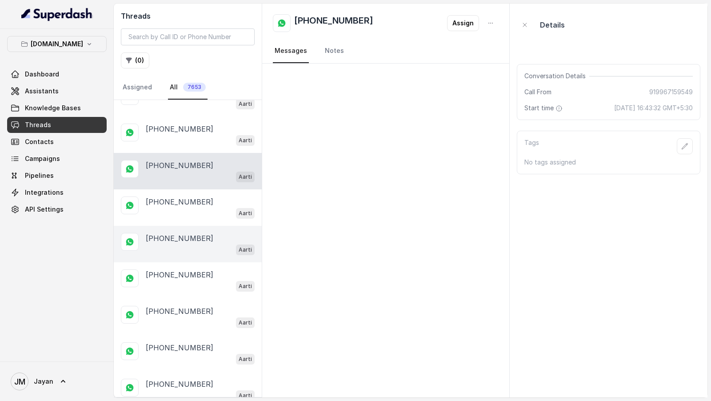
scroll to position [401, 0]
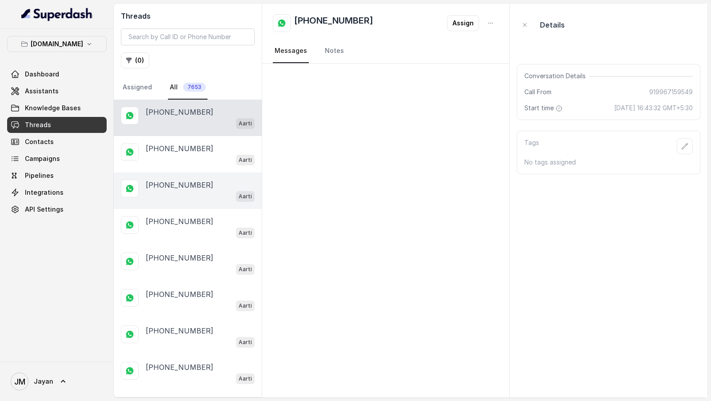
click at [186, 354] on div "+918826194899 Aarti" at bounding box center [188, 372] width 148 height 36
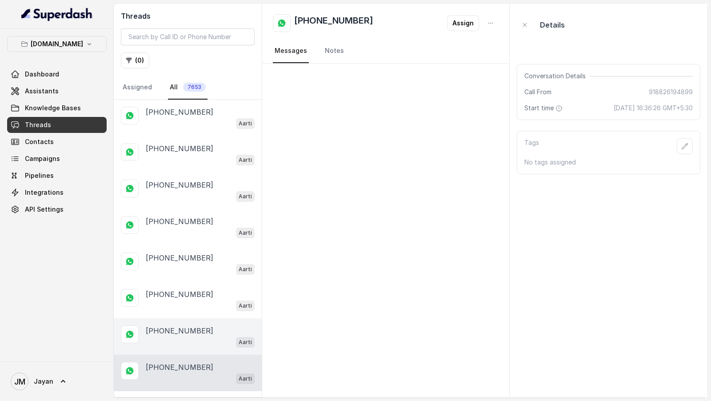
click at [193, 318] on div "+919986372135 Aarti" at bounding box center [188, 336] width 148 height 36
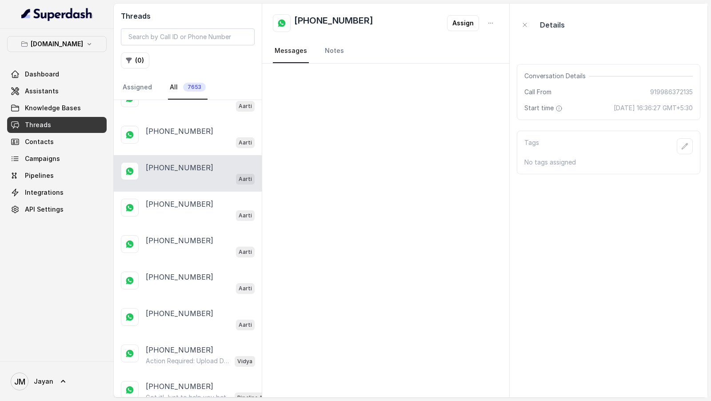
scroll to position [605, 0]
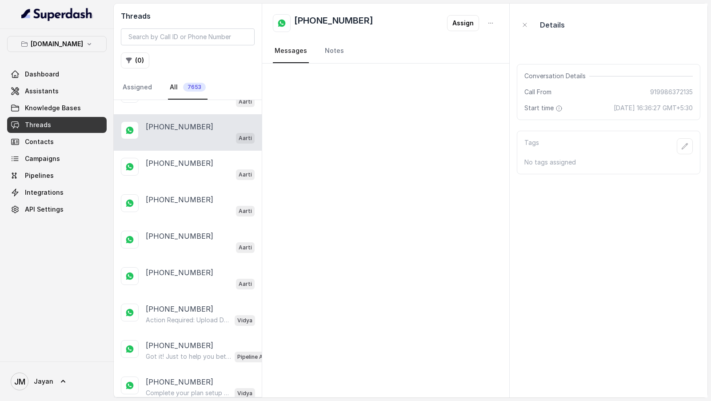
click at [193, 315] on p "Action Required: Upload Device Invoice Hi, We’ve received your payment. To comp…" at bounding box center [188, 319] width 85 height 9
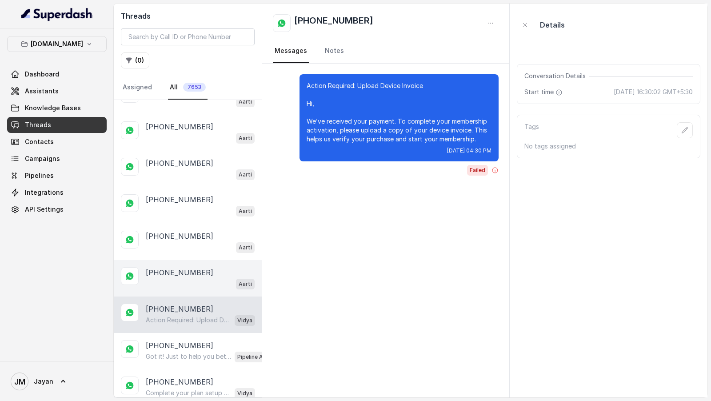
click at [203, 267] on div "+918826194899" at bounding box center [200, 272] width 109 height 11
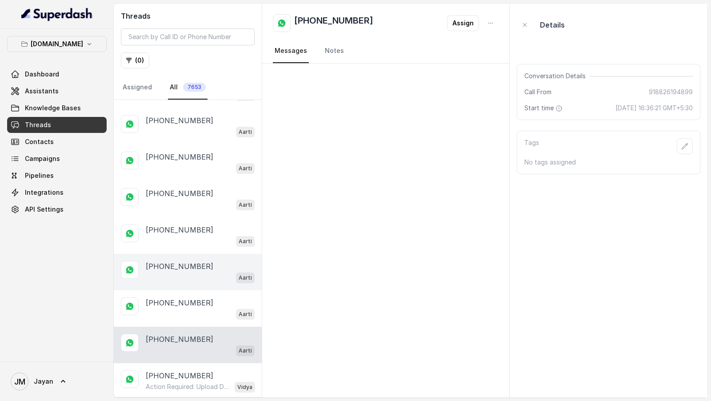
scroll to position [587, 0]
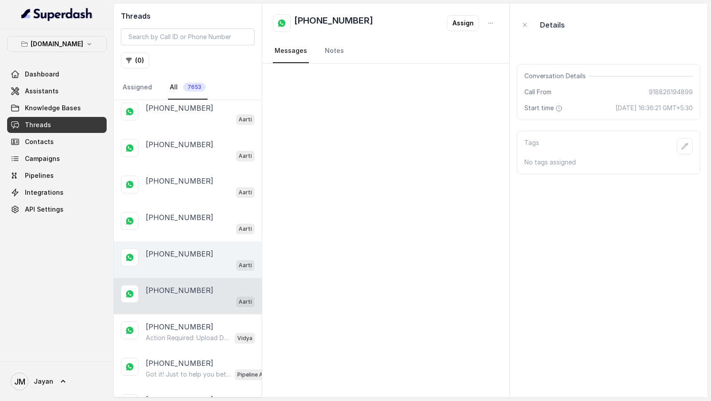
click at [214, 259] on div "Aarti" at bounding box center [200, 265] width 109 height 12
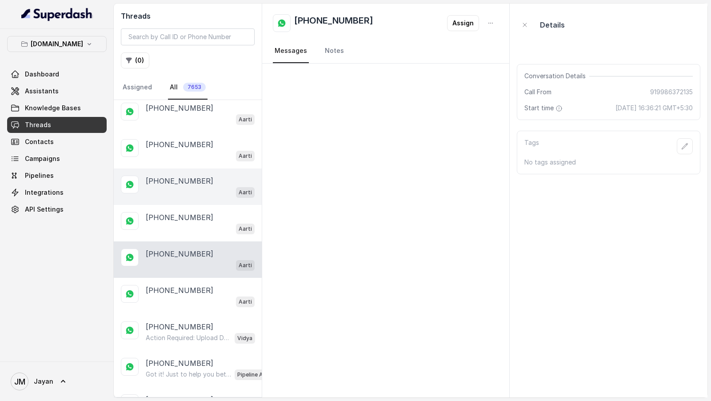
click at [212, 186] on div "Aarti" at bounding box center [200, 192] width 109 height 12
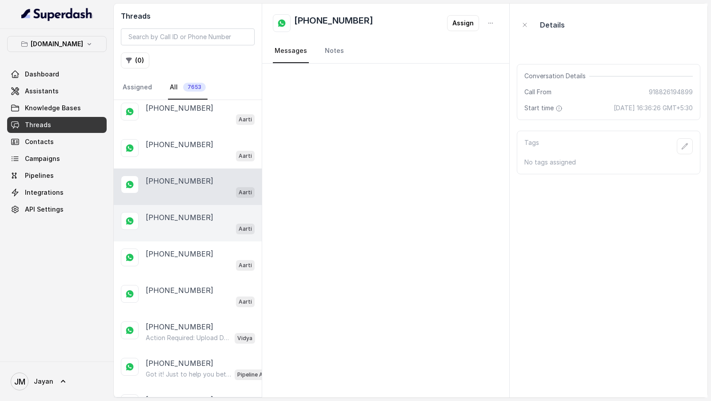
click at [201, 215] on div "+918971292792" at bounding box center [200, 217] width 109 height 11
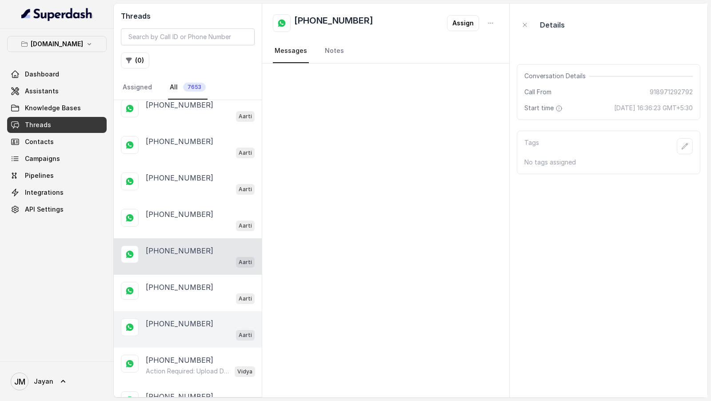
scroll to position [581, 0]
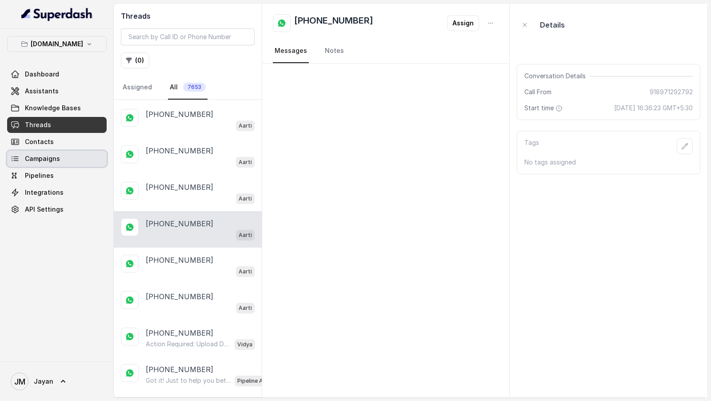
click at [41, 156] on span "Campaigns" at bounding box center [42, 158] width 35 height 9
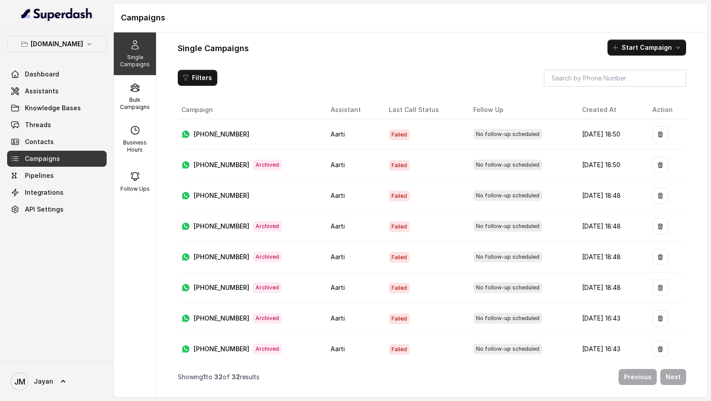
click at [209, 134] on p "+919967159549" at bounding box center [222, 134] width 56 height 9
click at [61, 176] on link "Pipelines" at bounding box center [57, 175] width 100 height 16
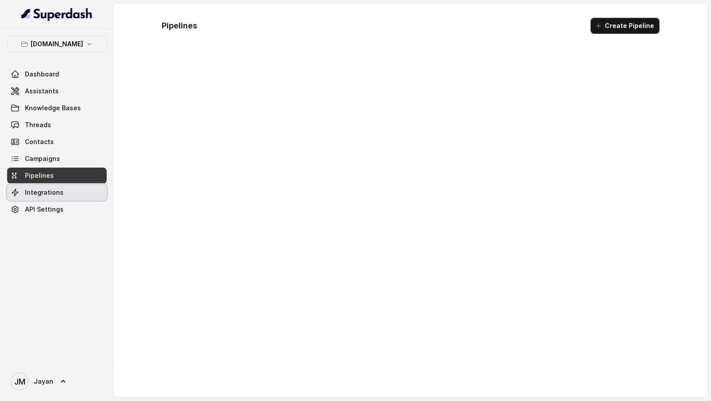
click at [53, 191] on span "Integrations" at bounding box center [44, 192] width 39 height 9
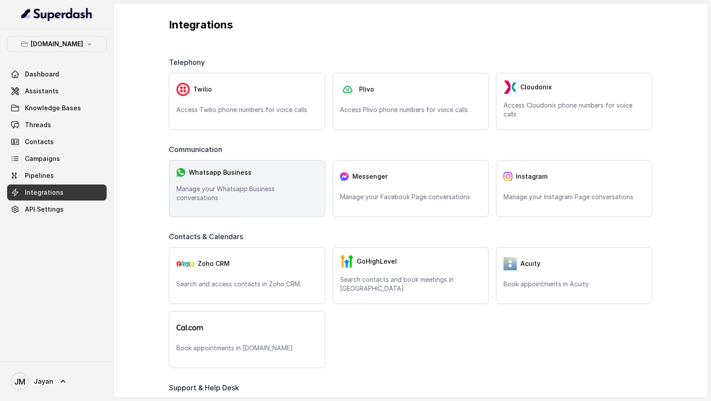
click at [271, 177] on div "Whatsapp Business" at bounding box center [246, 172] width 141 height 10
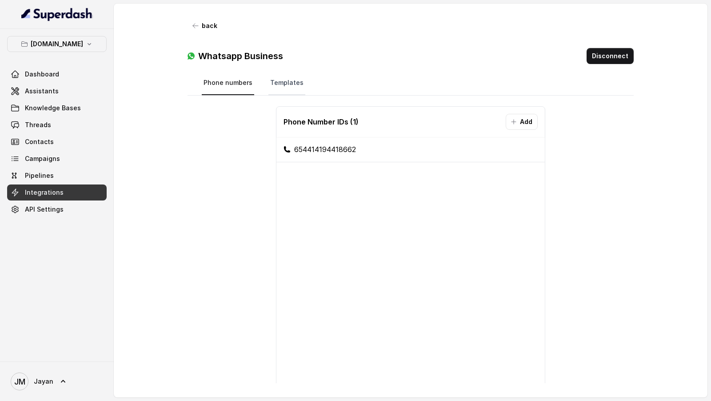
click at [276, 80] on link "Templates" at bounding box center [286, 83] width 37 height 24
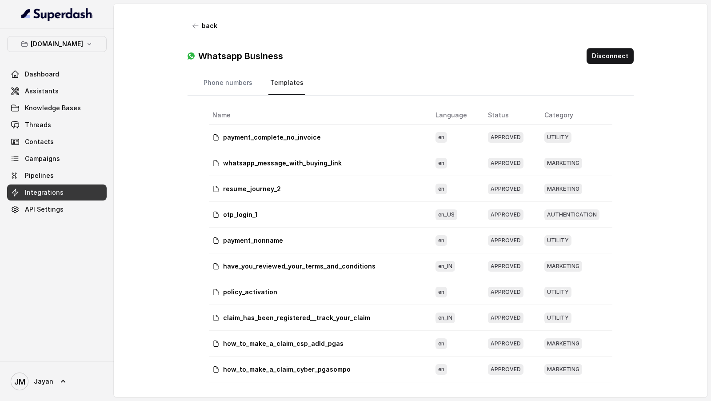
scroll to position [378, 0]
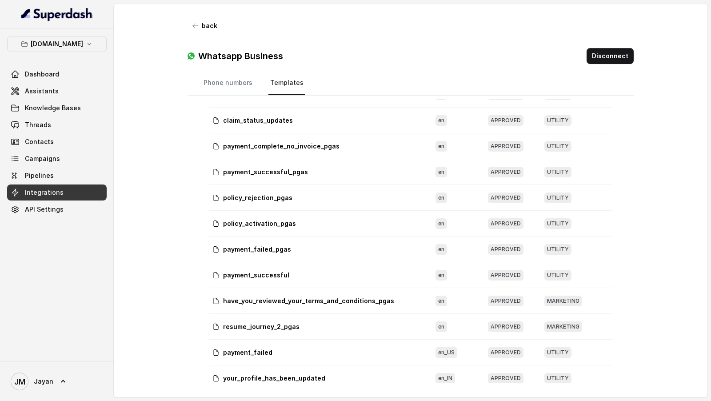
click at [280, 322] on p "resume_journey_2_pgas" at bounding box center [261, 326] width 76 height 9
click at [438, 321] on span "en" at bounding box center [441, 326] width 12 height 11
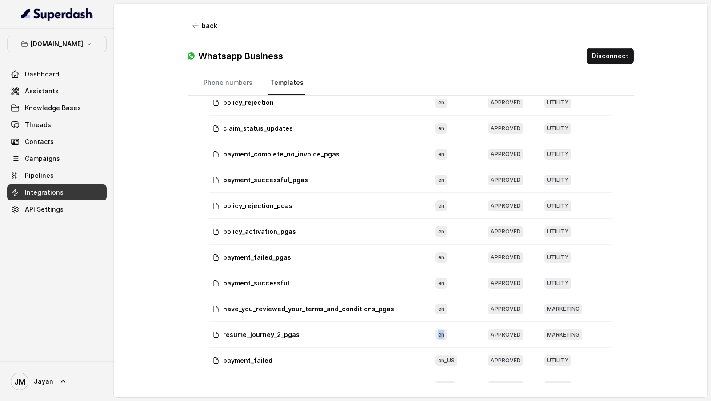
scroll to position [367, 0]
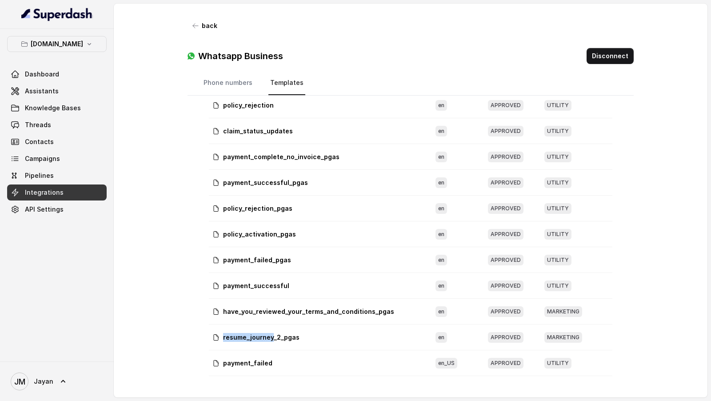
drag, startPoint x: 220, startPoint y: 321, endPoint x: 271, endPoint y: 325, distance: 51.2
click at [271, 333] on div "resume_journey_2_pgas" at bounding box center [316, 337] width 209 height 9
copy p "resume_journey"
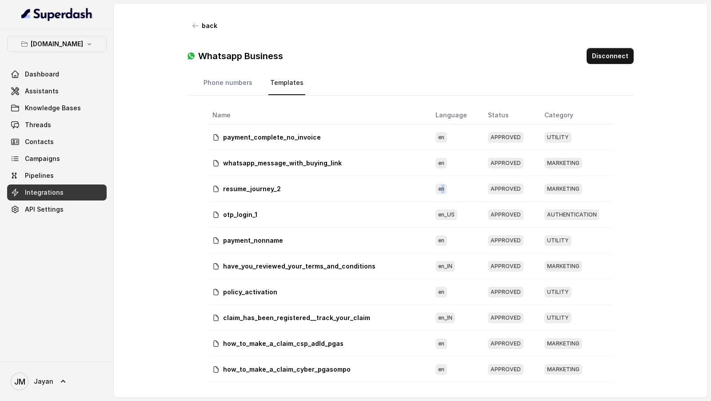
drag, startPoint x: 439, startPoint y: 189, endPoint x: 450, endPoint y: 189, distance: 11.5
click at [450, 189] on td "en" at bounding box center [454, 189] width 52 height 26
drag, startPoint x: 428, startPoint y: 187, endPoint x: 447, endPoint y: 187, distance: 18.7
click at [447, 187] on td "en" at bounding box center [454, 189] width 52 height 26
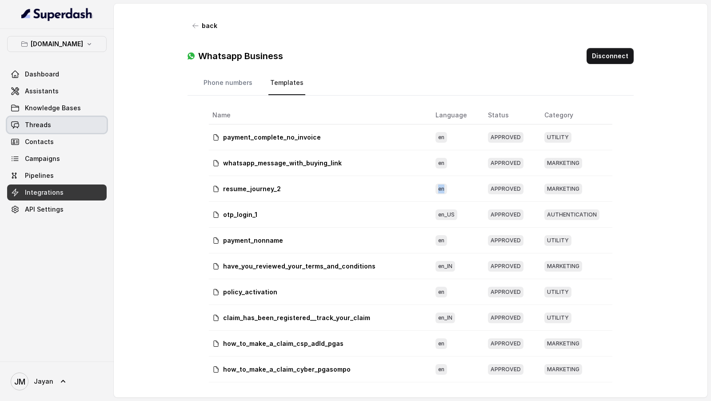
click at [63, 124] on link "Threads" at bounding box center [57, 125] width 100 height 16
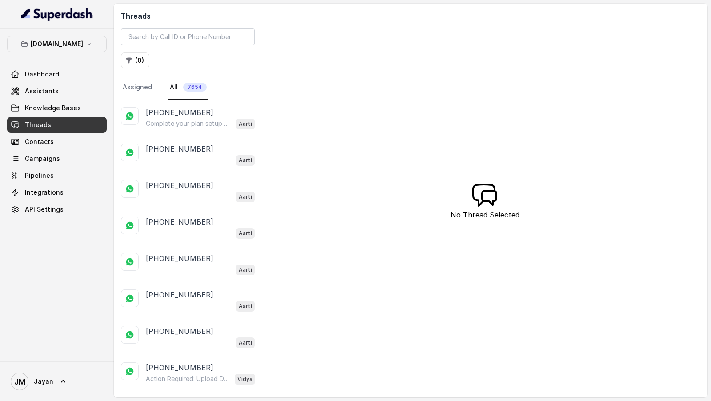
click at [203, 115] on div "[PHONE_NUMBER]" at bounding box center [200, 112] width 109 height 11
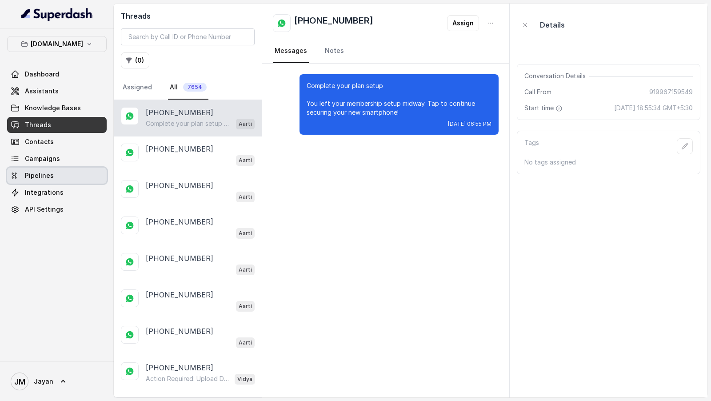
click at [44, 178] on span "Pipelines" at bounding box center [39, 175] width 29 height 9
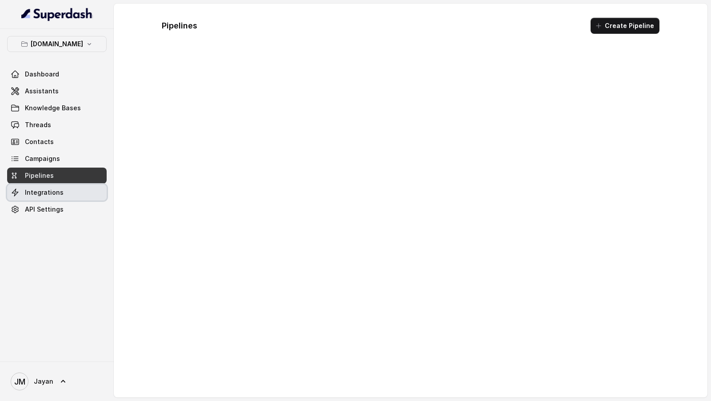
click at [52, 195] on span "Integrations" at bounding box center [44, 192] width 39 height 9
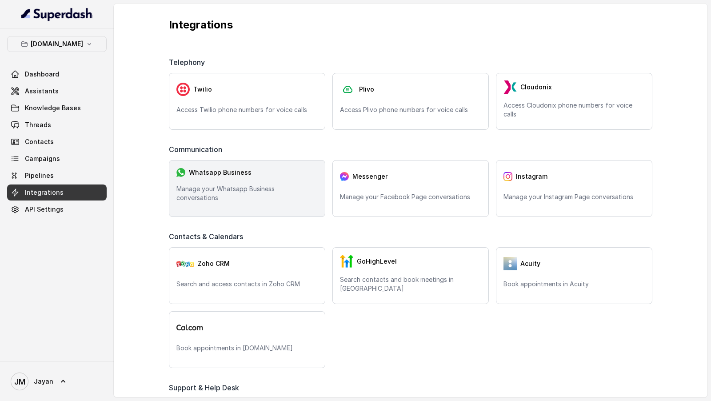
click at [278, 176] on div "Whatsapp Business" at bounding box center [246, 172] width 141 height 10
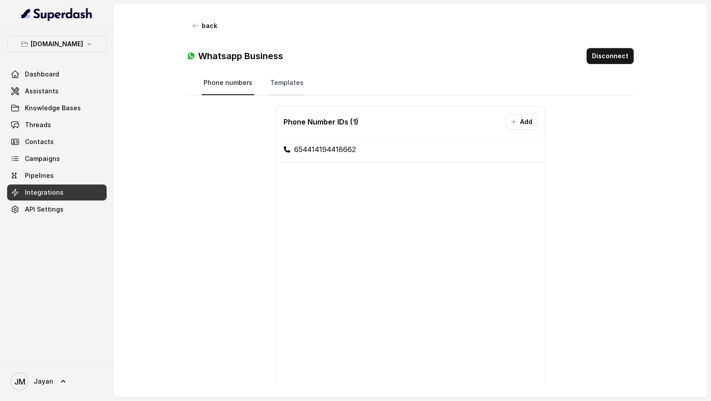
click at [282, 80] on link "Templates" at bounding box center [286, 83] width 37 height 24
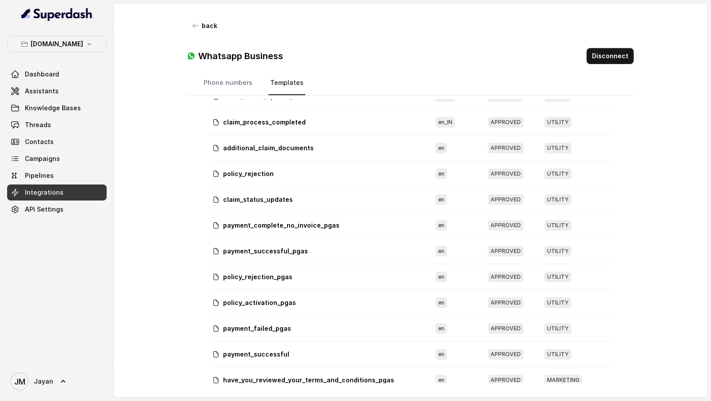
scroll to position [364, 0]
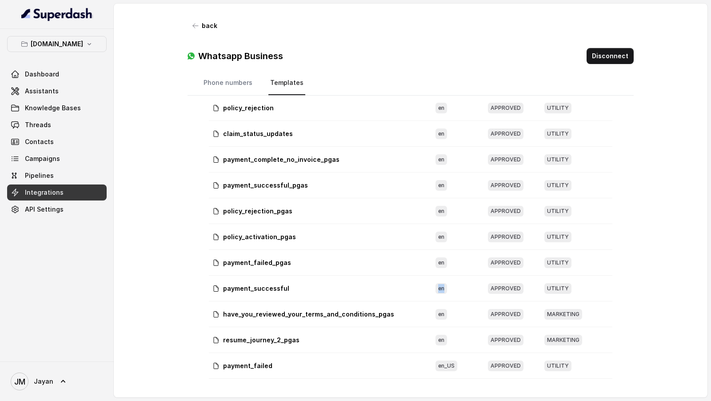
drag, startPoint x: 430, startPoint y: 278, endPoint x: 446, endPoint y: 276, distance: 15.2
click at [446, 276] on td "en" at bounding box center [454, 288] width 52 height 26
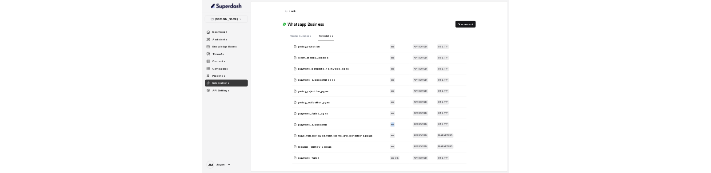
scroll to position [0, 0]
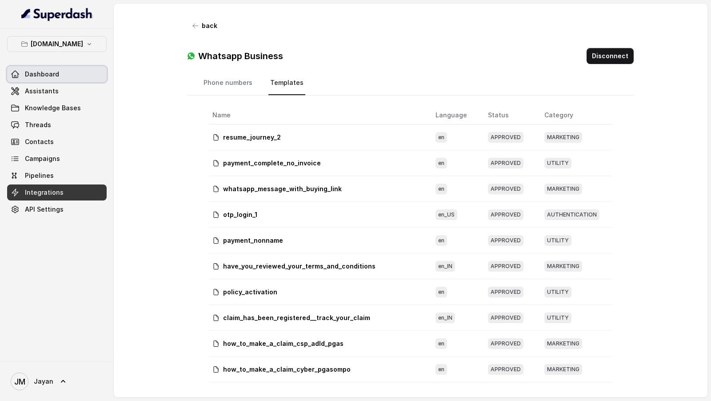
click at [44, 77] on span "Dashboard" at bounding box center [42, 74] width 34 height 9
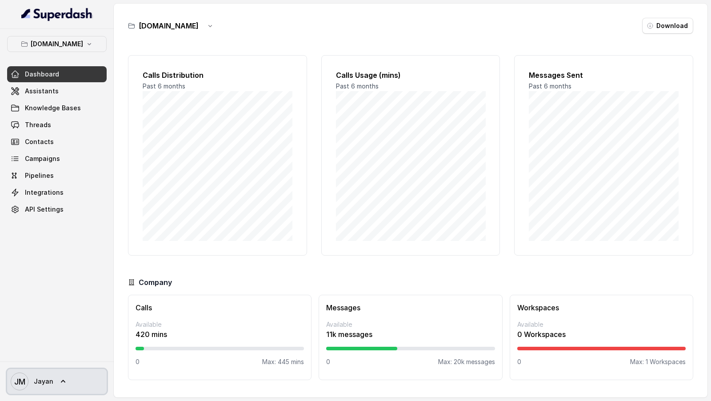
click at [29, 381] on span "JM Jayan" at bounding box center [32, 381] width 43 height 18
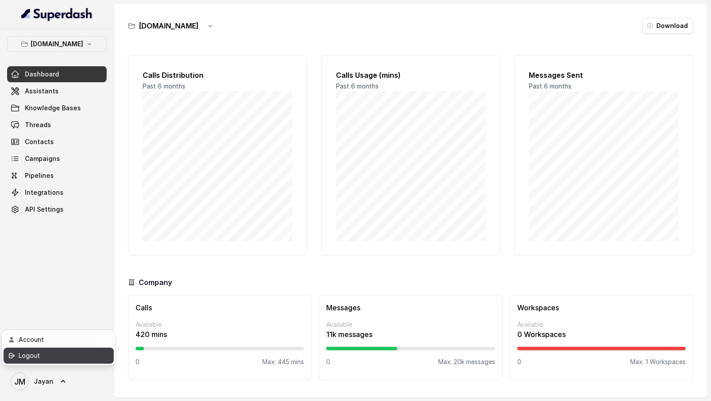
click at [67, 354] on div "Logout" at bounding box center [57, 355] width 76 height 11
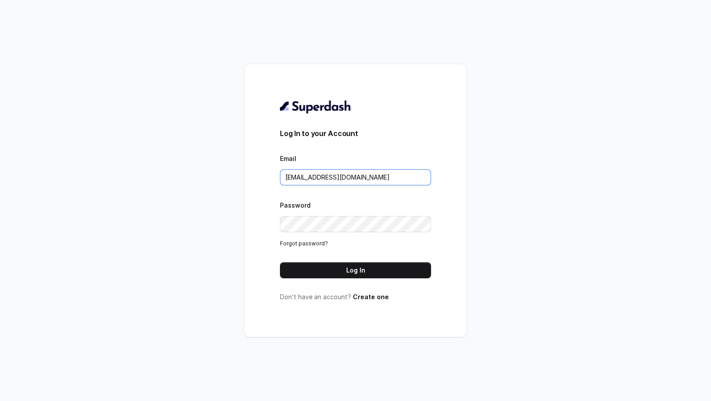
click at [390, 179] on input "rajesh.mudhliar@convictionhr.com" at bounding box center [355, 177] width 151 height 16
click at [189, 209] on div "Log In to your Account Email rajesh.mudhliar@convictionhr.com Password Forgot p…" at bounding box center [355, 200] width 711 height 401
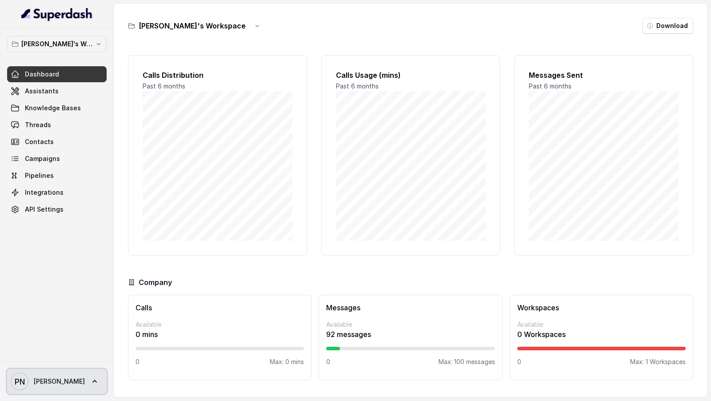
click at [51, 382] on link "PN [PERSON_NAME]" at bounding box center [57, 381] width 100 height 25
click at [312, 106] on div "[PERSON_NAME]'s Workspace Dashboard Assistants Knowledge Bases Threads Contacts…" at bounding box center [355, 200] width 711 height 401
